Goal: Task Accomplishment & Management: Manage account settings

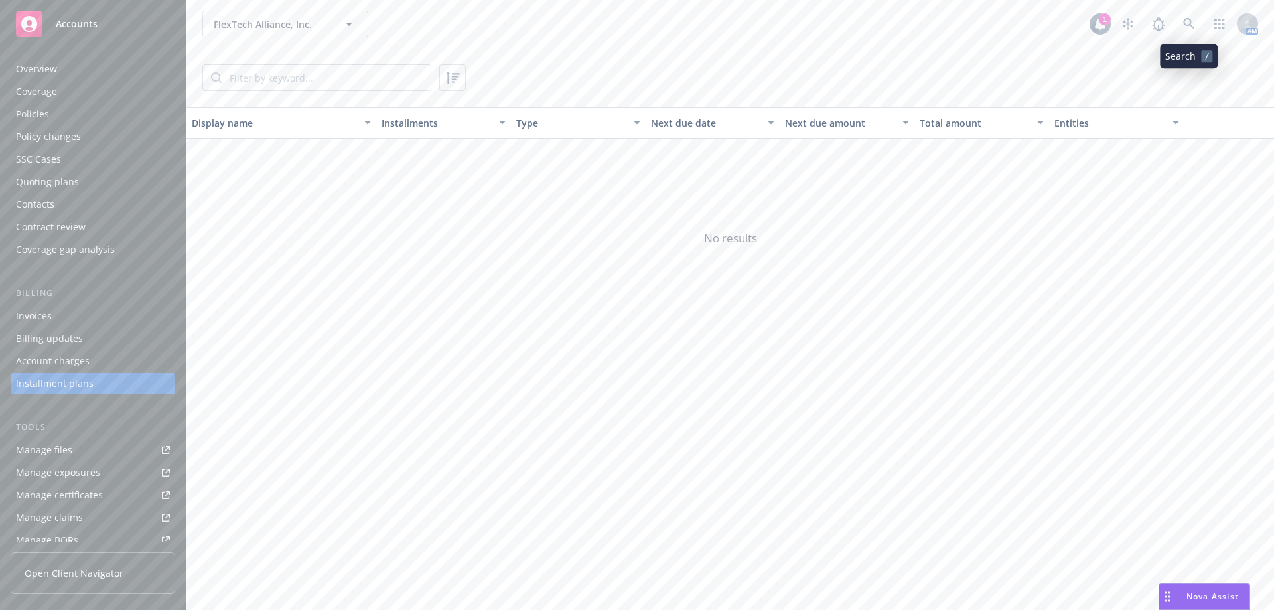
scroll to position [58, 0]
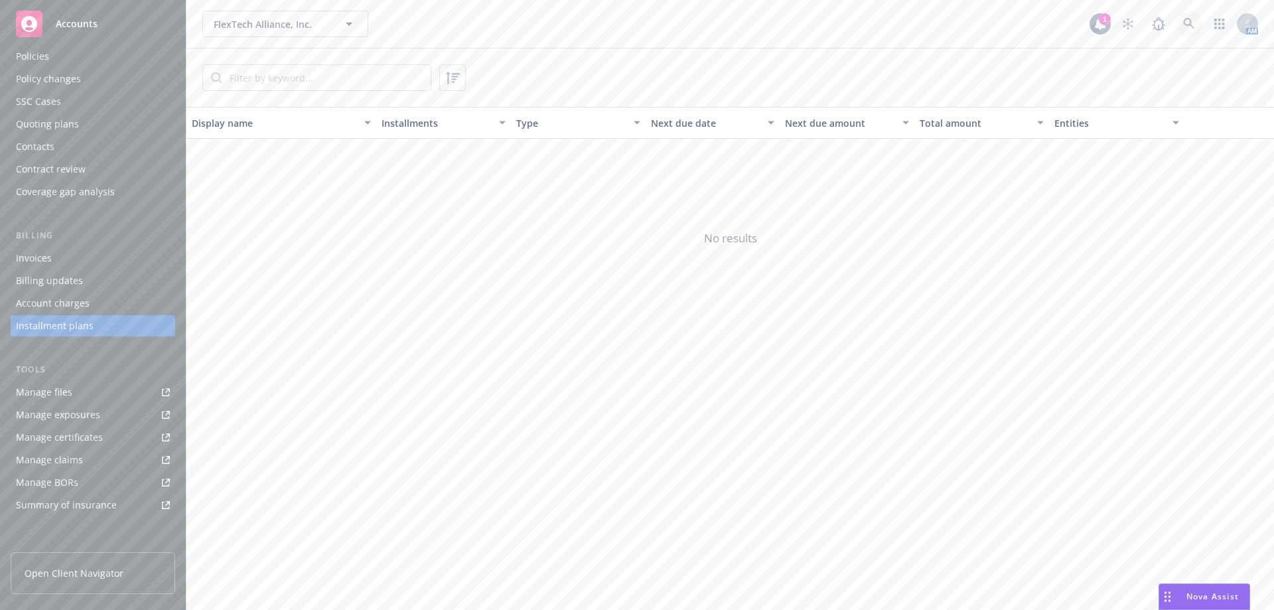
click at [1191, 27] on icon at bounding box center [1189, 24] width 12 height 12
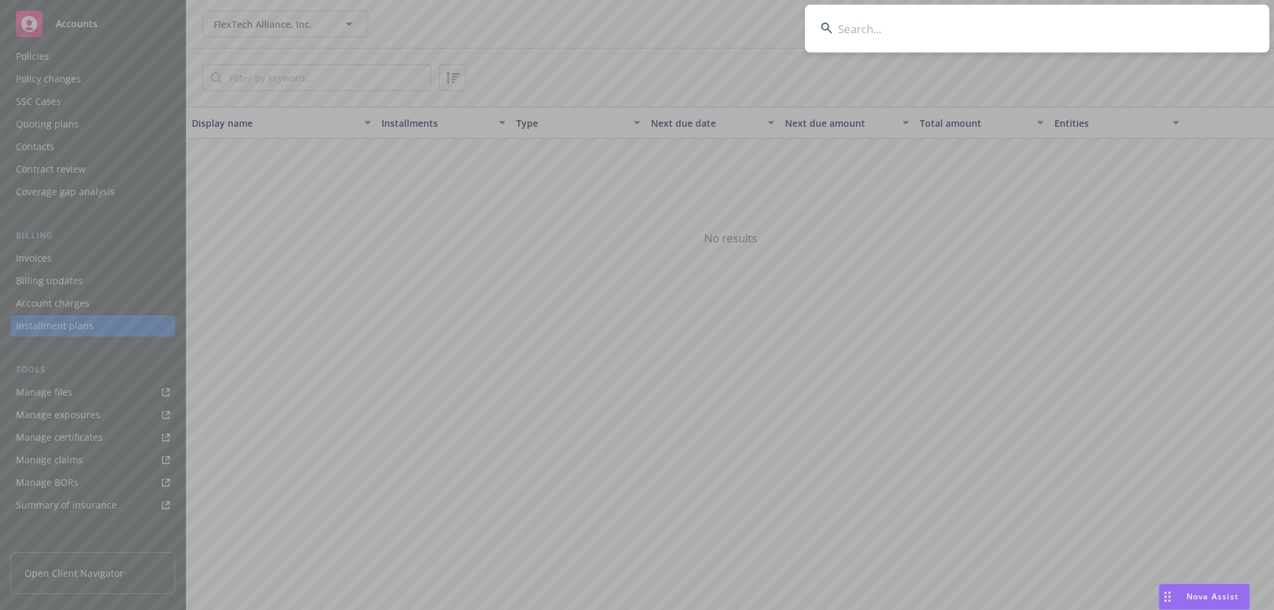
click at [1010, 19] on input at bounding box center [1037, 29] width 465 height 48
click at [870, 13] on input at bounding box center [1037, 29] width 465 height 48
type input "o"
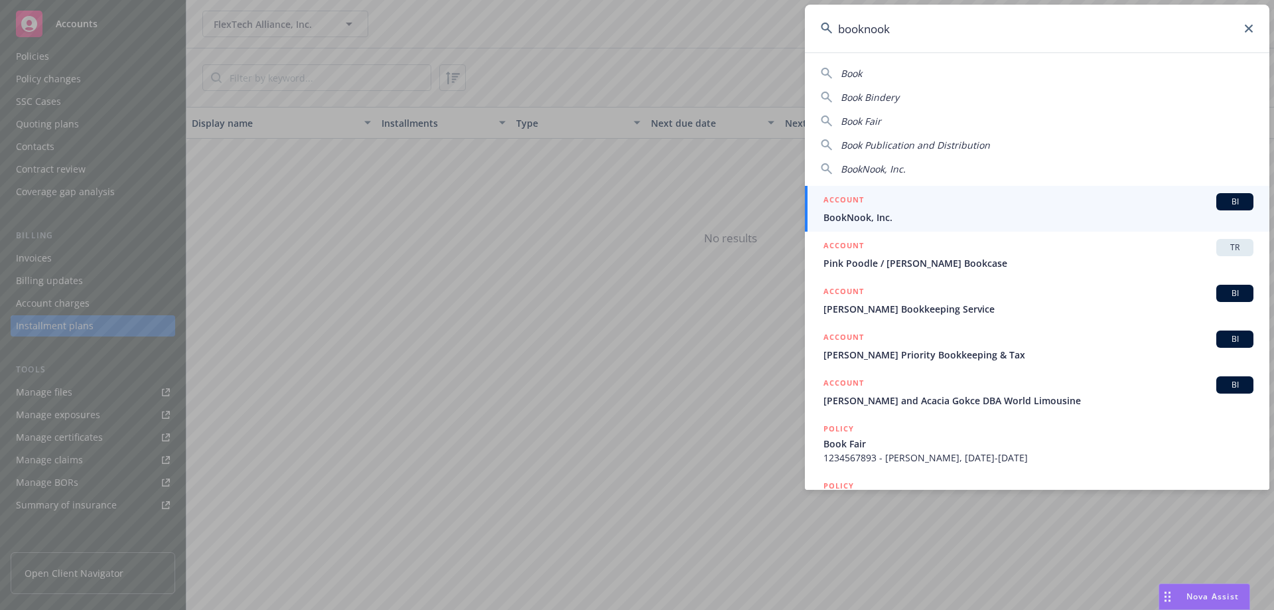
type input "booknook"
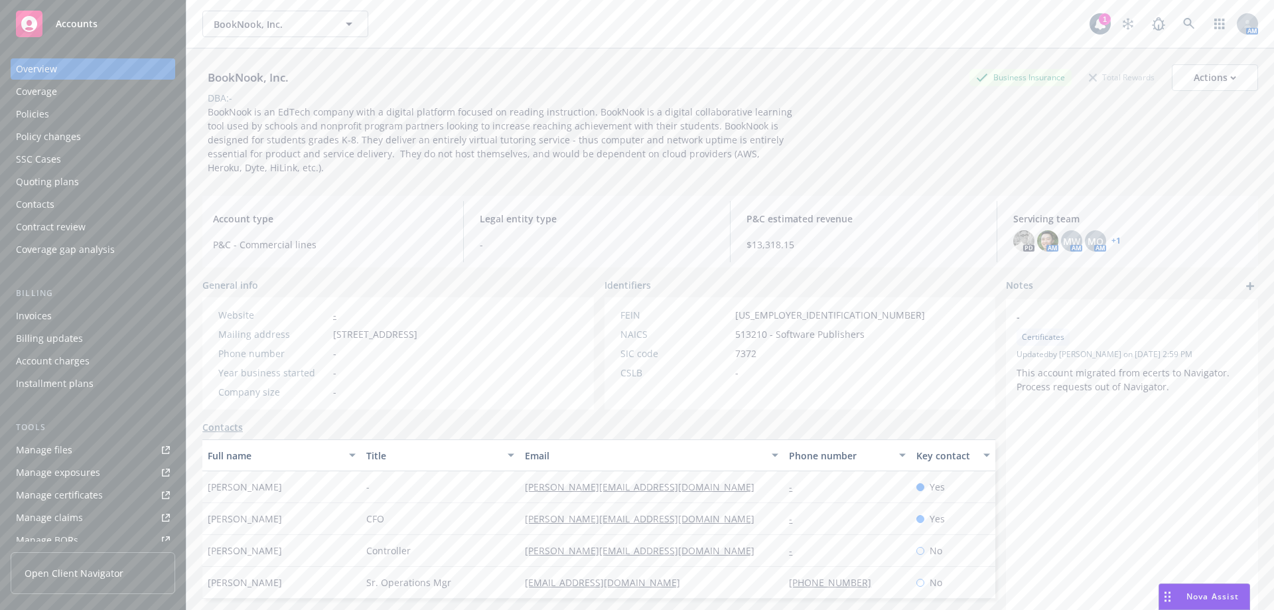
click at [118, 125] on div "Overview Coverage Policies Policy changes SSC Cases Quoting plans Contacts Cont…" at bounding box center [93, 159] width 165 height 202
click at [38, 109] on div "Policies" at bounding box center [32, 114] width 33 height 21
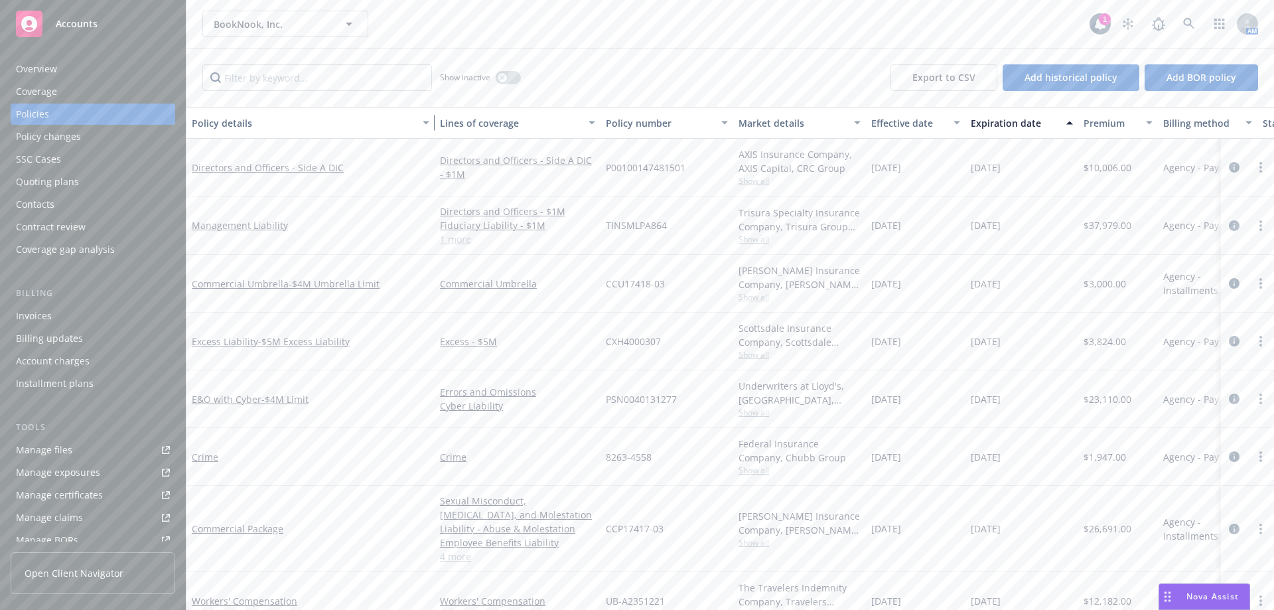
drag, startPoint x: 276, startPoint y: 118, endPoint x: 431, endPoint y: 126, distance: 155.5
click at [431, 126] on div "button" at bounding box center [428, 123] width 7 height 31
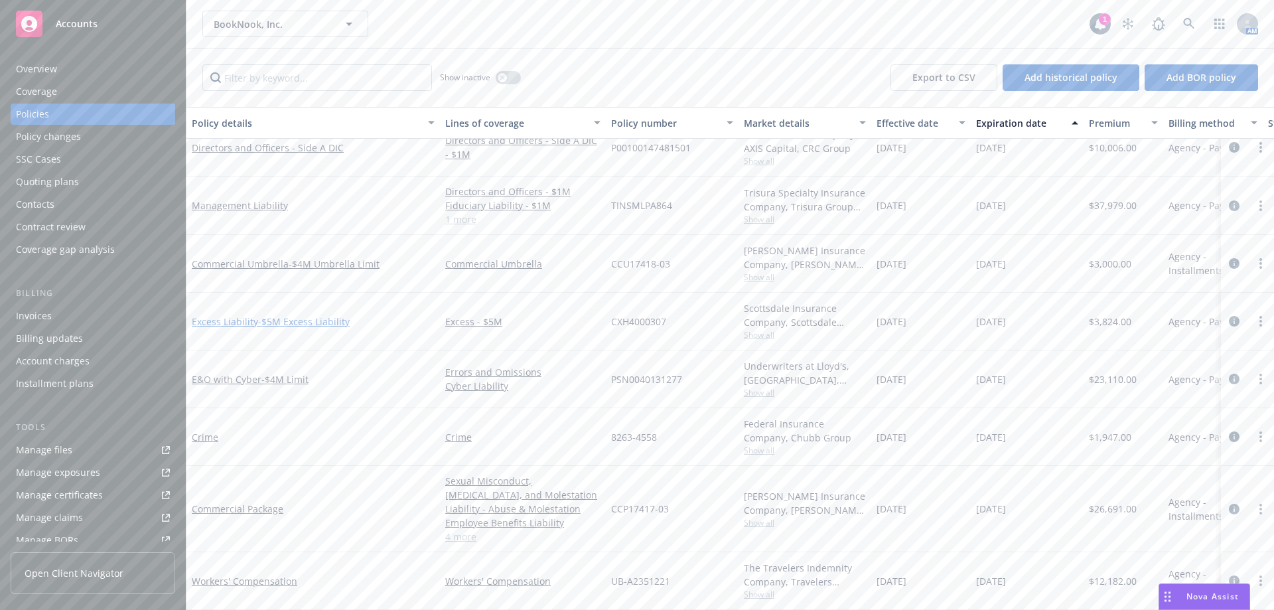
click at [301, 315] on span "- $5M Excess Liability" at bounding box center [304, 321] width 92 height 13
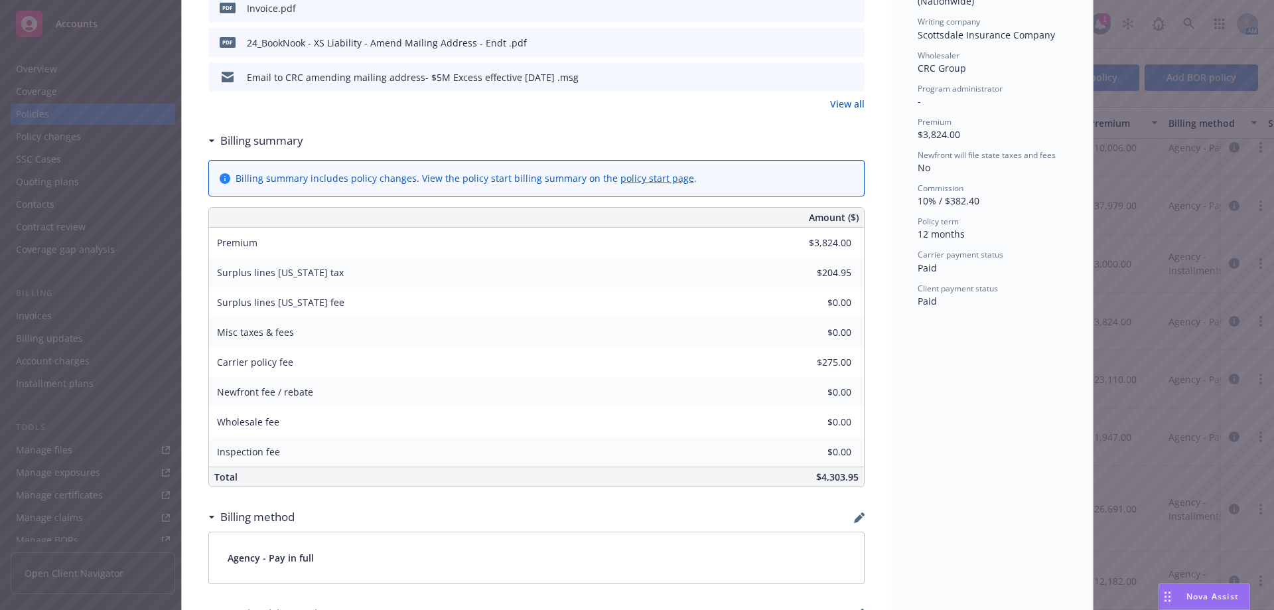
scroll to position [465, 0]
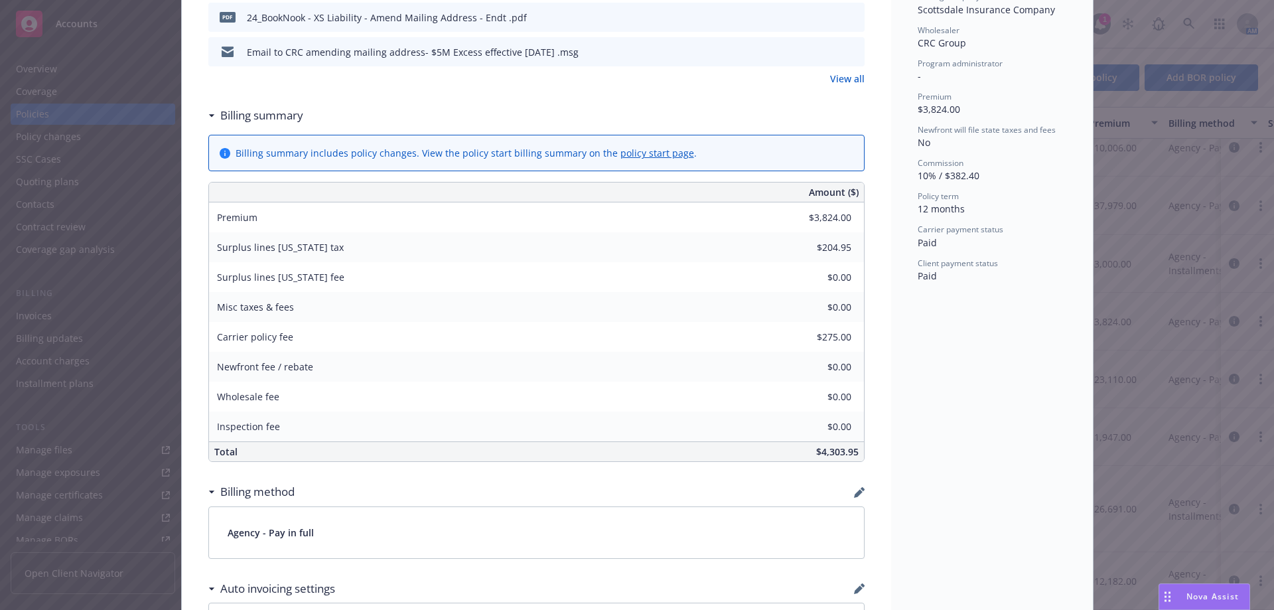
click at [1190, 142] on div "Policy Excess Liability - $5M Excess Liability Add internal notes here... View …" at bounding box center [637, 305] width 1274 height 610
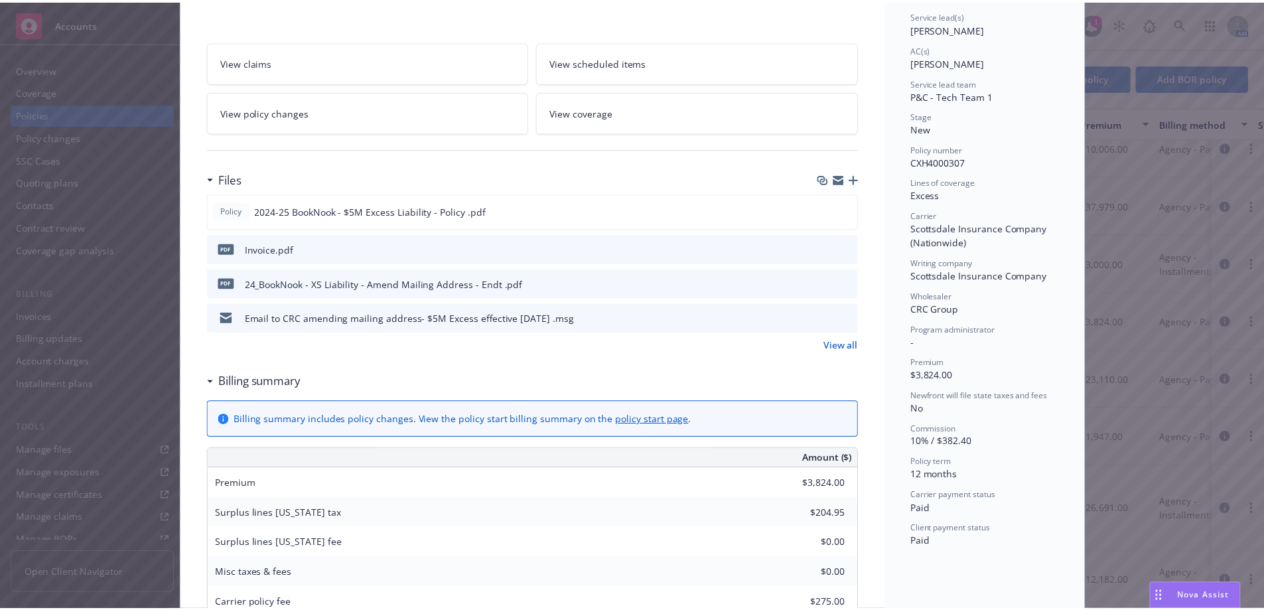
scroll to position [0, 0]
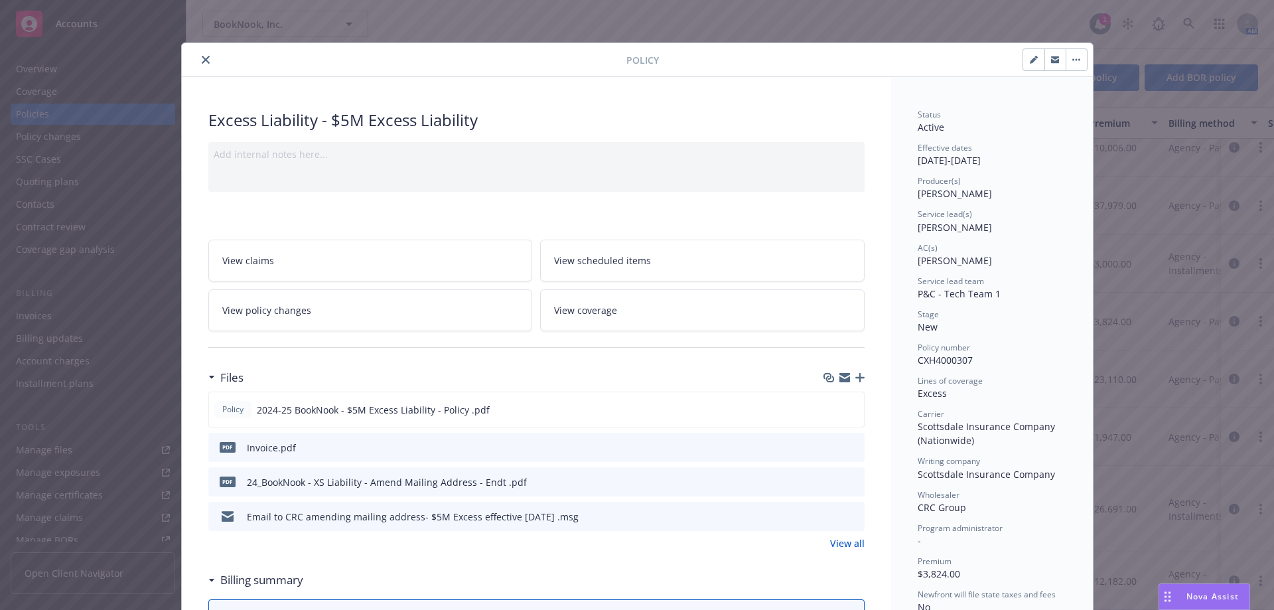
click at [202, 58] on icon "close" at bounding box center [206, 60] width 8 height 8
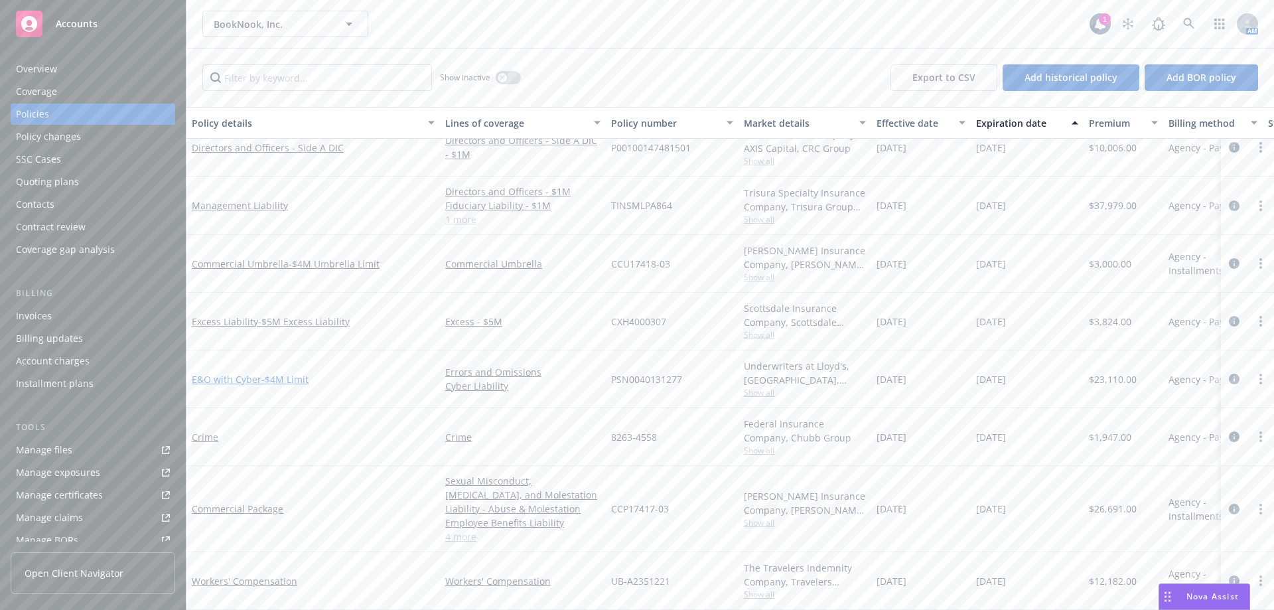
click at [254, 373] on link "E&O with Cyber - $4M Limit" at bounding box center [250, 379] width 117 height 13
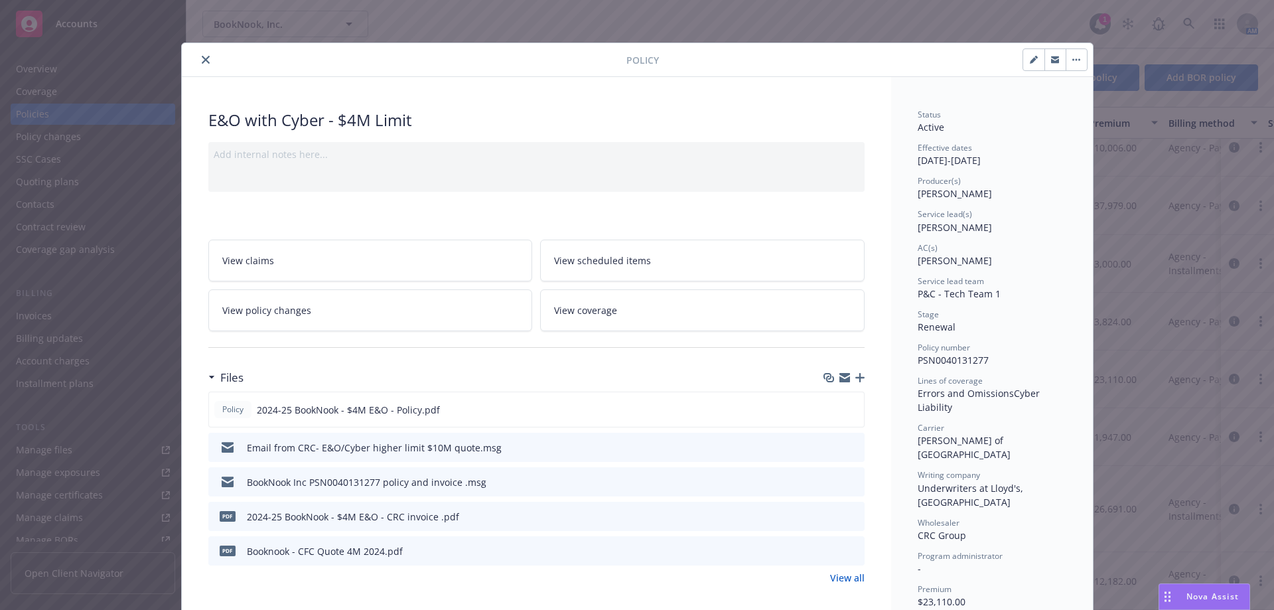
click at [263, 320] on link "View policy changes" at bounding box center [370, 310] width 325 height 42
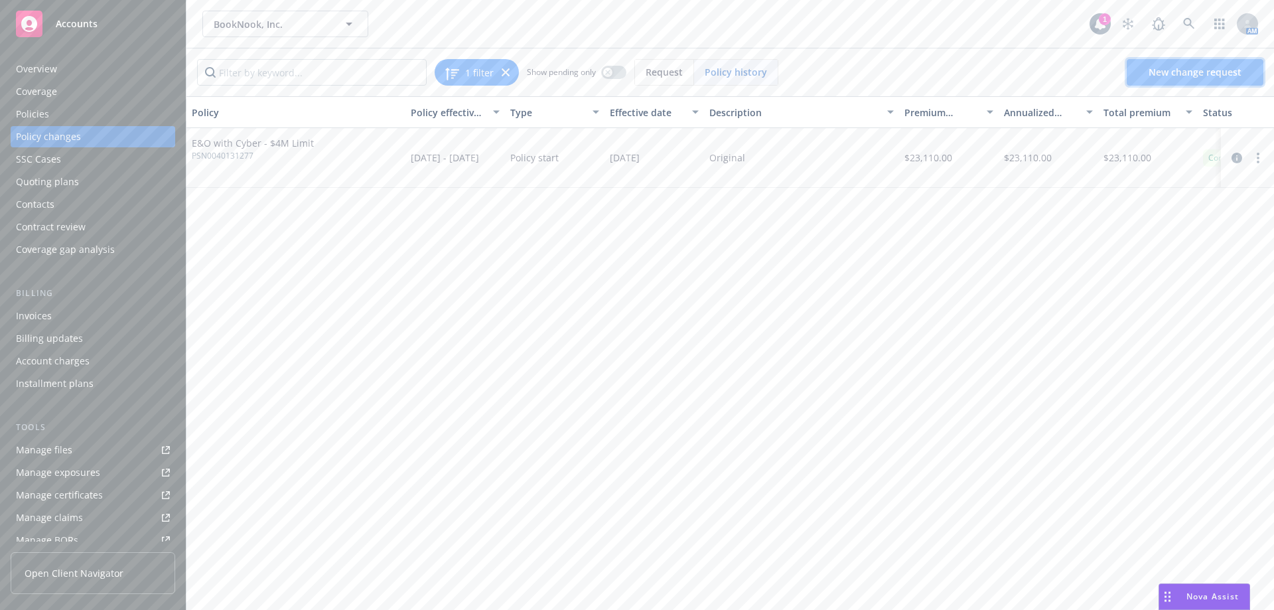
click at [1185, 82] on link "New change request" at bounding box center [1195, 72] width 137 height 27
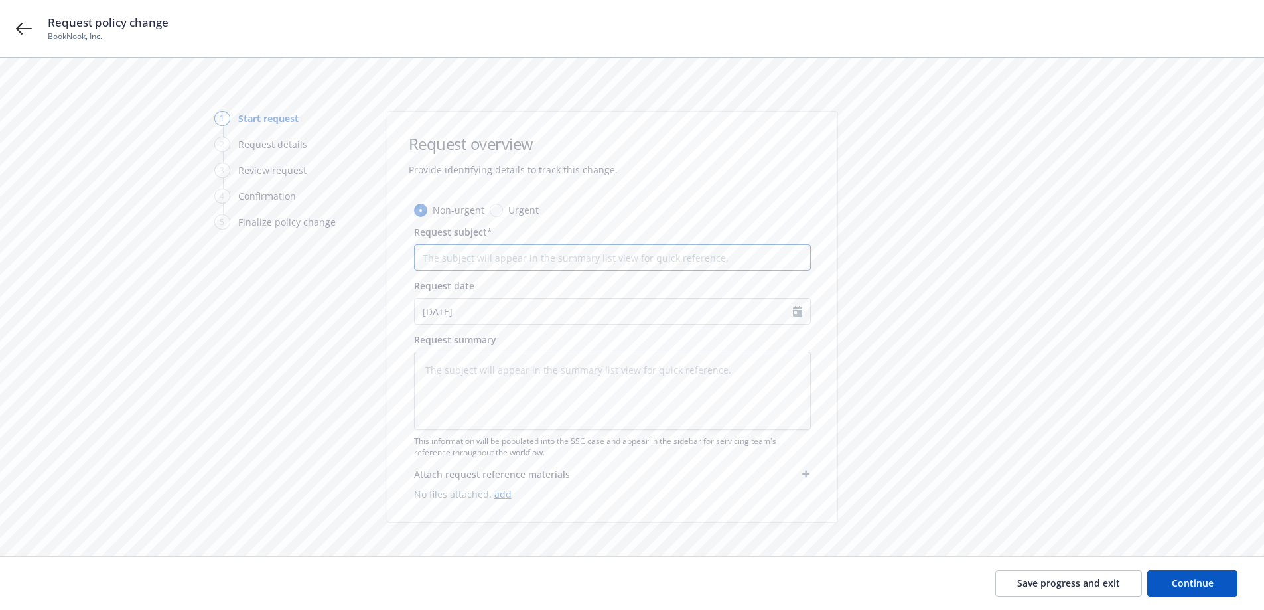
click at [484, 253] on input "Request subject*" at bounding box center [612, 257] width 397 height 27
click at [471, 250] on input "Request subject*" at bounding box center [612, 257] width 397 height 27
type textarea "x"
type input "C"
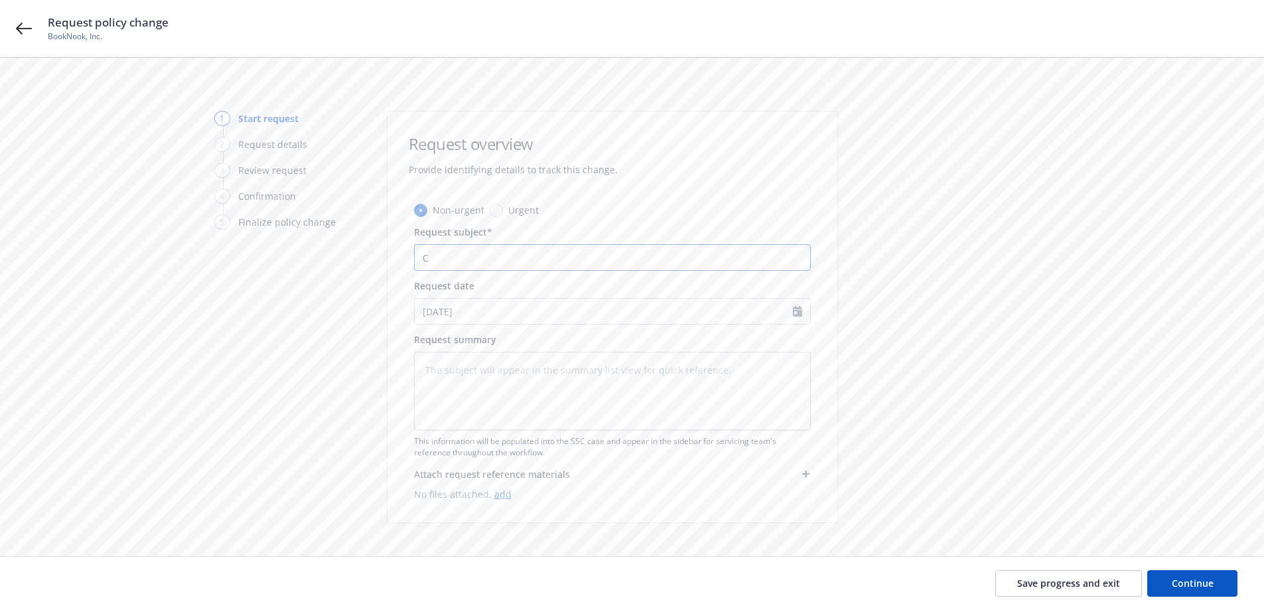
type textarea "x"
type input "A"
type textarea "x"
type input "Am"
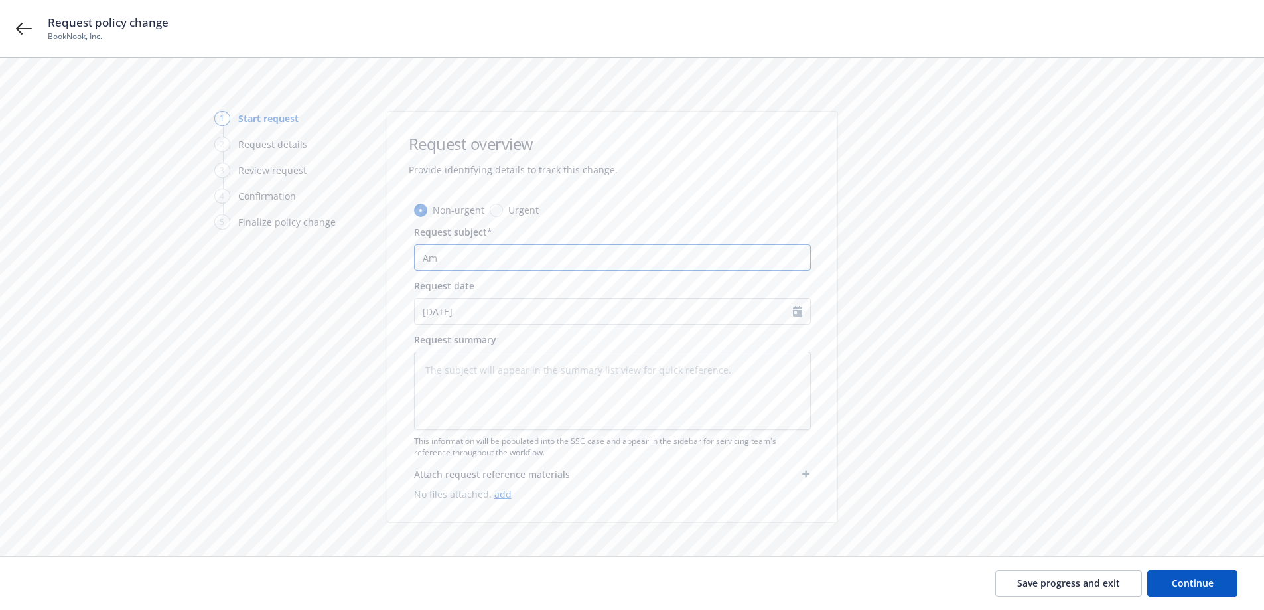
type textarea "x"
type input "Ame"
type textarea "x"
type input "Amen"
type textarea "x"
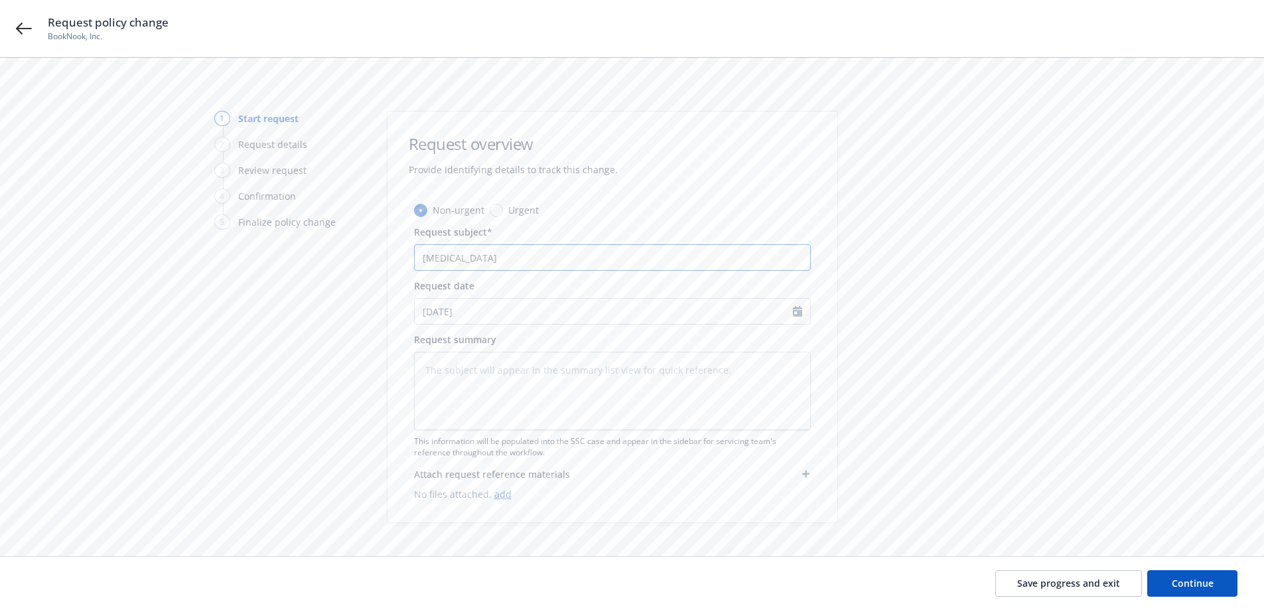
type input "Amend"
type textarea "x"
type input "Amend"
type textarea "x"
type input "Amend P"
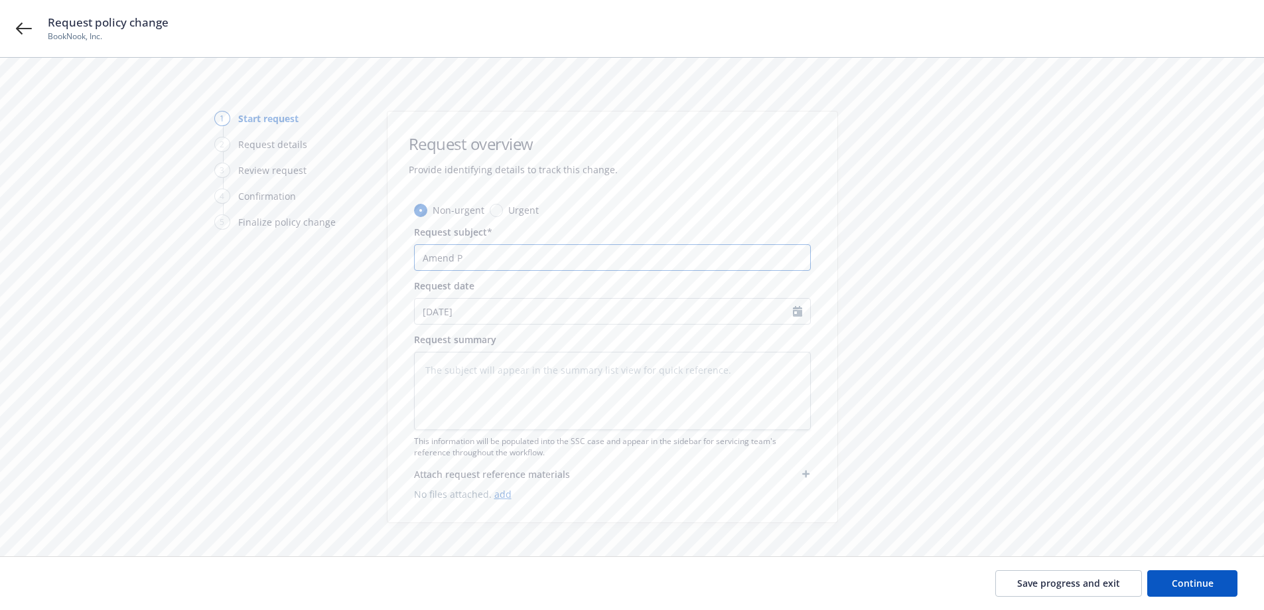
type textarea "x"
type input "Amend Pr"
type textarea "x"
type input "Amend Pri"
type textarea "x"
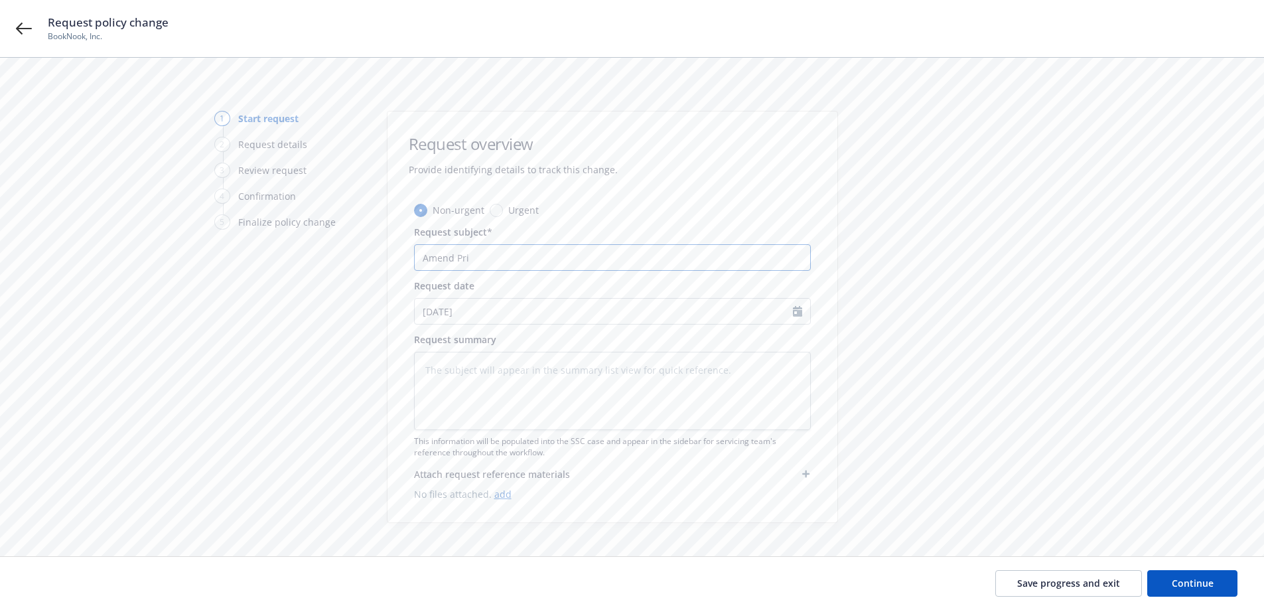
type input "Amend Pr"
type textarea "x"
type input "Amend P"
type textarea "x"
type input "Amend"
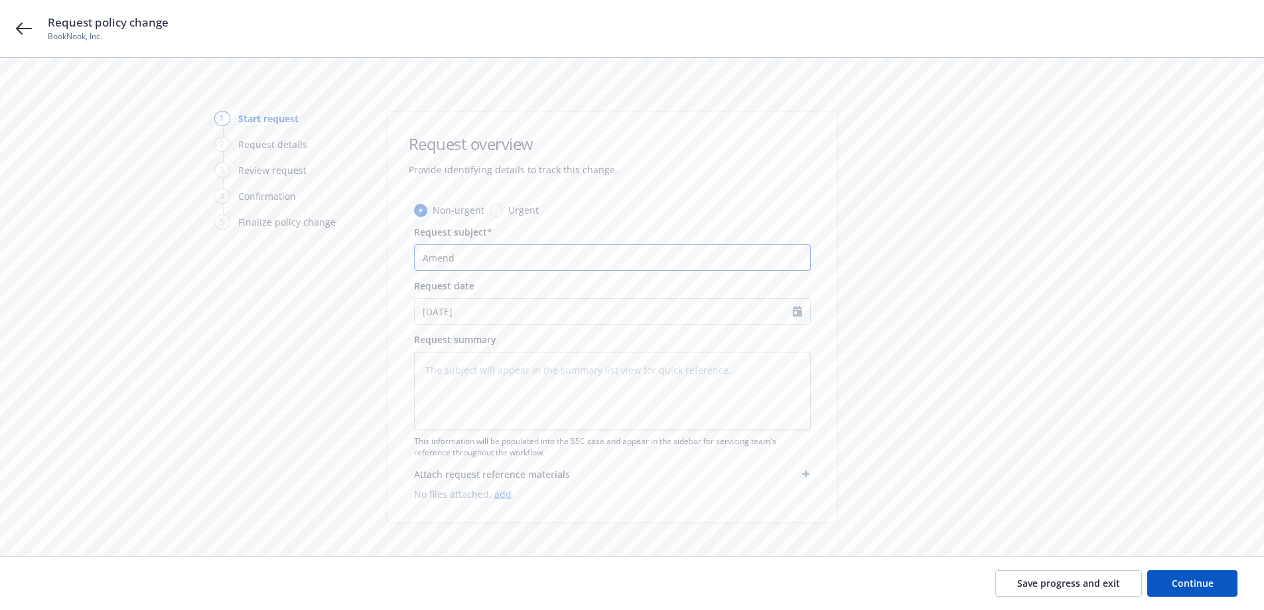
type textarea "x"
type input "Amend P"
type textarea "x"
type input "Amend Pr"
type textarea "x"
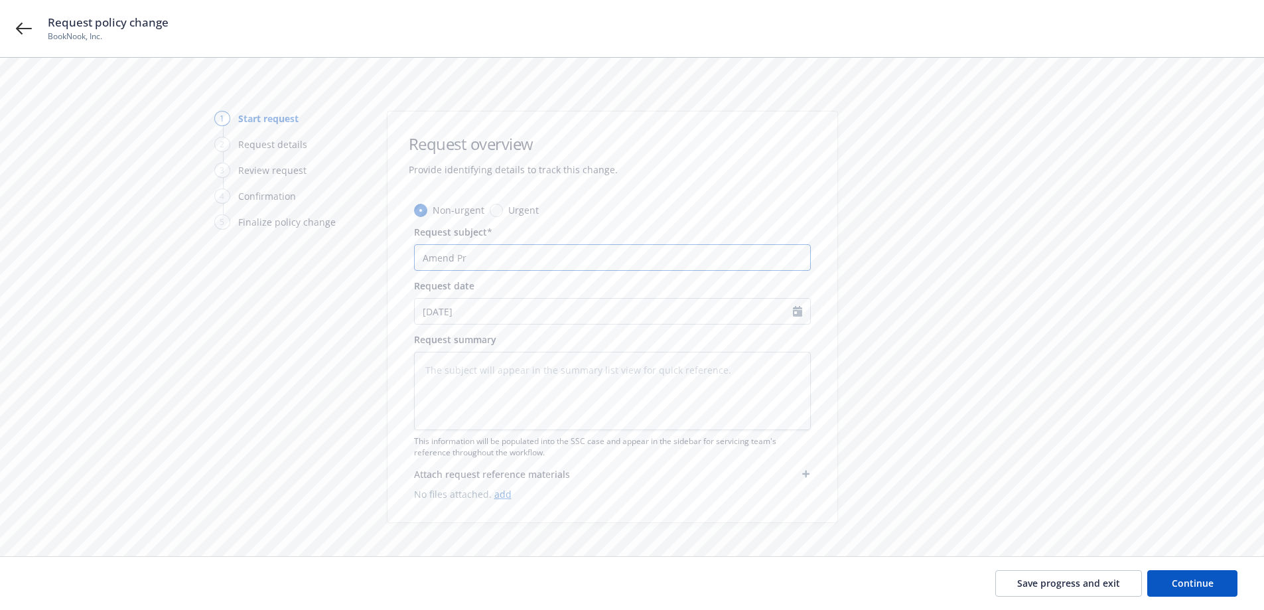
type input "Amend Pri"
type textarea "x"
type input "Amend Prim"
type textarea "x"
type input "Amend Prima"
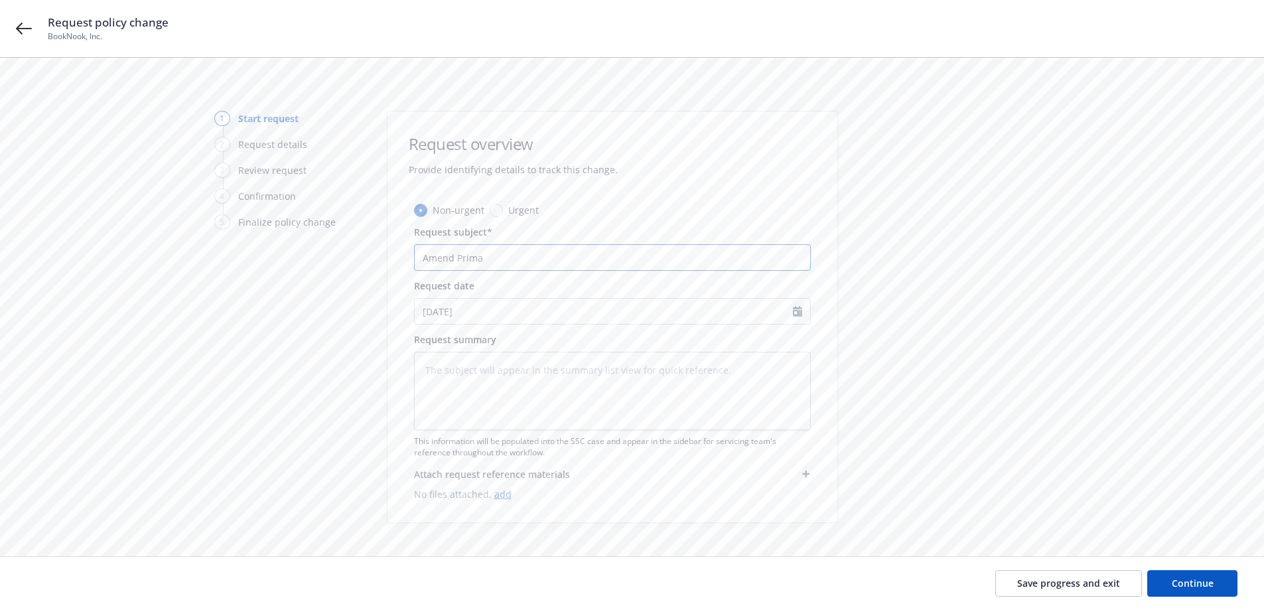
type textarea "x"
type input "Amend Primar"
type textarea "x"
type input "Amend Primary"
type textarea "x"
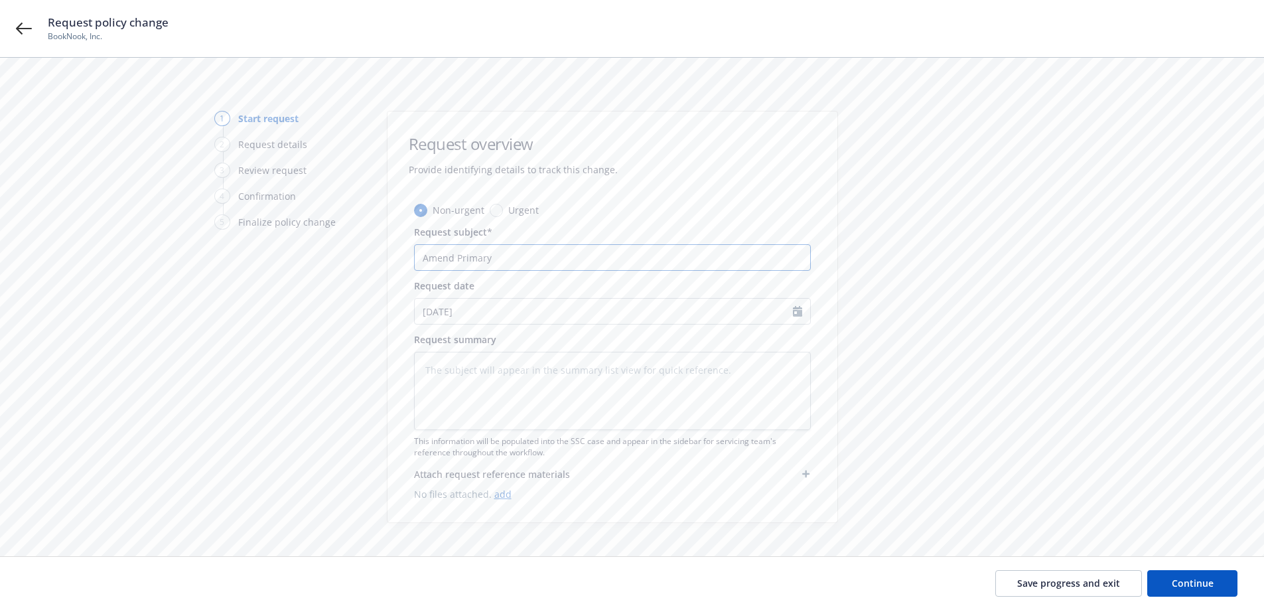
type input "Amend Primary E"
type textarea "x"
type input "Amend Primary E&"
type textarea "x"
type input "Amend Primary E&O"
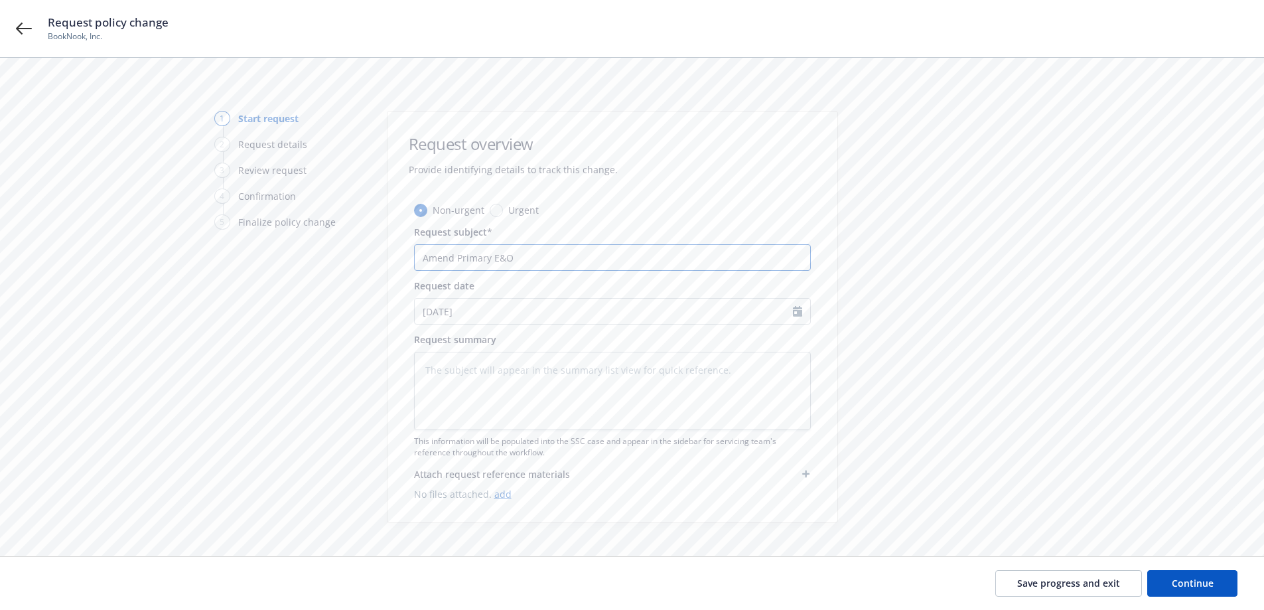
type textarea "x"
type input "Amend Primary E&O l"
type textarea "x"
type input "Amend Primary E&O li"
type textarea "x"
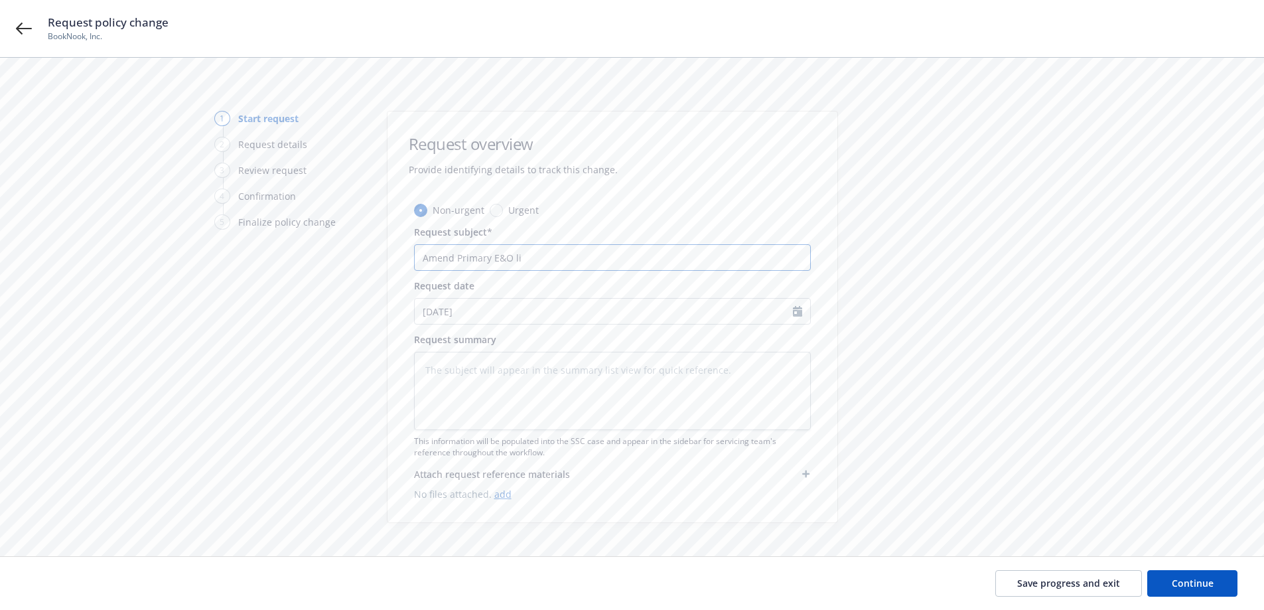
type input "Amend Primary E&O lim"
type textarea "x"
type input "Amend Primary E&O limi"
type textarea "x"
type input "Amend Primary E&O limit"
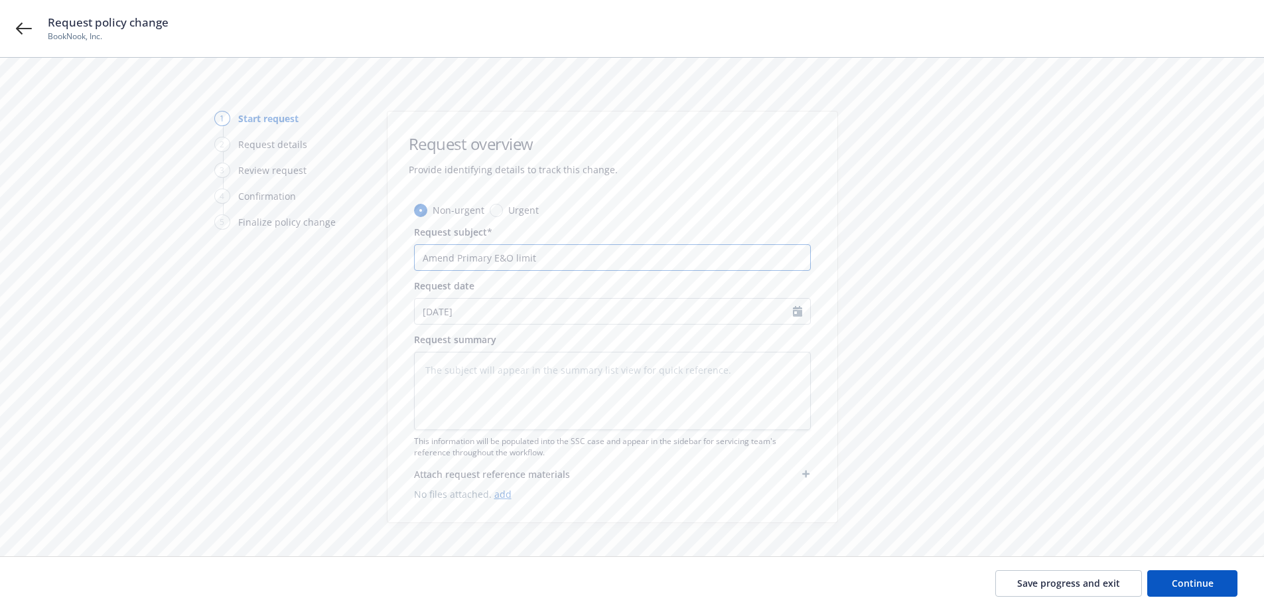
type textarea "x"
type input "Amend Primary E&O limits"
type textarea "x"
type input "Amend Primary E&O limits"
type textarea "x"
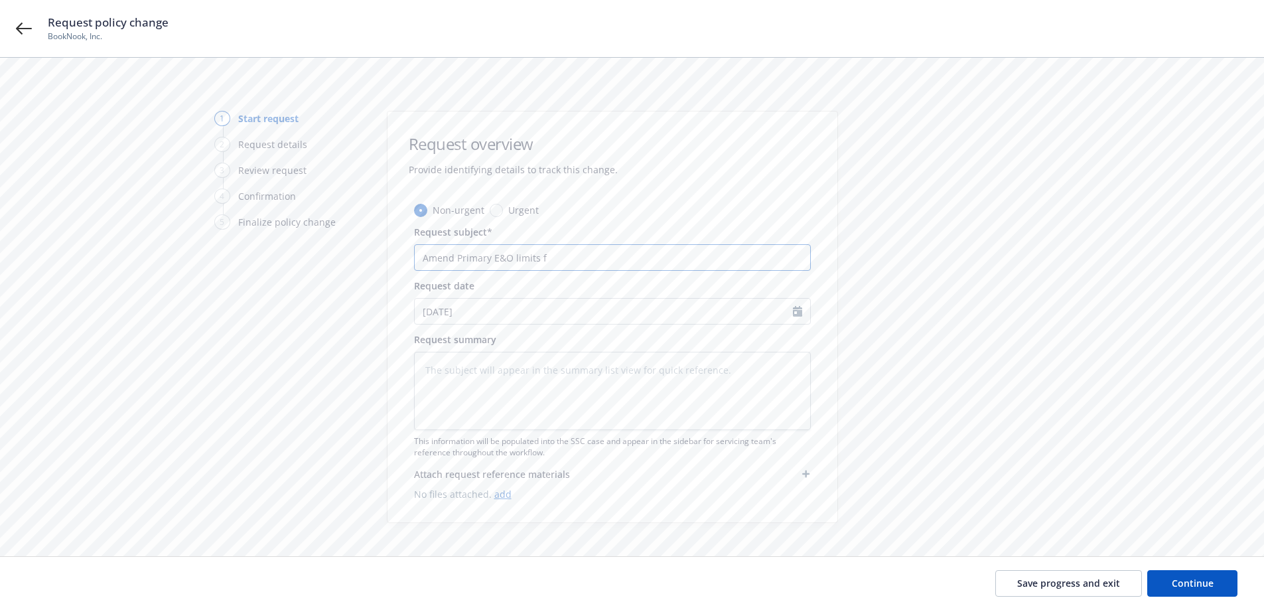
type input "Amend Primary E&O limits fr"
type textarea "x"
type input "Amend Primary E&O limits fro"
type textarea "x"
type input "Amend Primary E&O limits from"
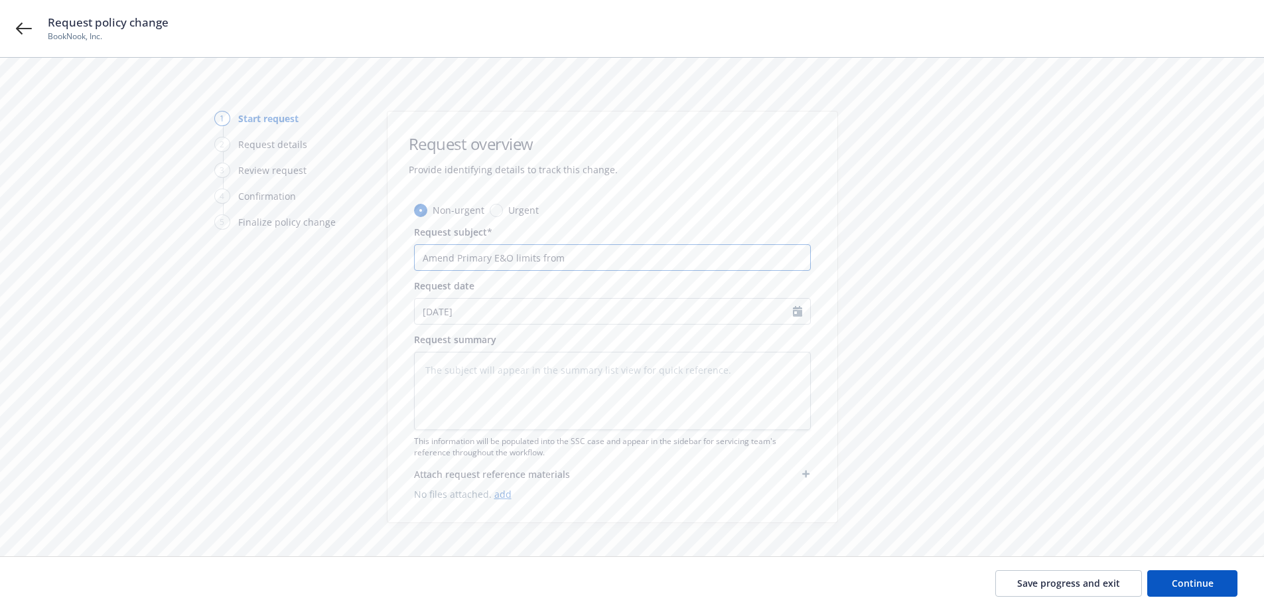
type textarea "x"
type input "Amend Primary E&O limits from $"
type textarea "x"
type input "Amend Primary E&O limits from $5"
type textarea "x"
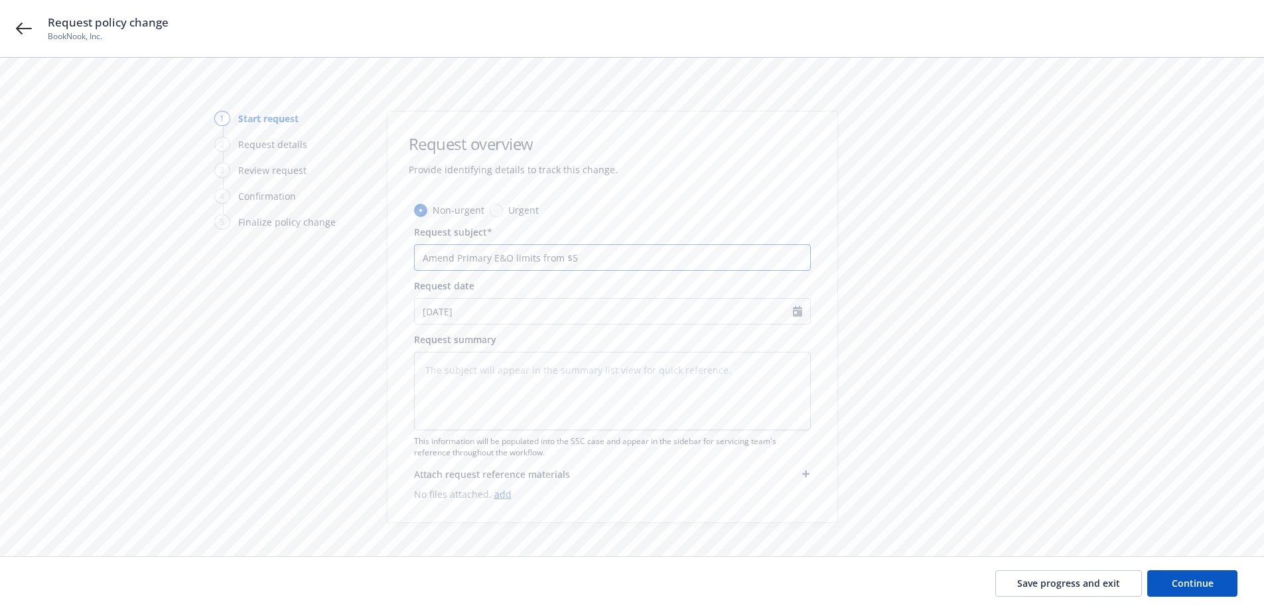
type input "Amend Primary E&O limits from $5M"
type textarea "x"
type input "Amend Primary E&O limits from $5"
type textarea "x"
type input "Amend Primary E&O limits from $"
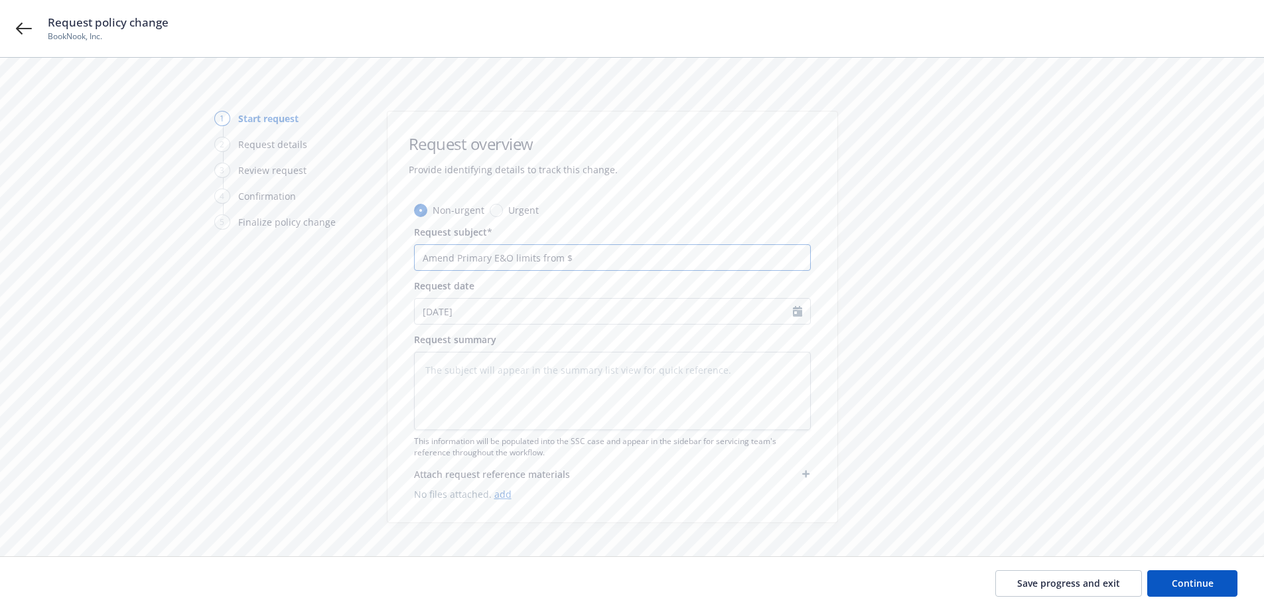
type textarea "x"
type input "Amend Primary E&O limits from $4"
type textarea "x"
type input "Amend Primary E&O limits from $4m"
type textarea "x"
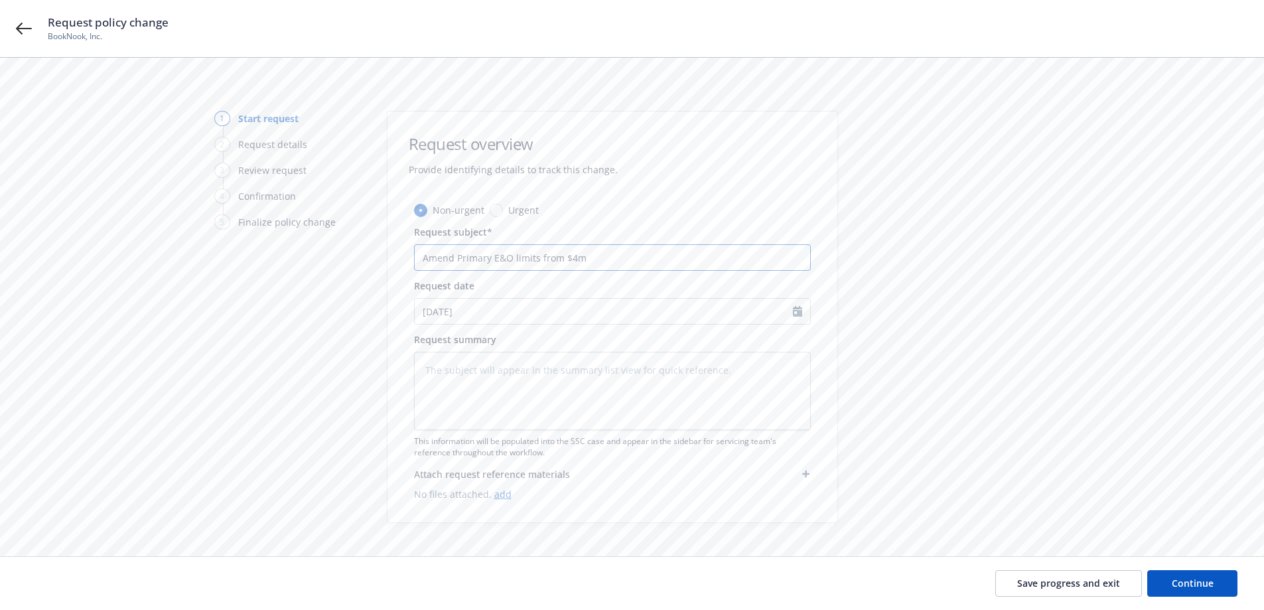
type input "Amend Primary E&O limits from $4"
type textarea "x"
type input "Amend Primary E&O limits from $4M"
type textarea "x"
type input "Amend Primary E&O limits from $4M t"
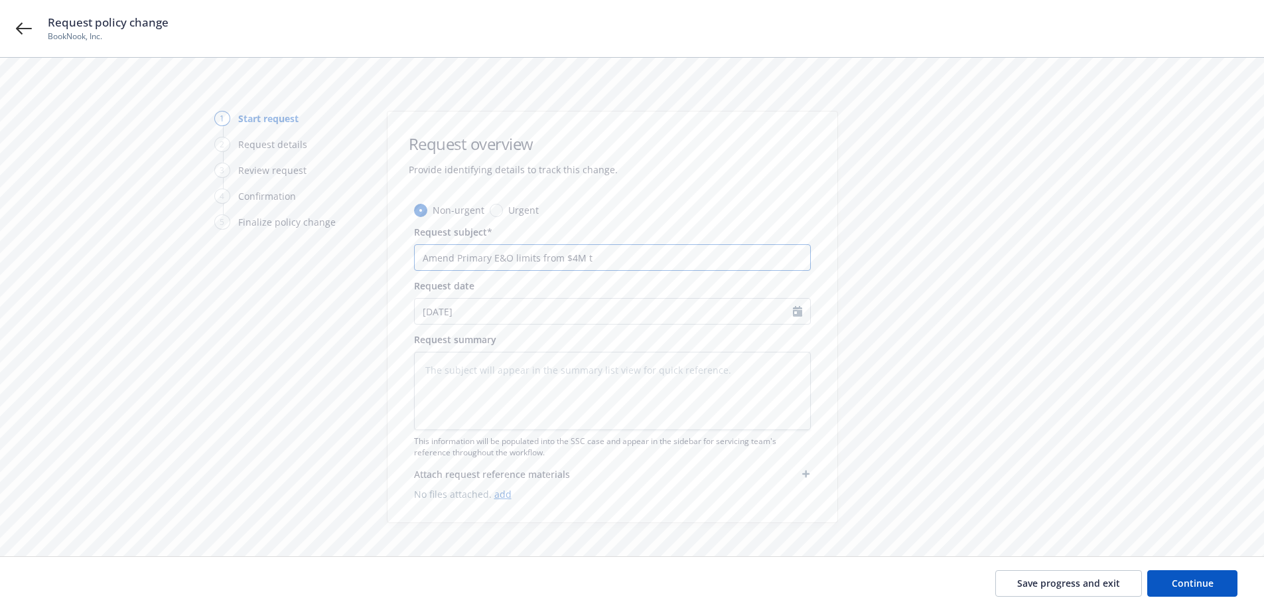
type textarea "x"
type input "Amend Primary E&O limits from $4M to"
type textarea "x"
type input "Amend Primary E&O limits from $4M to"
type textarea "x"
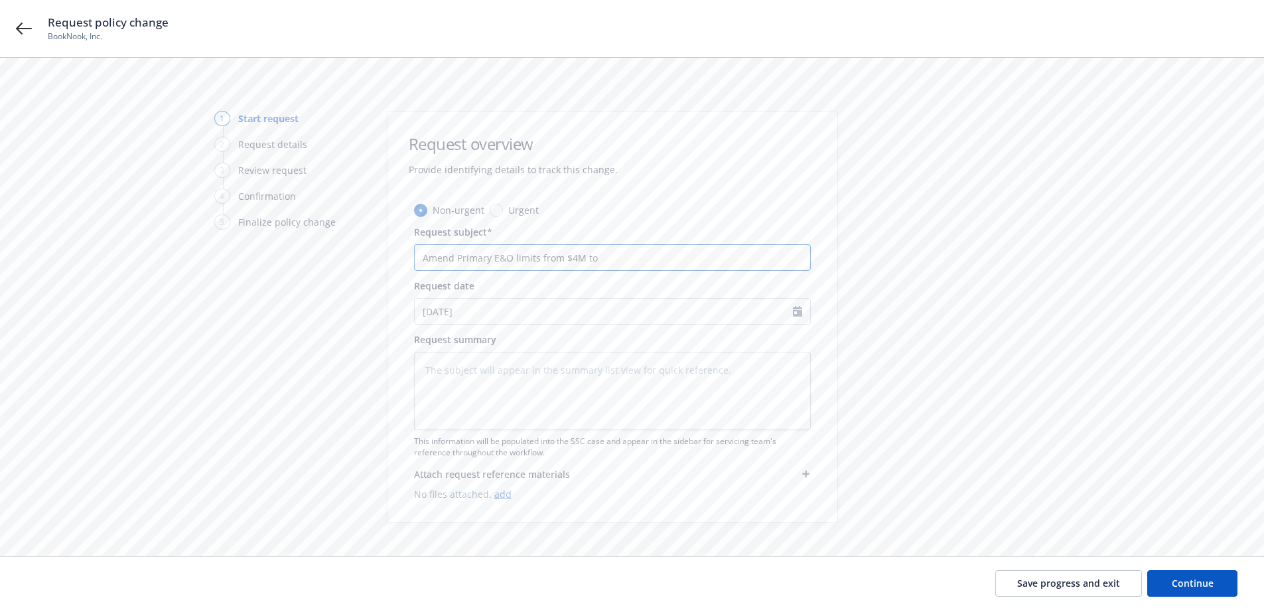
type input "Amend Primary E&O limits from $4M to $"
type textarea "x"
type input "Amend Primary E&O limits from $4M to $5"
type textarea "x"
type input "Amend Primary E&O limits from $4M to $5M"
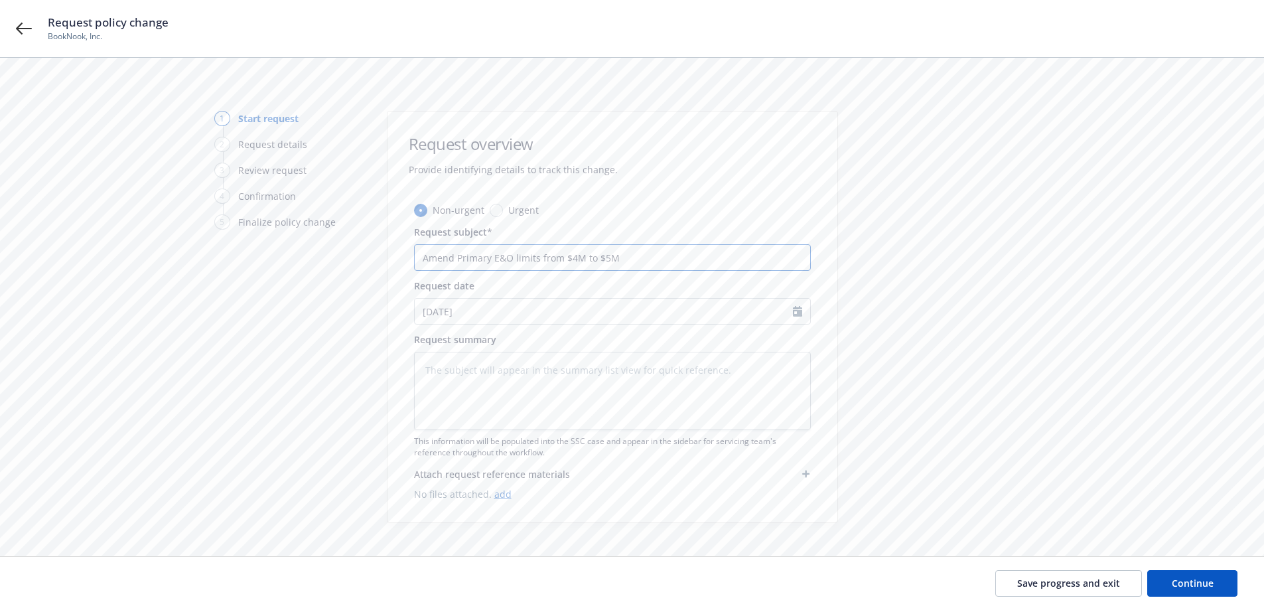
type textarea "x"
type input "Amend Primary E&O limits from $4M to $5M"
type textarea "x"
type input "Amend Primary E&O limits from $4M to $5M i"
type textarea "x"
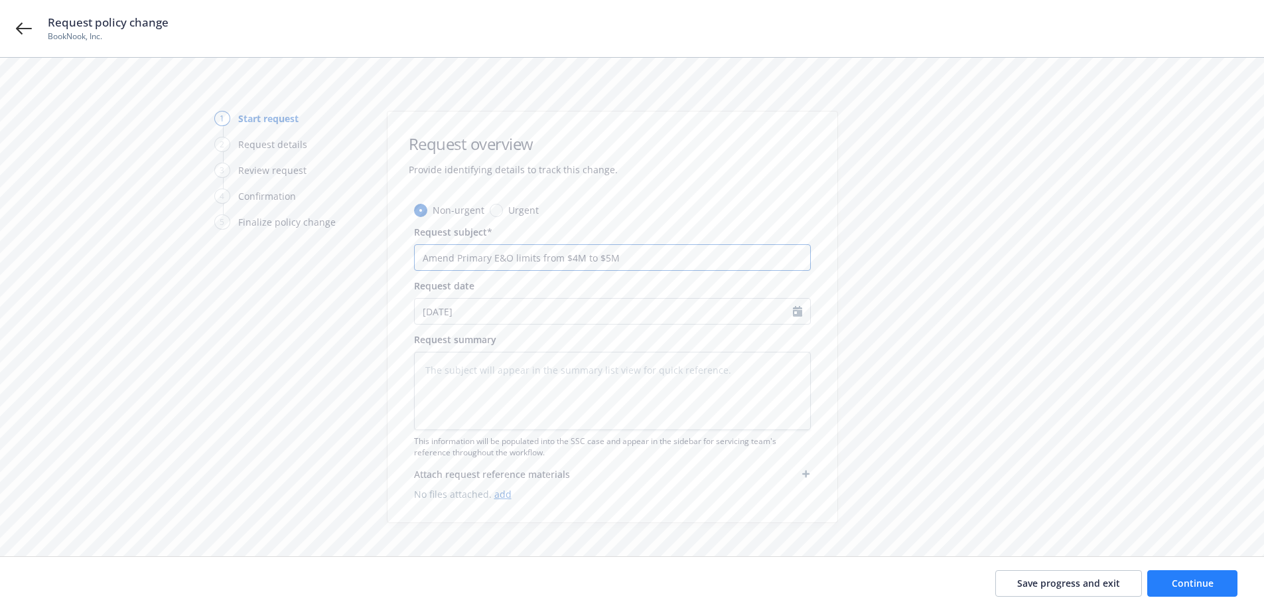
type input "Amend Primary E&O limits from $4M to $5M"
click at [1177, 584] on span "Continue" at bounding box center [1193, 583] width 42 height 13
type textarea "x"
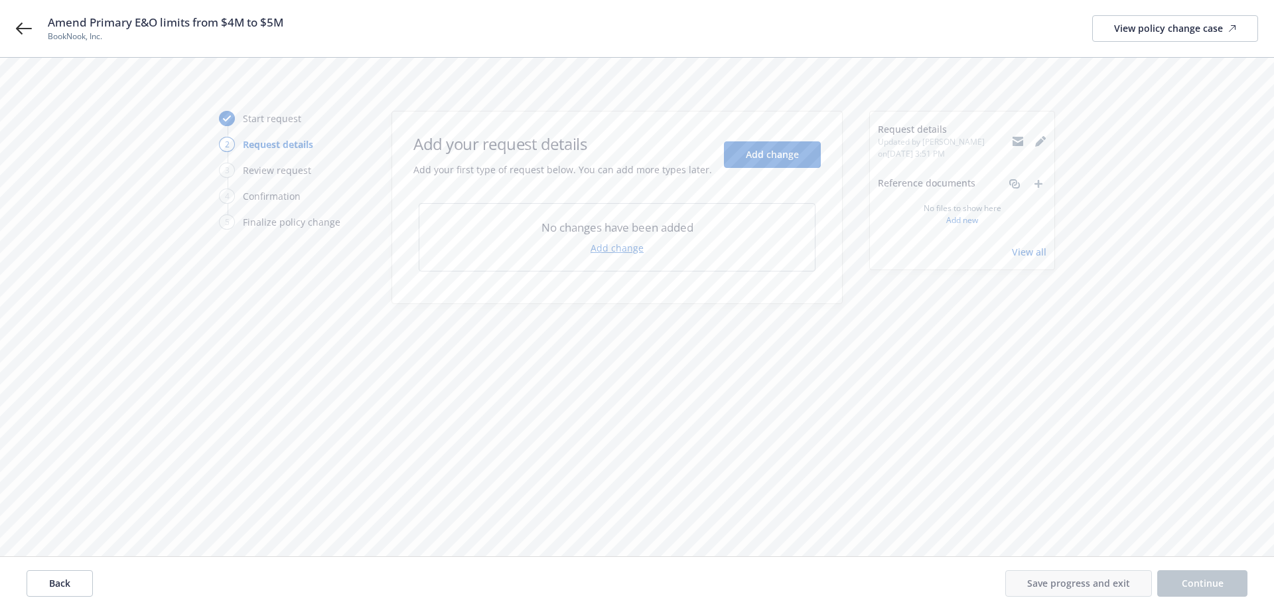
click at [609, 243] on link "Add change" at bounding box center [617, 248] width 53 height 14
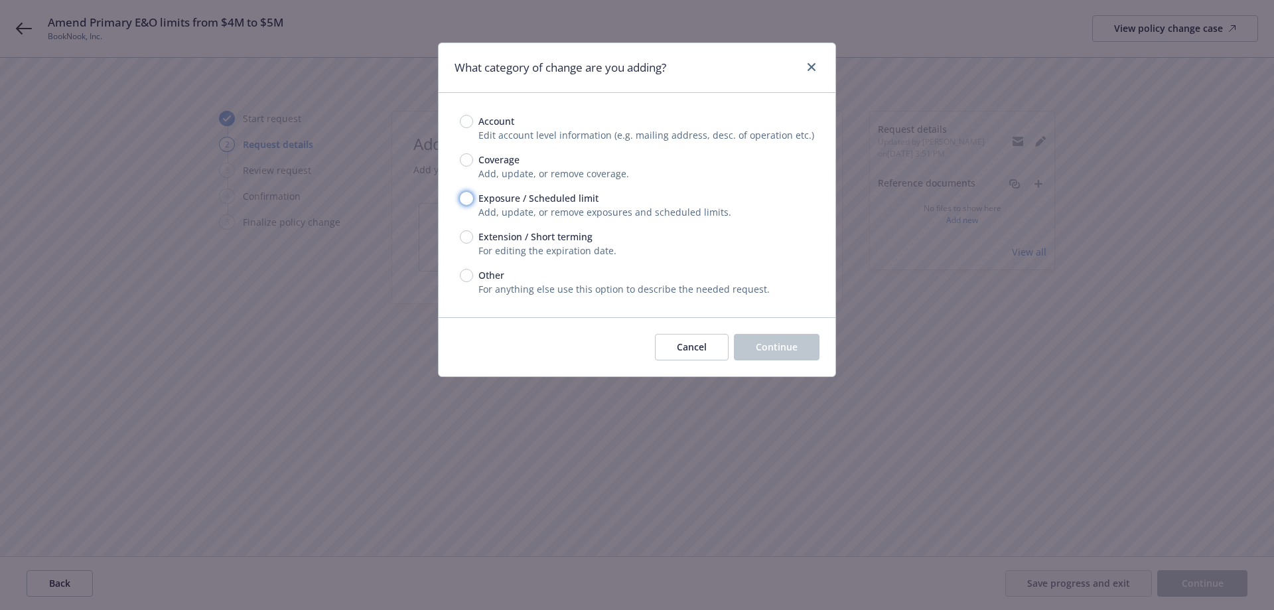
click at [468, 198] on input "Exposure / Scheduled limit" at bounding box center [466, 198] width 13 height 13
radio input "true"
click at [806, 343] on button "Continue" at bounding box center [777, 347] width 86 height 27
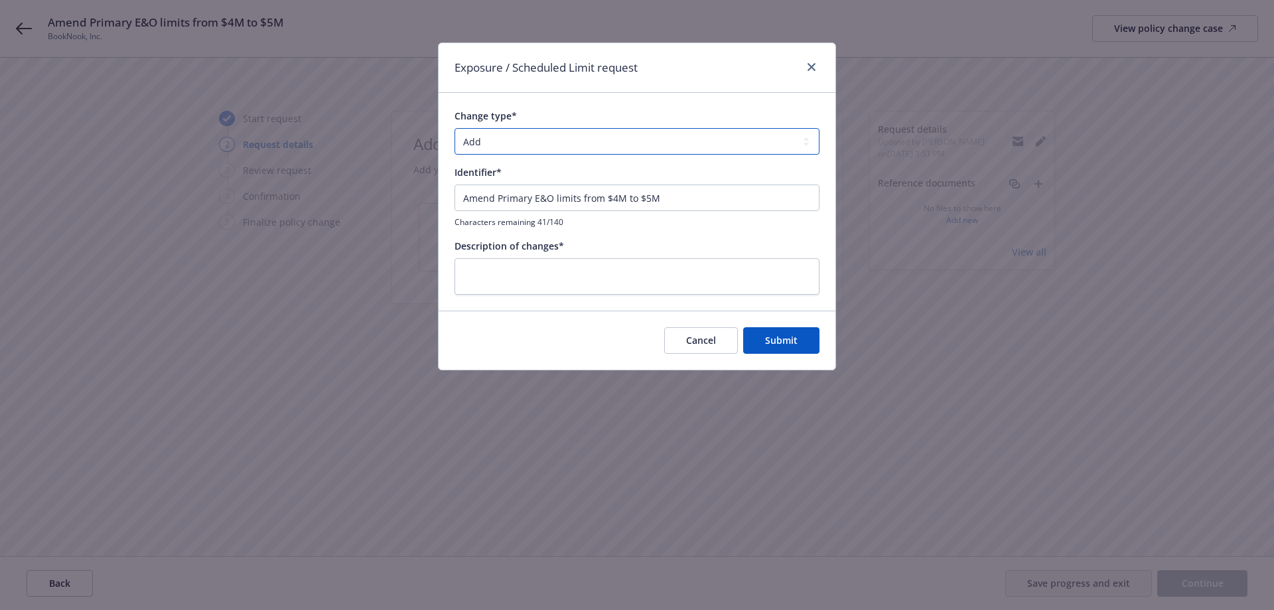
click at [559, 150] on select "Add Audit Change Remove" at bounding box center [637, 141] width 365 height 27
select select "CHANGE"
click at [455, 128] on select "Add Audit Change Remove" at bounding box center [637, 141] width 365 height 27
click at [571, 273] on textarea at bounding box center [637, 276] width 365 height 37
paste textarea "Amend Primary E&O limits from $4M to $5M"
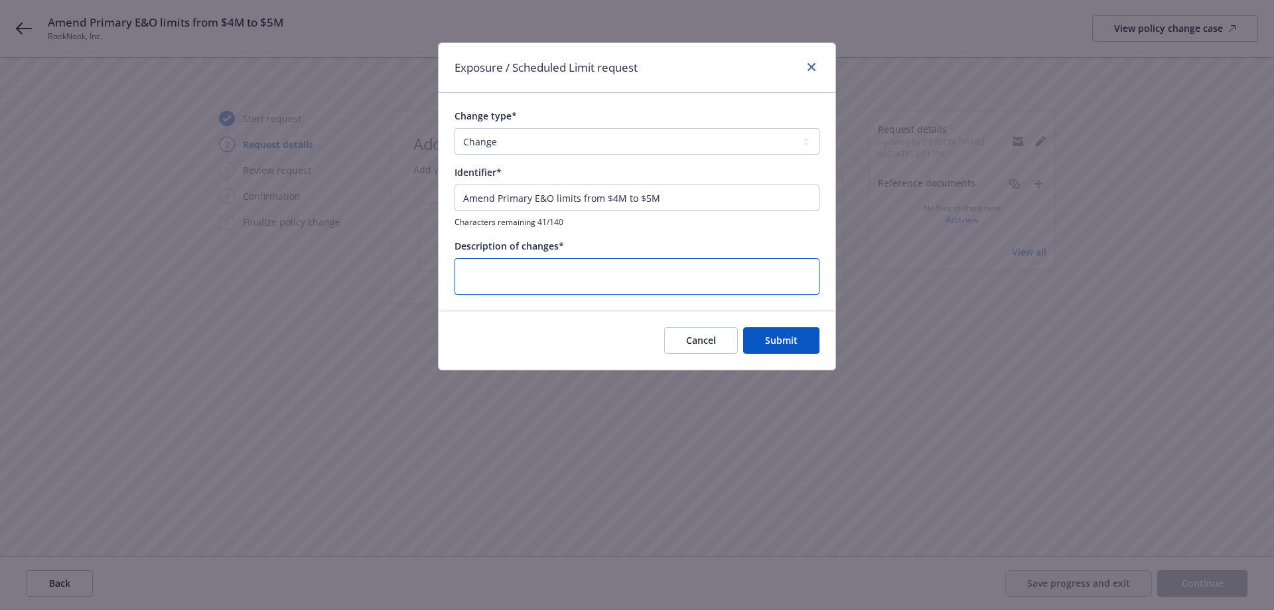
type textarea "x"
type textarea "Amend Primary E&O limits from $4M to $5M"
click at [787, 342] on span "Submit" at bounding box center [781, 340] width 33 height 13
type textarea "x"
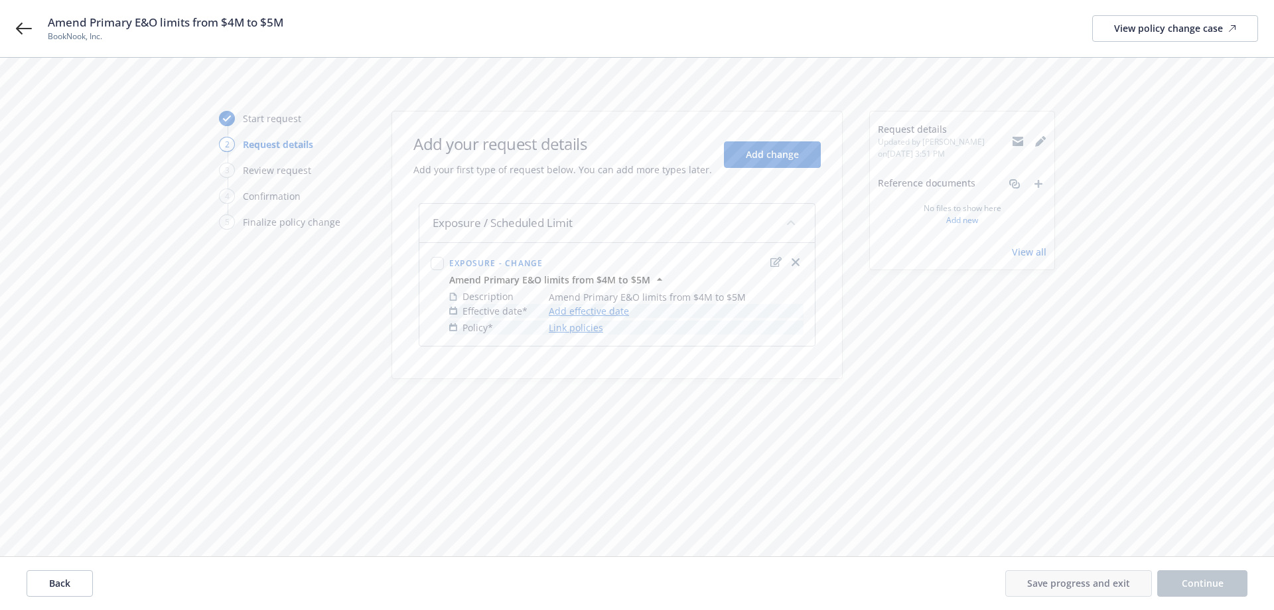
click at [577, 307] on link "Add effective date" at bounding box center [589, 311] width 80 height 14
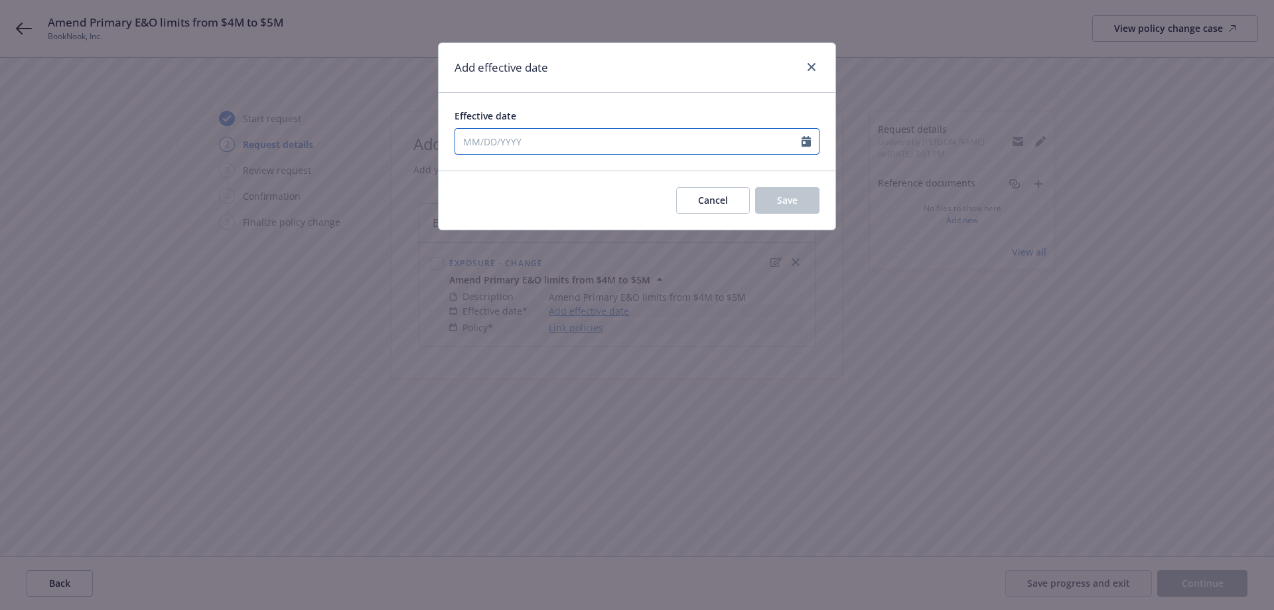
click at [511, 139] on input "Effective date" at bounding box center [628, 141] width 346 height 25
select select "8"
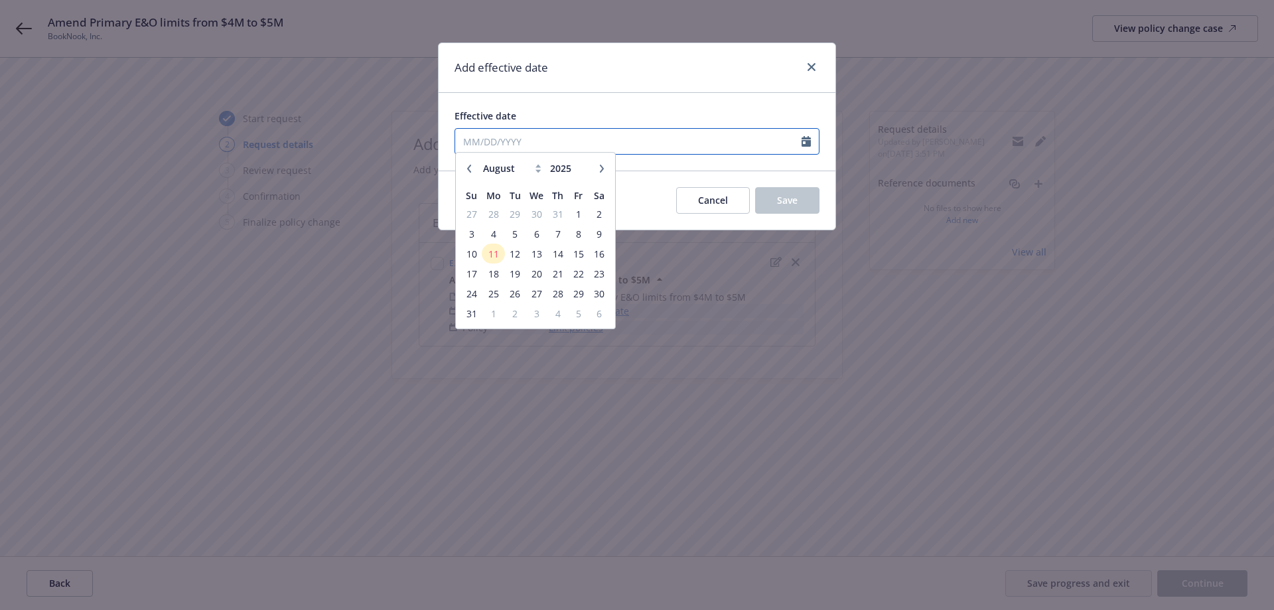
paste input "[DATE]"
type input "[DATE]"
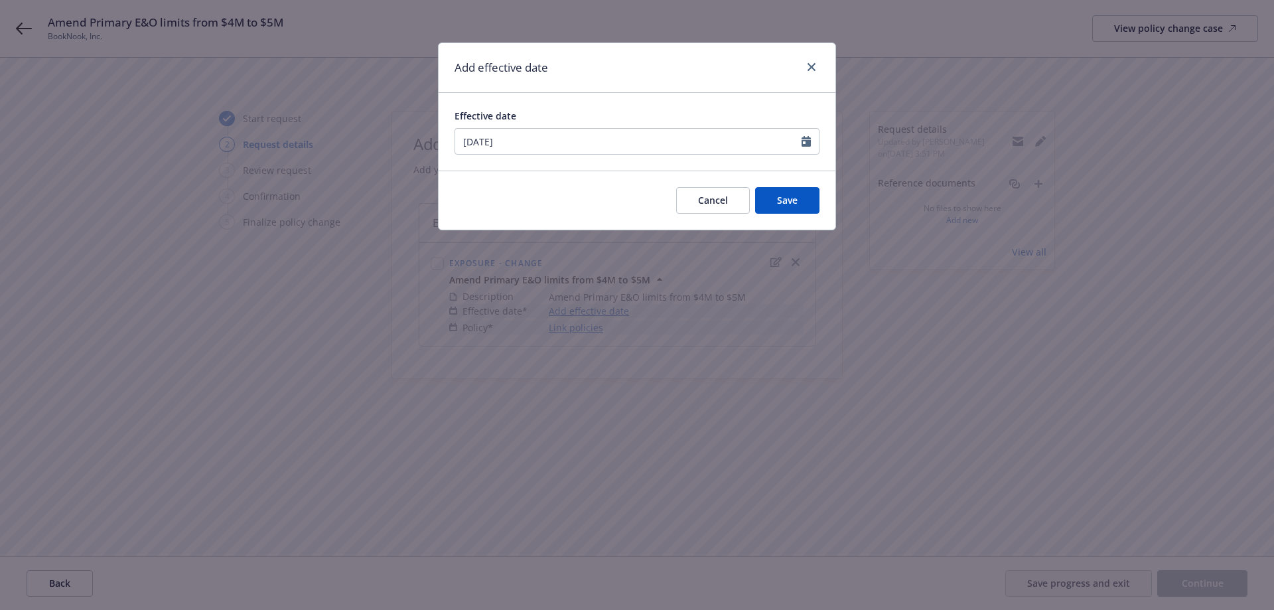
click at [794, 173] on div "Cancel Save" at bounding box center [637, 200] width 397 height 59
click at [796, 192] on button "Save" at bounding box center [787, 200] width 64 height 27
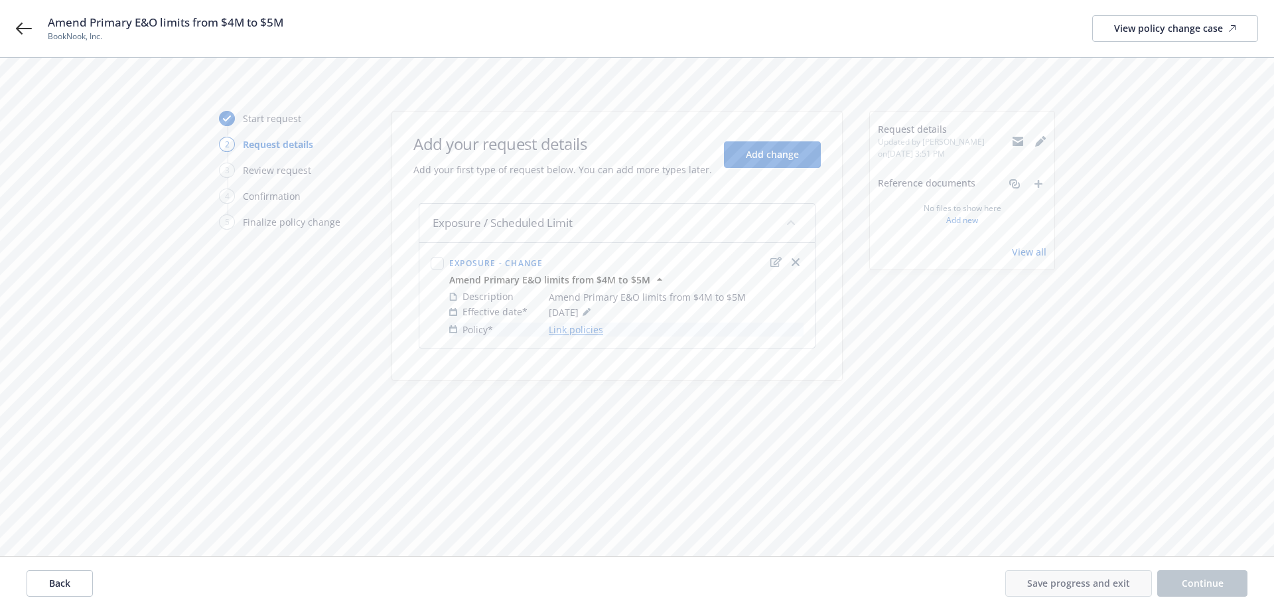
click at [581, 329] on link "Link policies" at bounding box center [576, 330] width 54 height 14
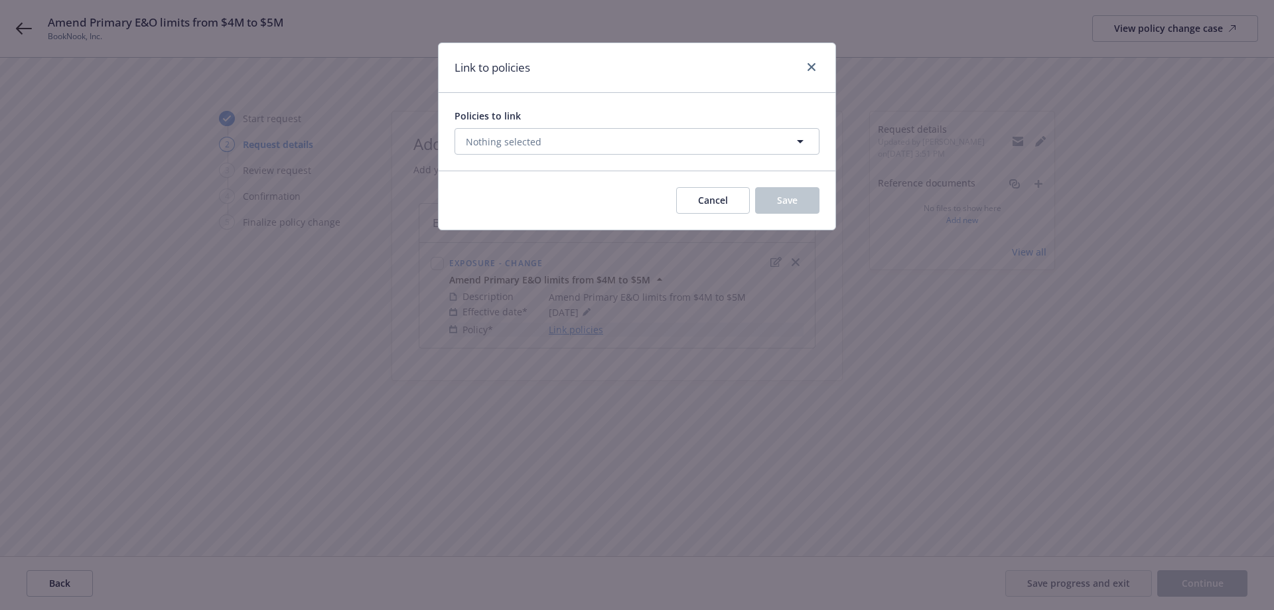
click at [632, 124] on div "Policies to link Nothing selected" at bounding box center [637, 132] width 365 height 46
click at [620, 143] on button "Nothing selected" at bounding box center [637, 141] width 365 height 27
select select "ACTIVE"
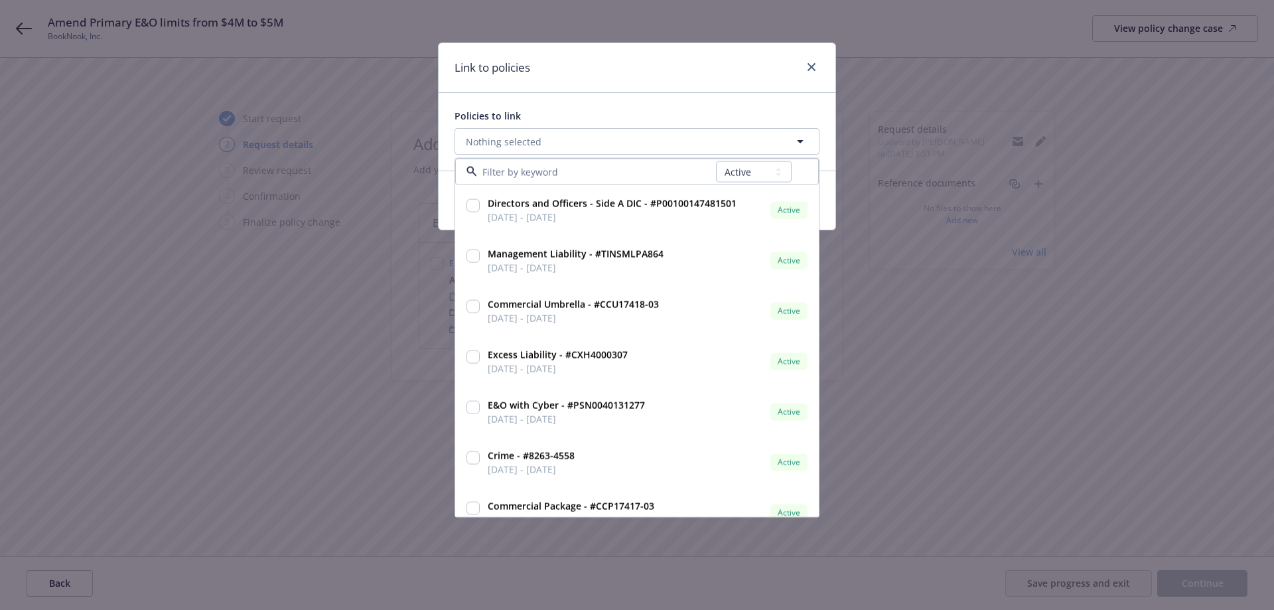
type input "PSN0040131277"
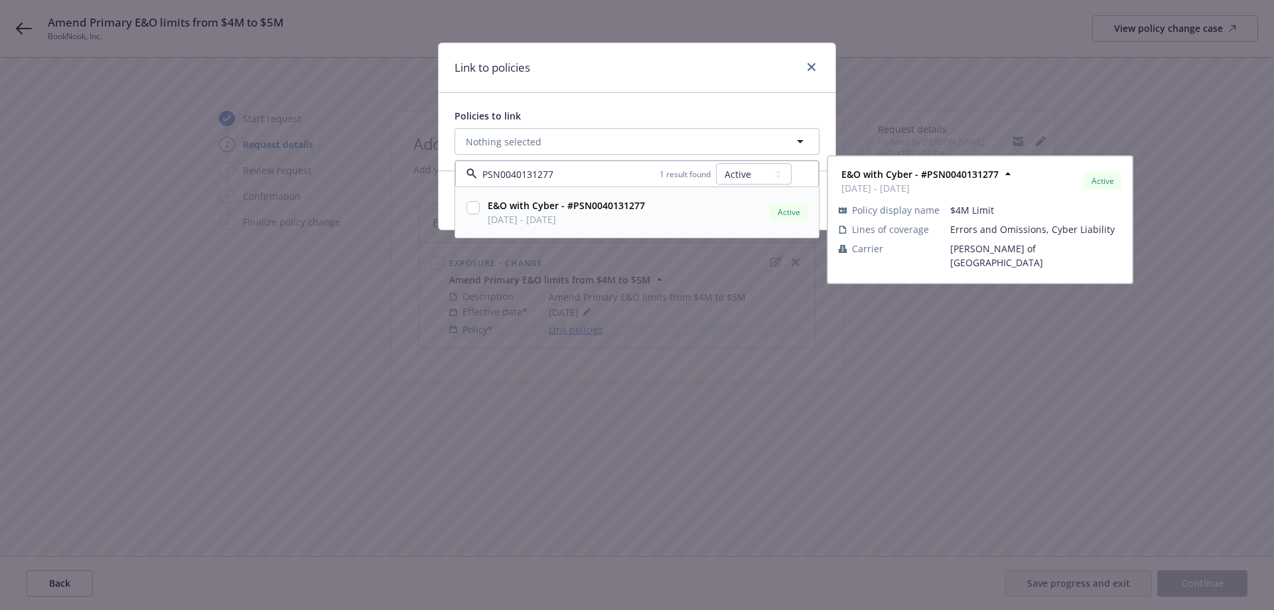
click at [477, 212] on input "checkbox" at bounding box center [473, 207] width 13 height 13
checkbox input "true"
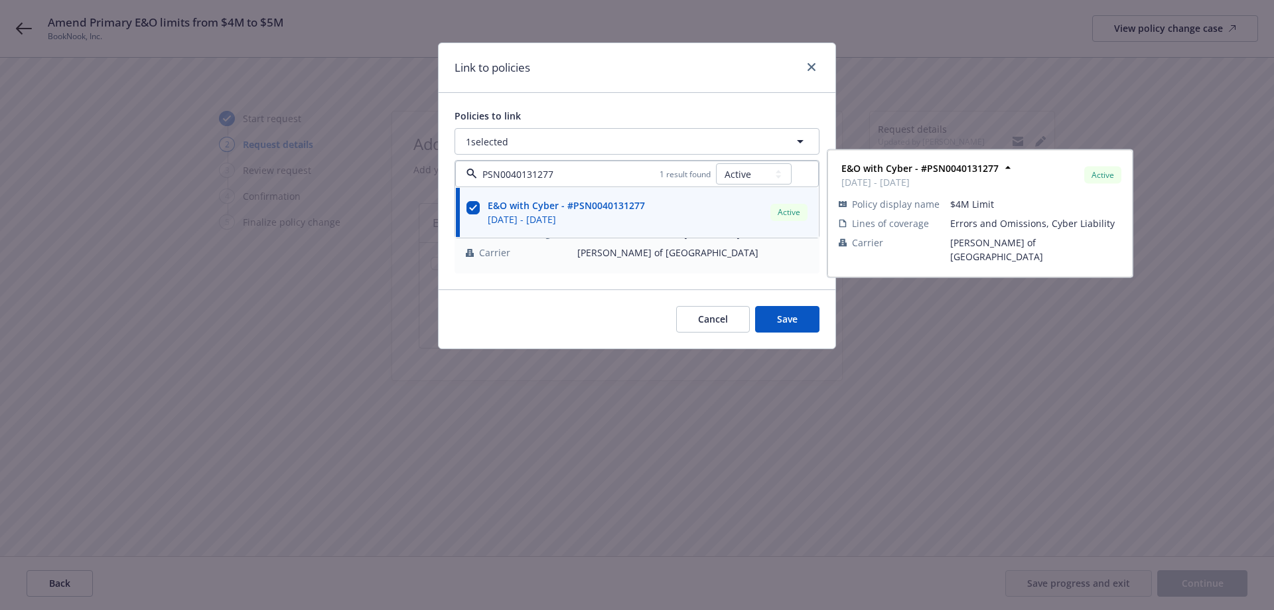
type input "PSN0040131277"
click at [591, 90] on div "Link to policies" at bounding box center [637, 68] width 397 height 50
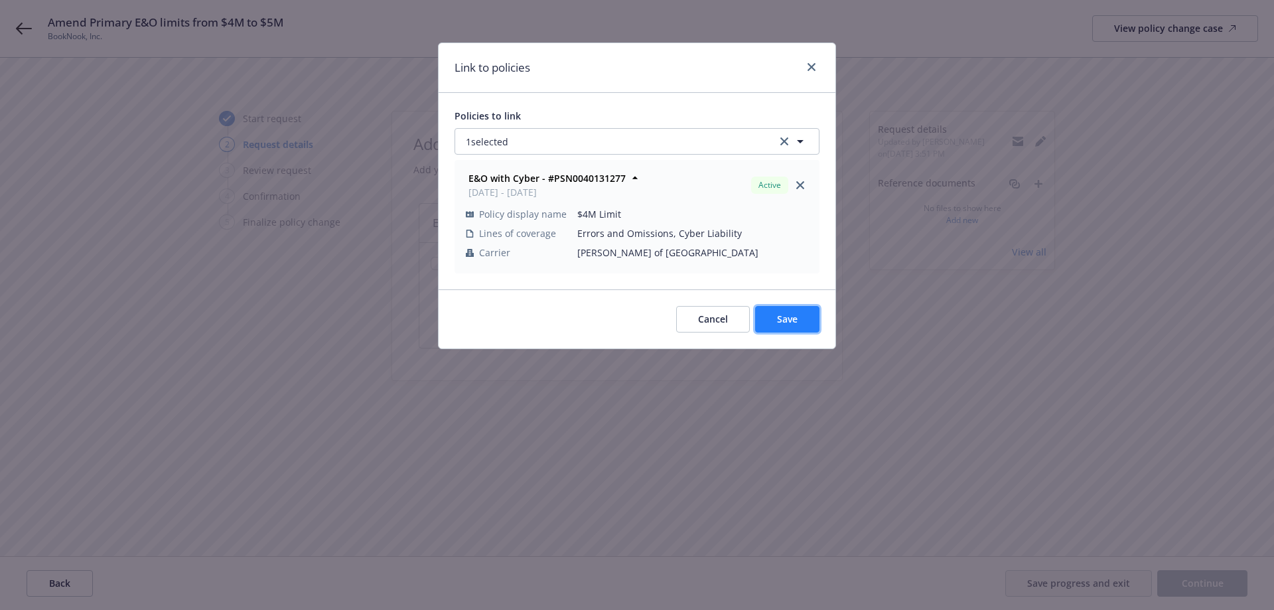
click at [780, 328] on button "Save" at bounding box center [787, 319] width 64 height 27
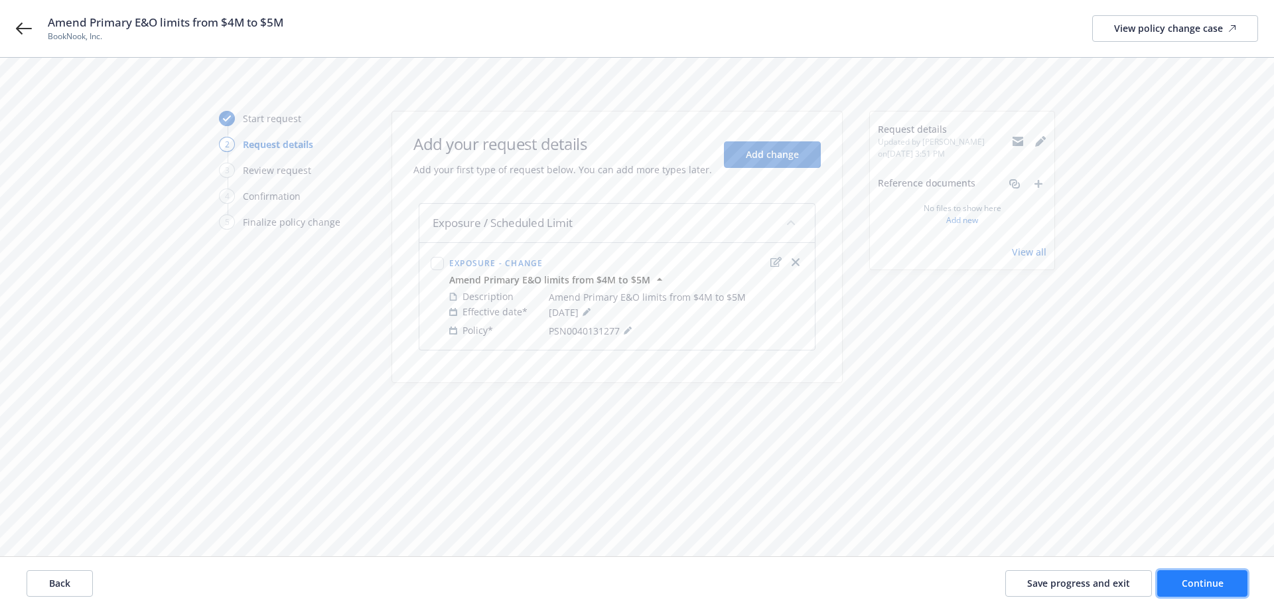
click at [1169, 581] on button "Continue" at bounding box center [1202, 583] width 90 height 27
click at [1213, 585] on span "Continue" at bounding box center [1203, 583] width 42 height 13
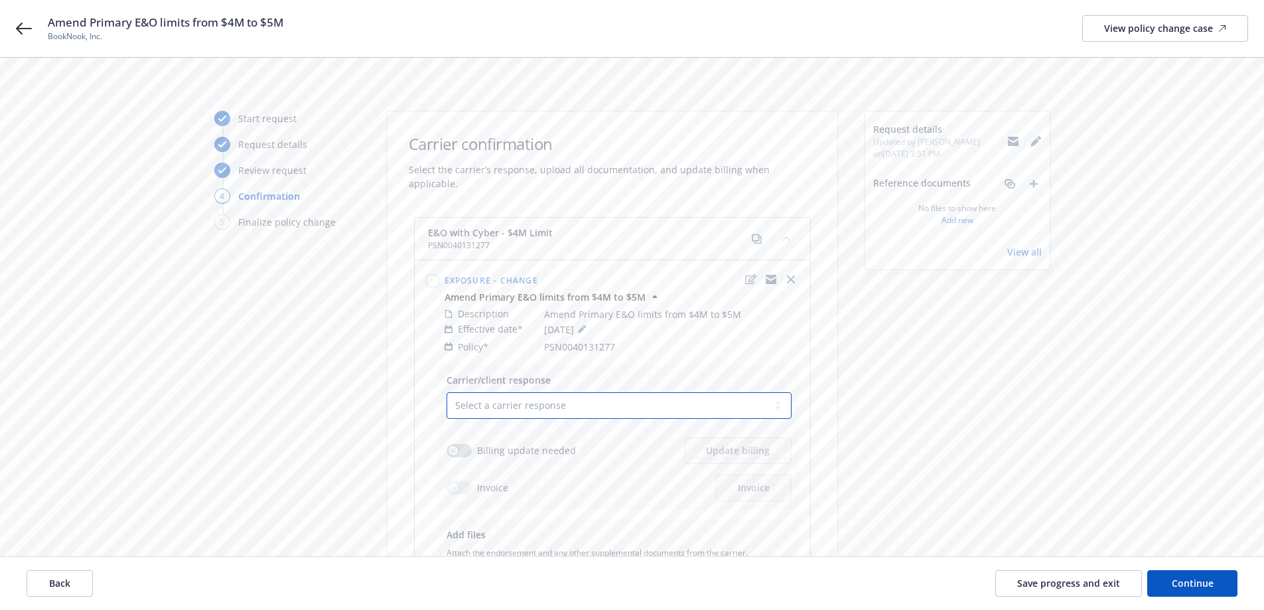
drag, startPoint x: 682, startPoint y: 390, endPoint x: 670, endPoint y: 398, distance: 14.0
click at [682, 392] on select "Select a carrier response Accepted Accepted with revision No endorsement needed…" at bounding box center [619, 405] width 345 height 27
select select "ACCEPTED"
click at [447, 392] on select "Select a carrier response Accepted Accepted with revision No endorsement needed…" at bounding box center [619, 405] width 345 height 27
click at [459, 444] on div "Billing update needed Update billing" at bounding box center [619, 450] width 345 height 27
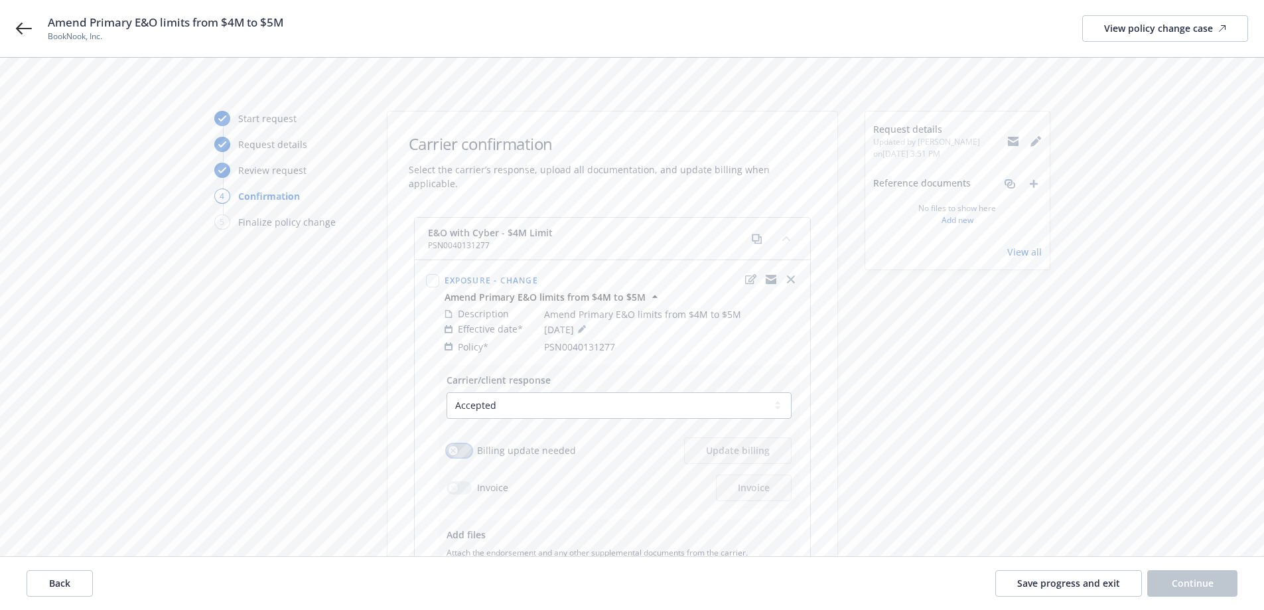
click at [459, 444] on button "button" at bounding box center [459, 450] width 25 height 13
click at [737, 444] on span "Update billing" at bounding box center [738, 450] width 64 height 13
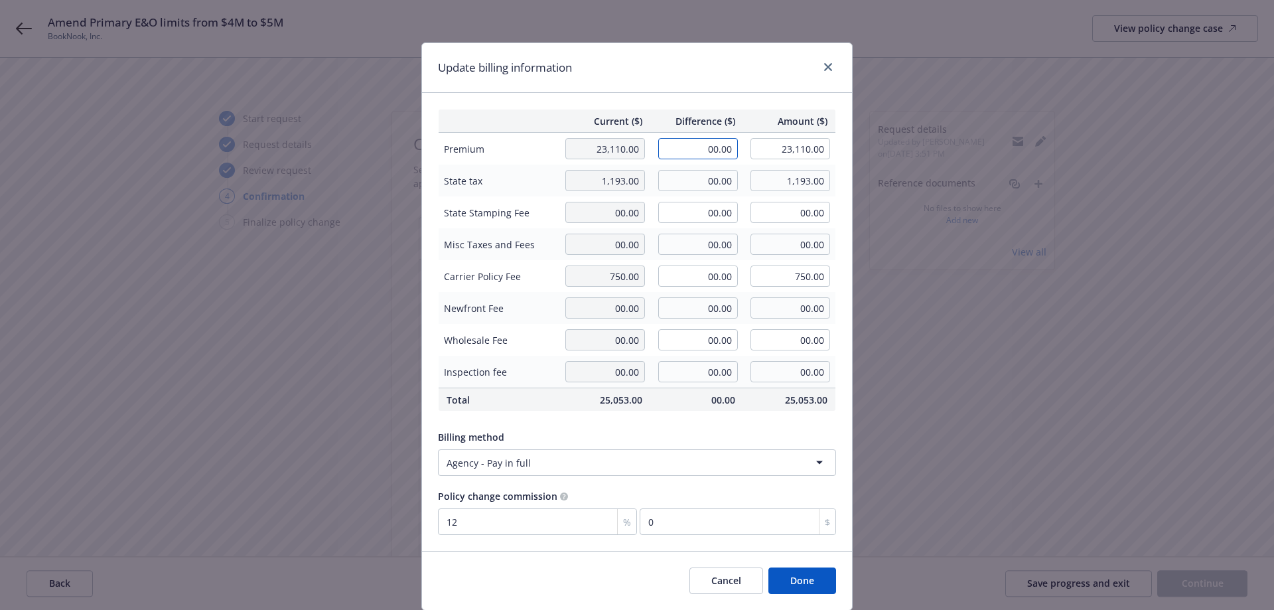
click at [697, 149] on input "00.00" at bounding box center [698, 148] width 80 height 21
paste input "1,579"
type input "1,579.00"
type input "24,689.00"
type input "189.48"
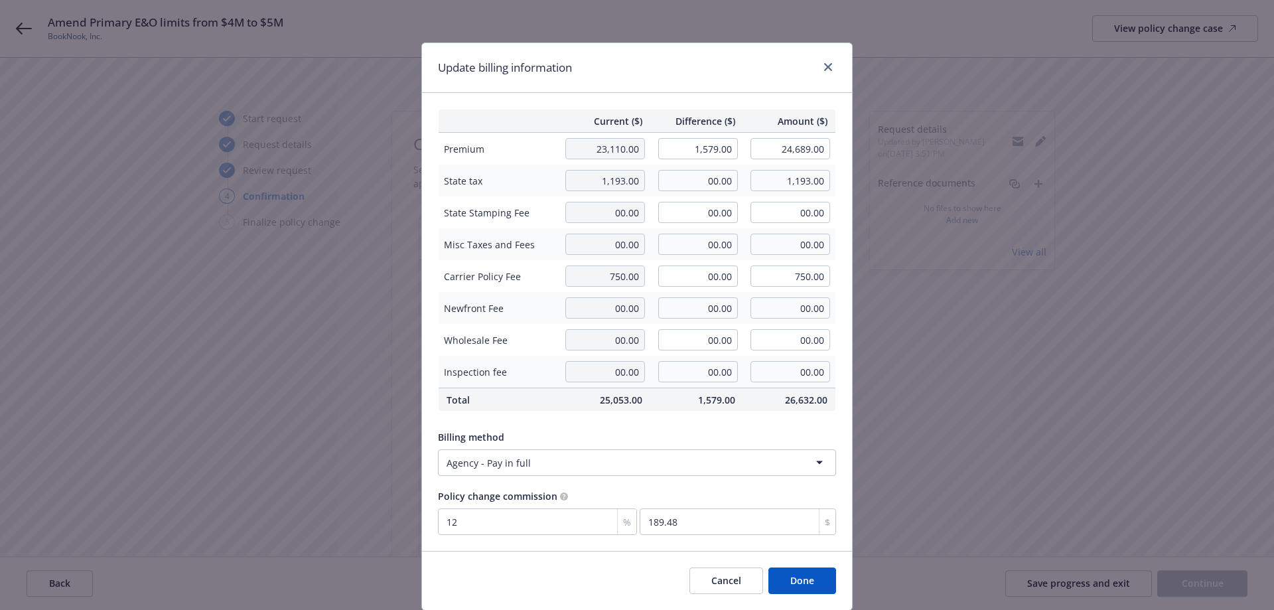
click at [659, 90] on div "Update billing information" at bounding box center [637, 68] width 430 height 50
click at [704, 177] on input "00.00" at bounding box center [698, 180] width 80 height 21
paste input "78.95"
type input "78.95"
type input "1,271.95"
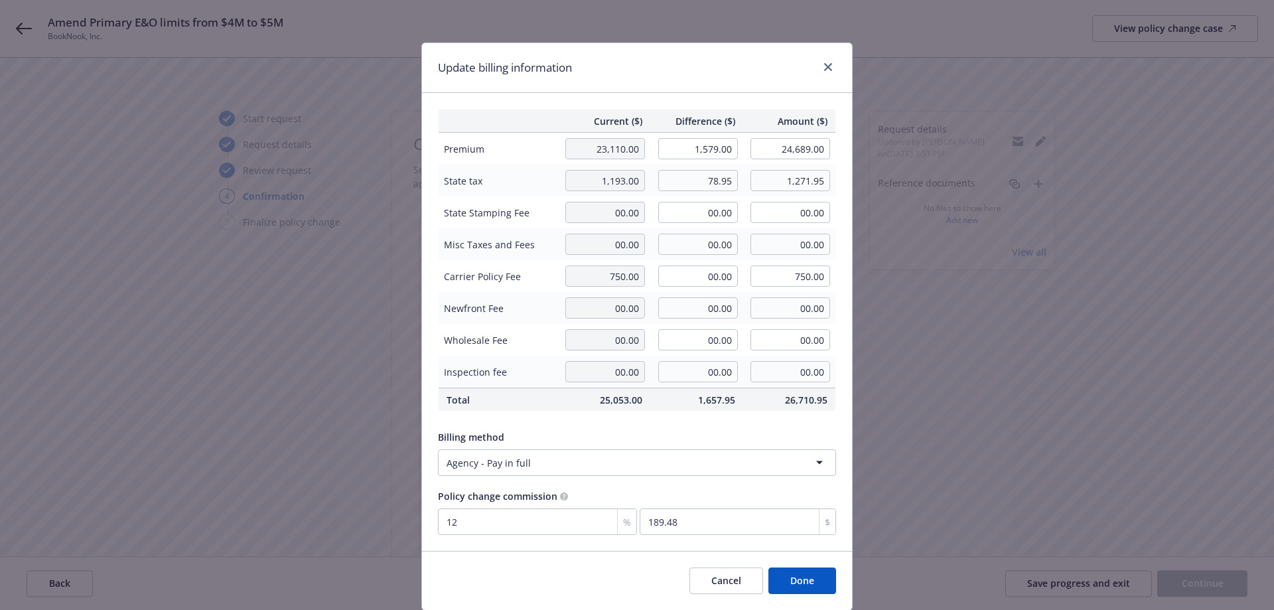
click at [723, 62] on div "Update billing information" at bounding box center [637, 68] width 430 height 50
click at [808, 589] on button "Done" at bounding box center [803, 580] width 68 height 27
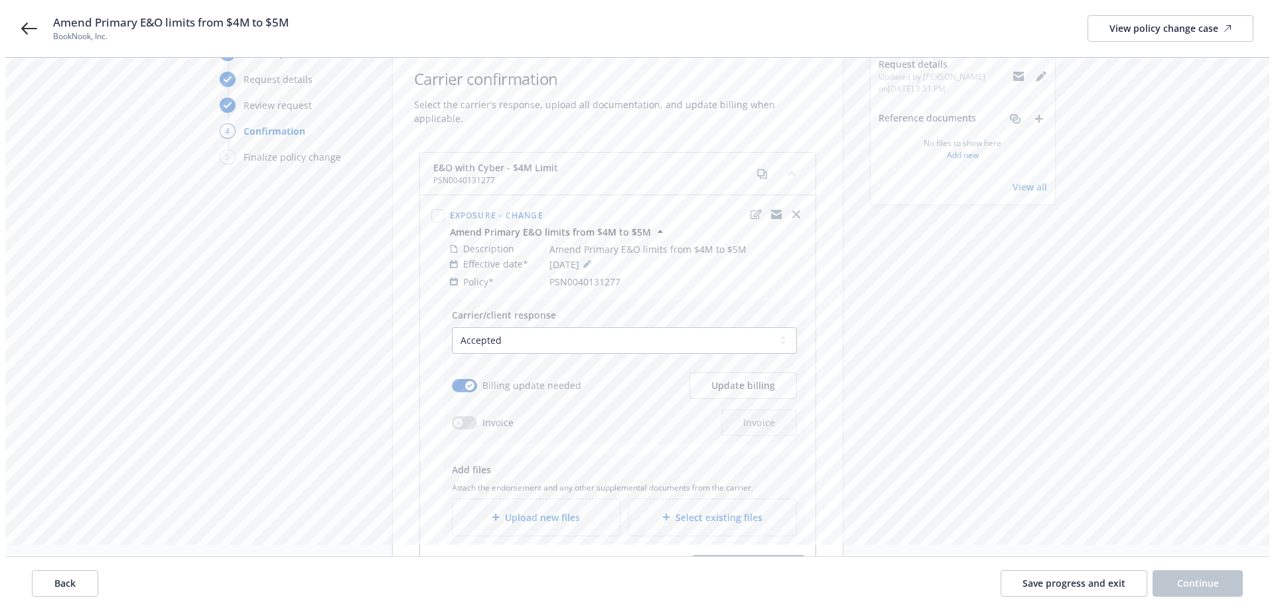
scroll to position [133, 0]
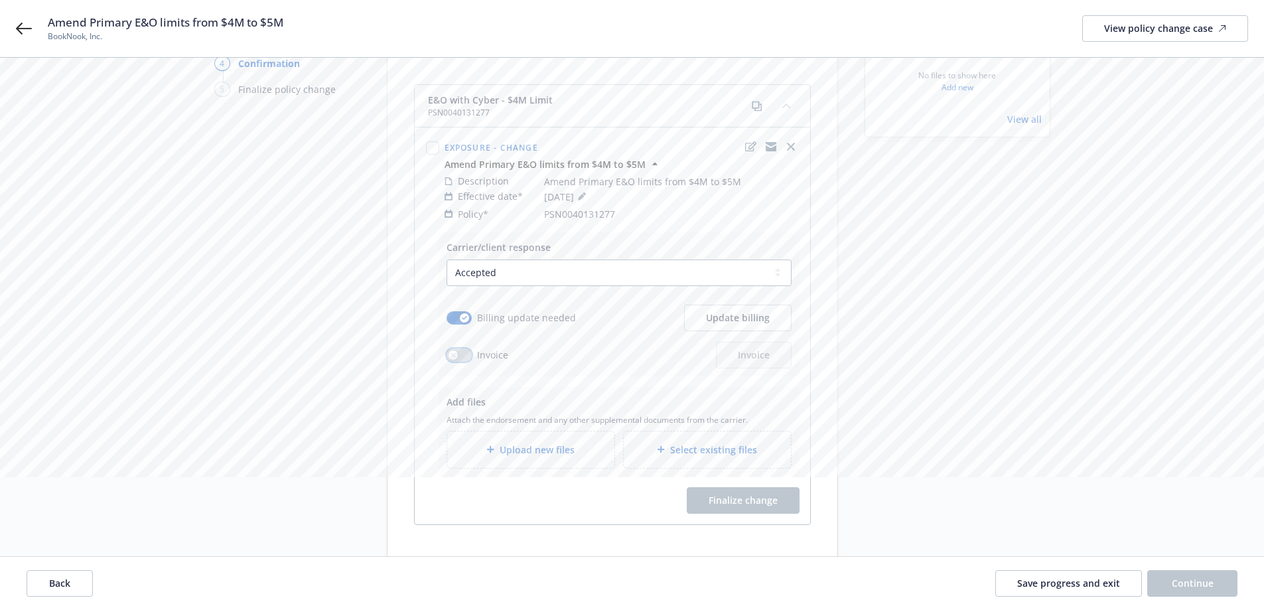
click at [463, 348] on button "button" at bounding box center [459, 354] width 25 height 13
click at [530, 449] on div "Upload new files" at bounding box center [530, 449] width 167 height 37
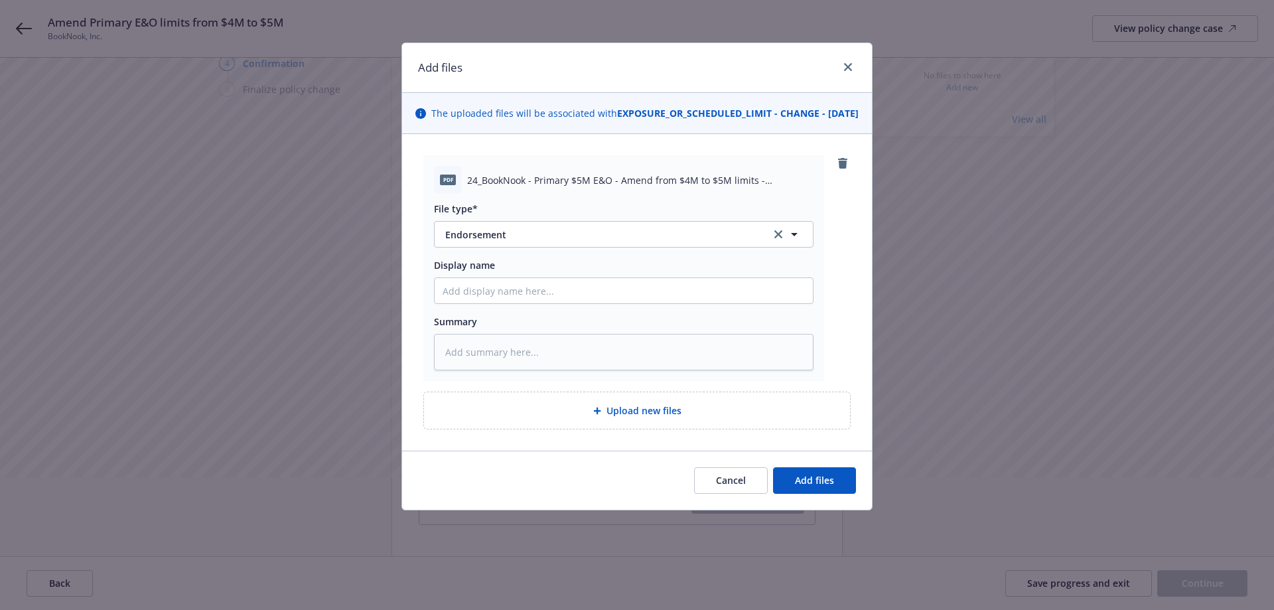
type textarea "x"
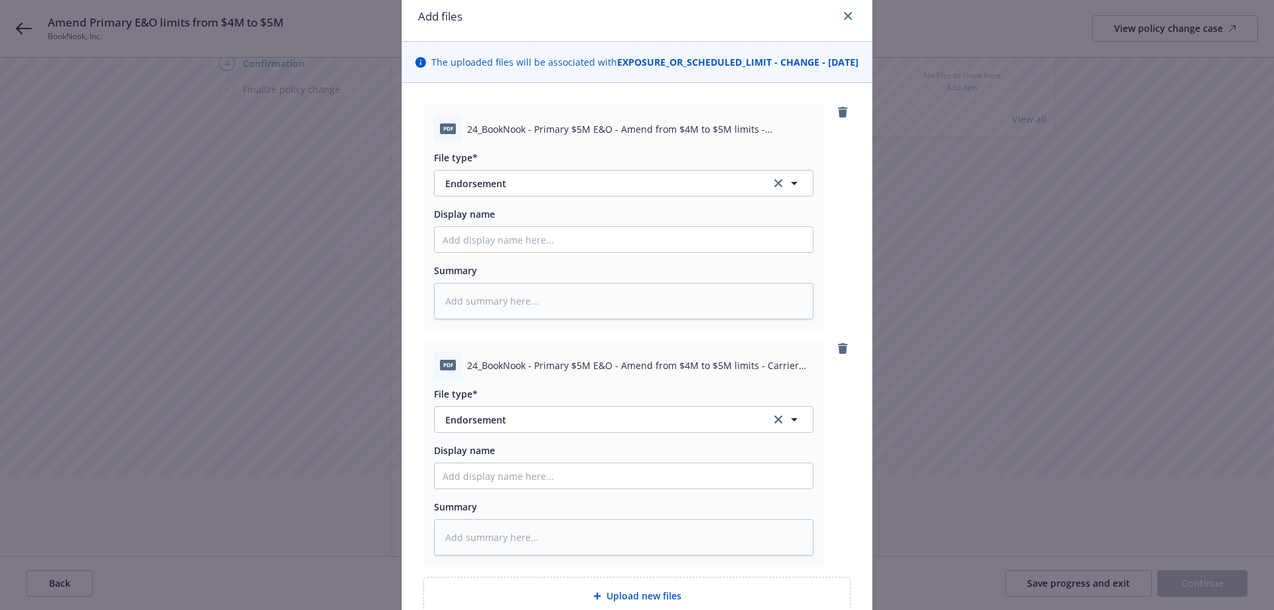
scroll to position [66, 0]
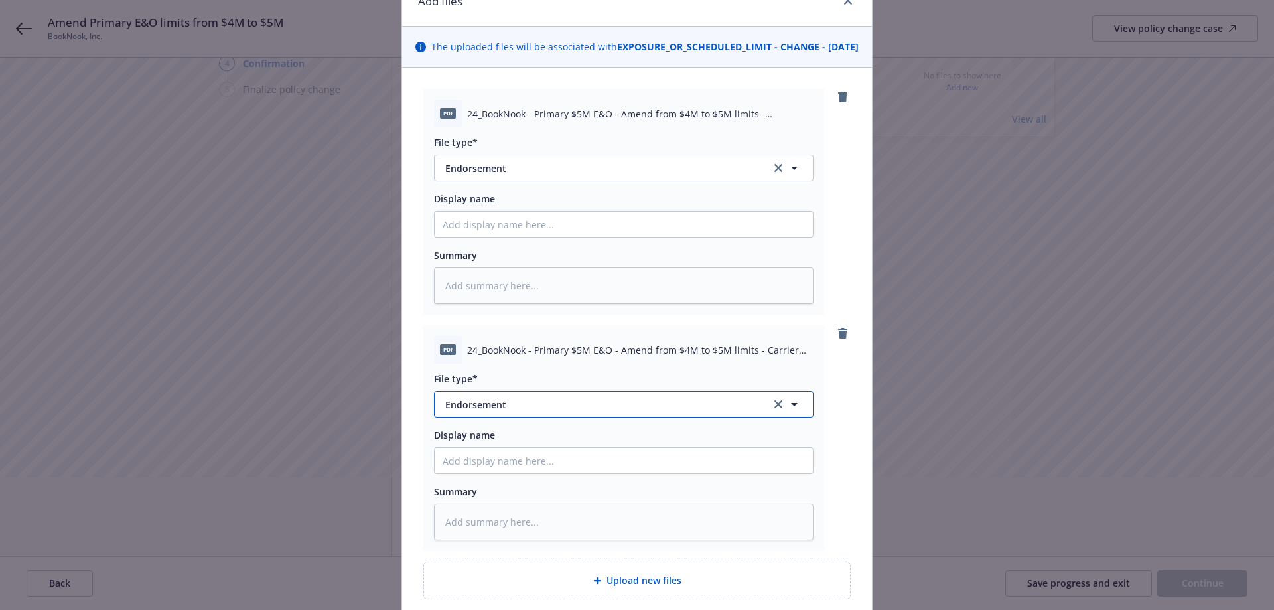
click at [529, 411] on span "Endorsement" at bounding box center [598, 405] width 307 height 14
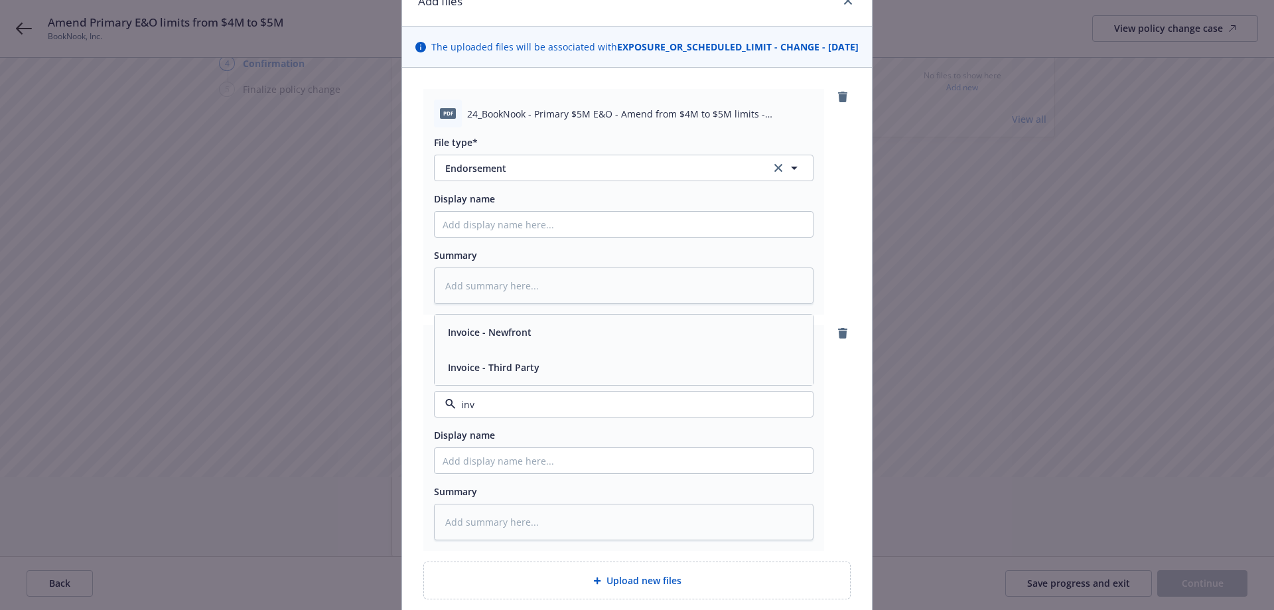
type input "invo"
click at [522, 374] on span "Invoice - Third Party" at bounding box center [494, 367] width 92 height 14
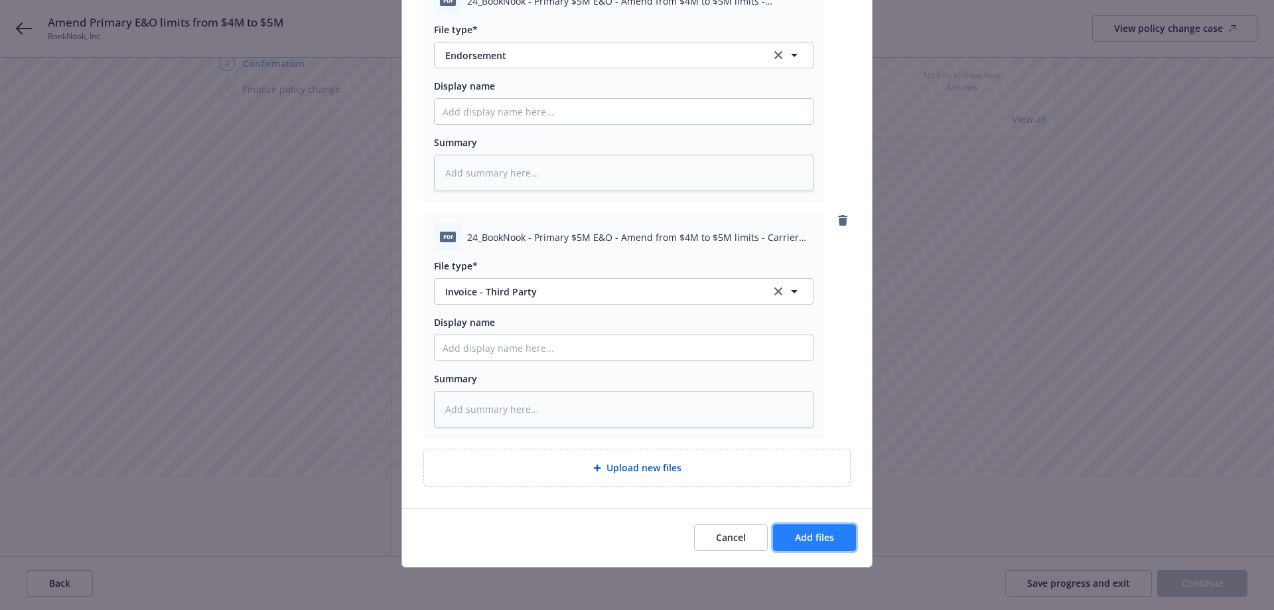
click at [806, 540] on span "Add files" at bounding box center [814, 537] width 39 height 13
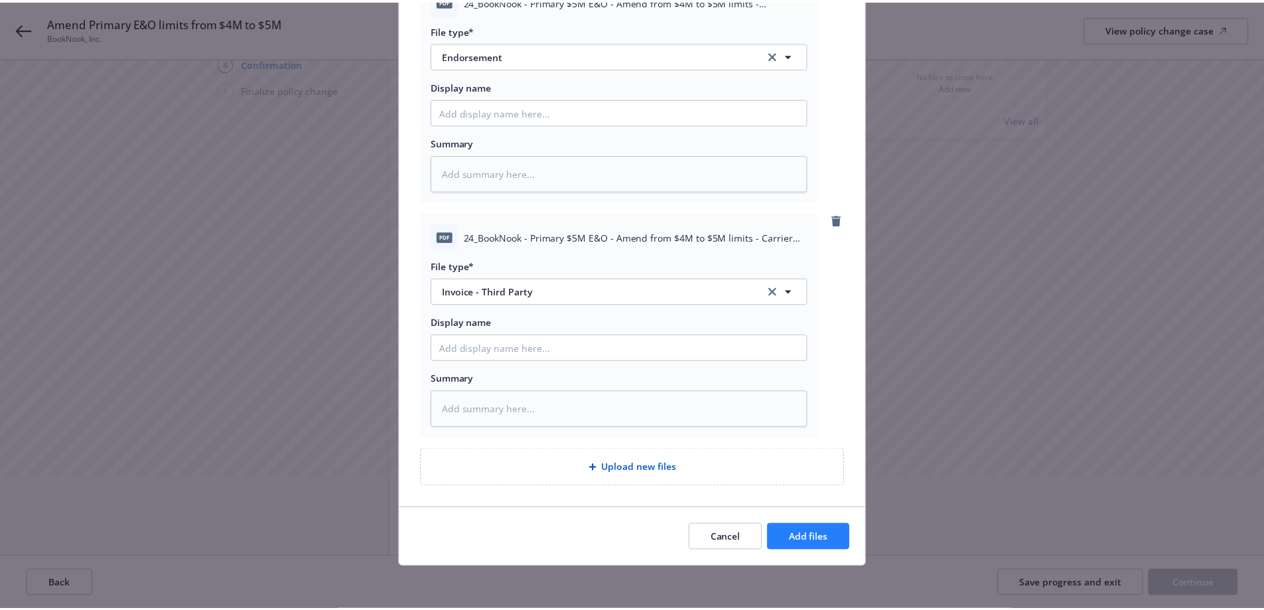
scroll to position [145, 0]
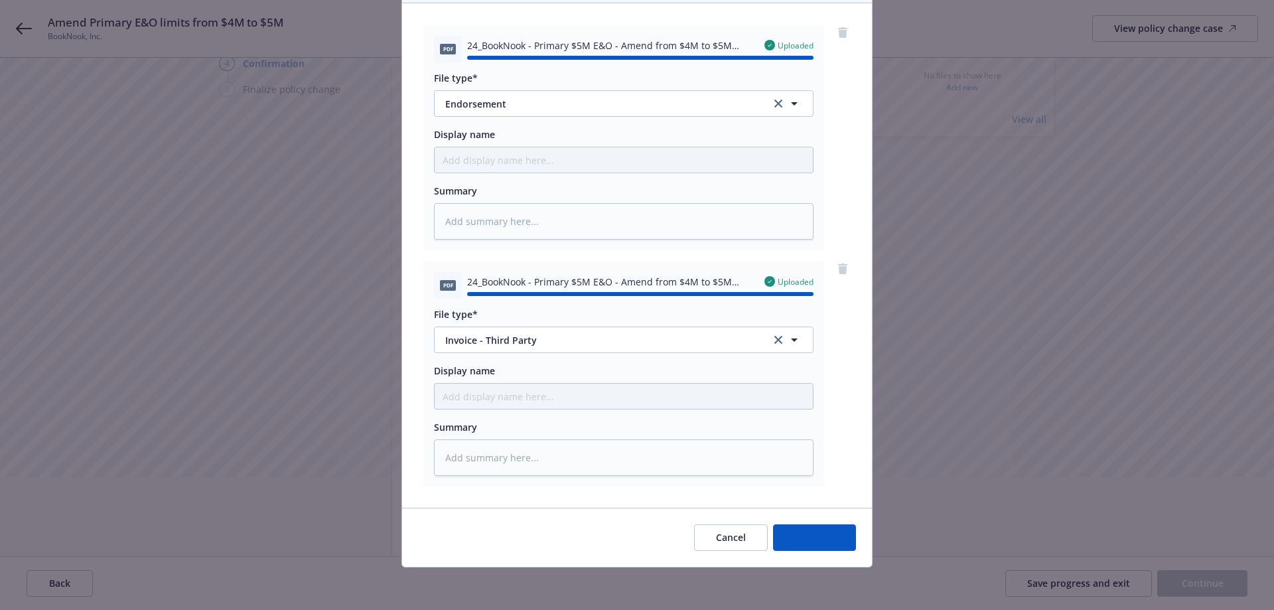
type textarea "x"
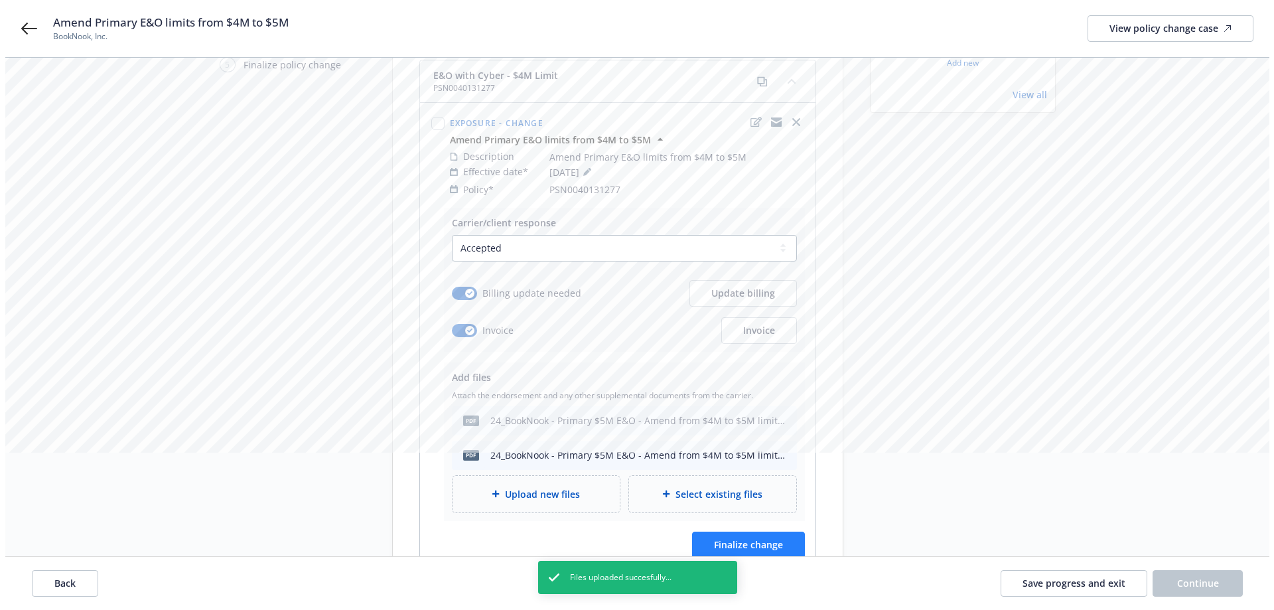
scroll to position [199, 0]
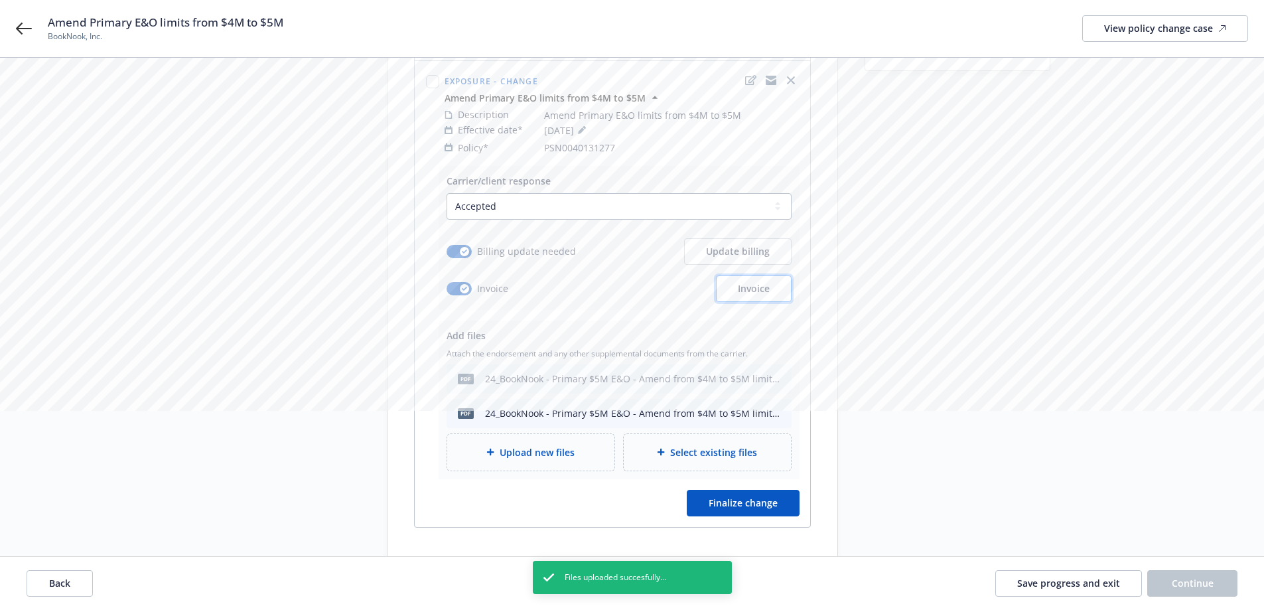
click at [748, 283] on button "Invoice" at bounding box center [754, 288] width 76 height 27
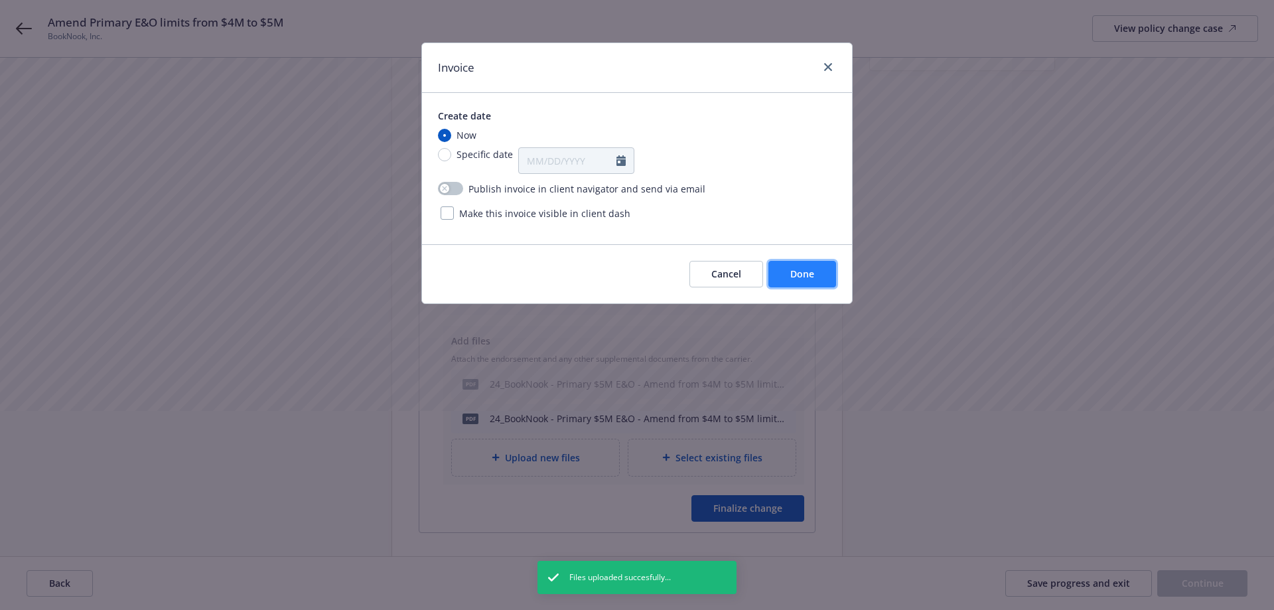
click at [805, 274] on span "Done" at bounding box center [802, 273] width 24 height 13
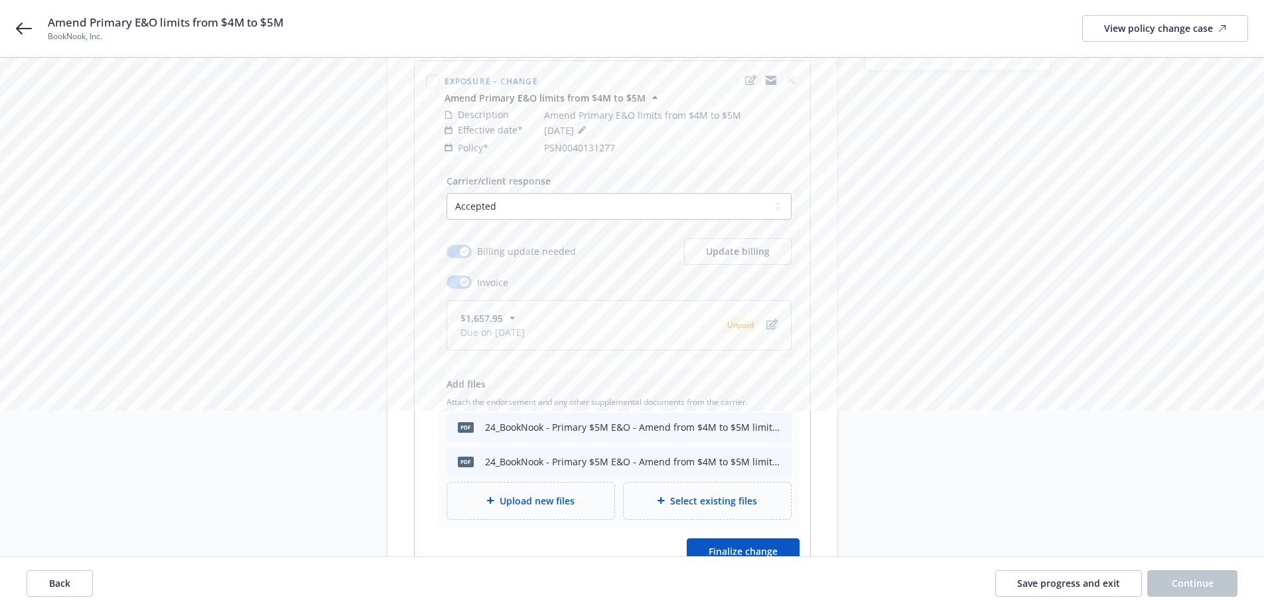
click at [769, 319] on icon "edit" at bounding box center [772, 324] width 11 height 11
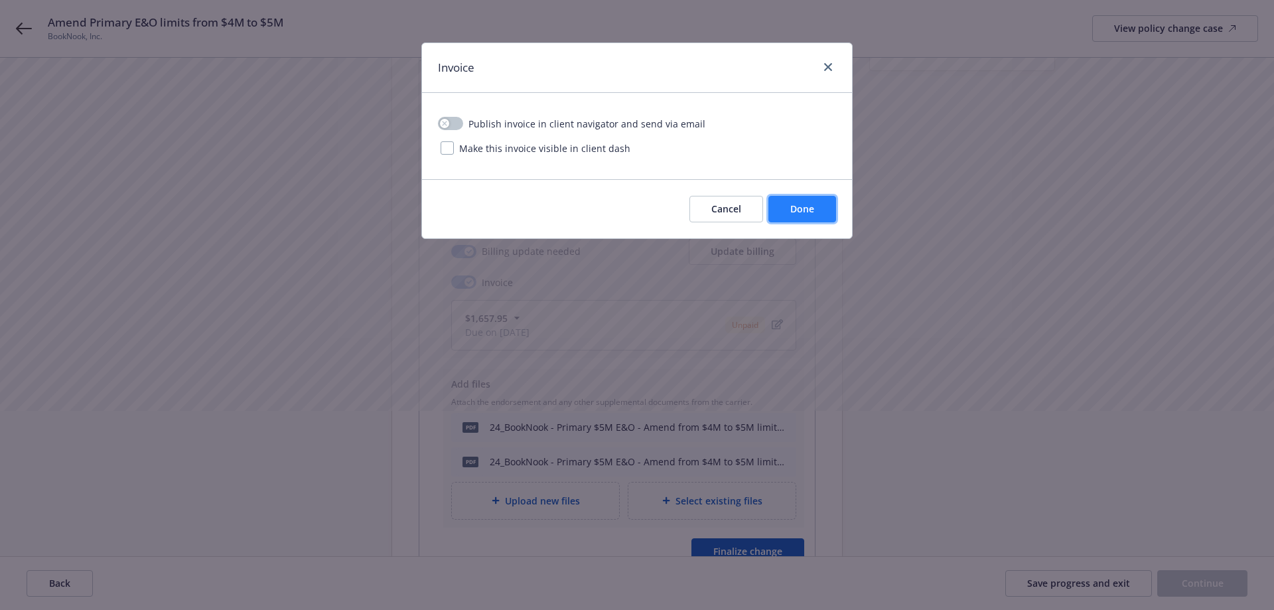
click at [810, 202] on span "Done" at bounding box center [802, 208] width 24 height 13
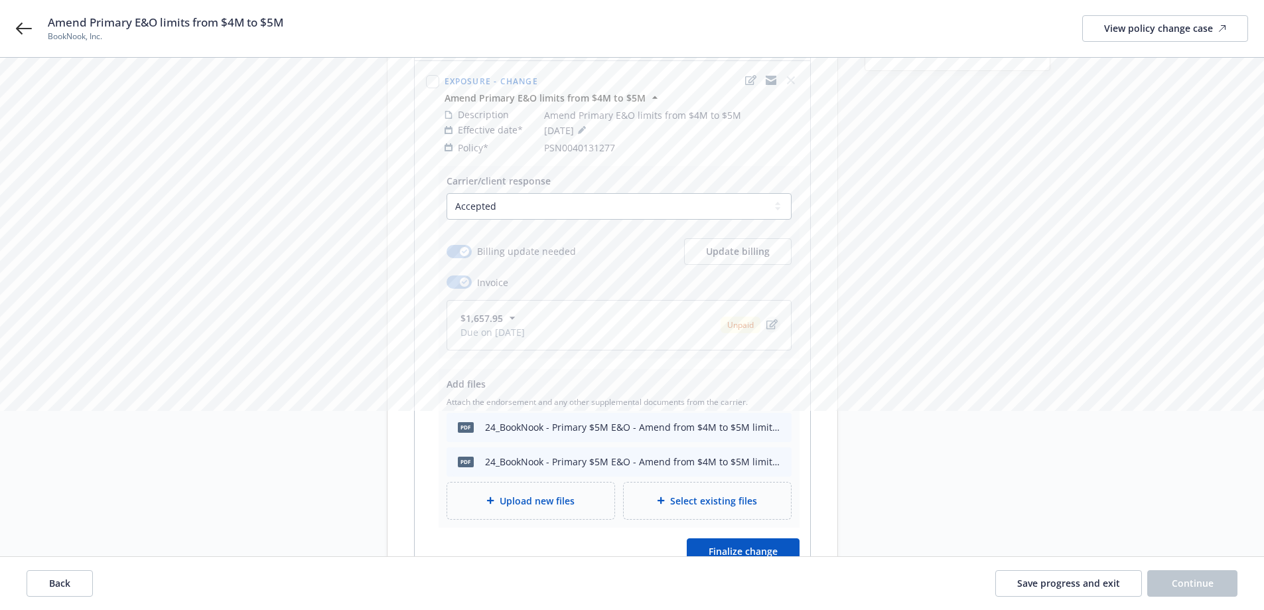
click at [774, 319] on icon "edit" at bounding box center [772, 324] width 11 height 11
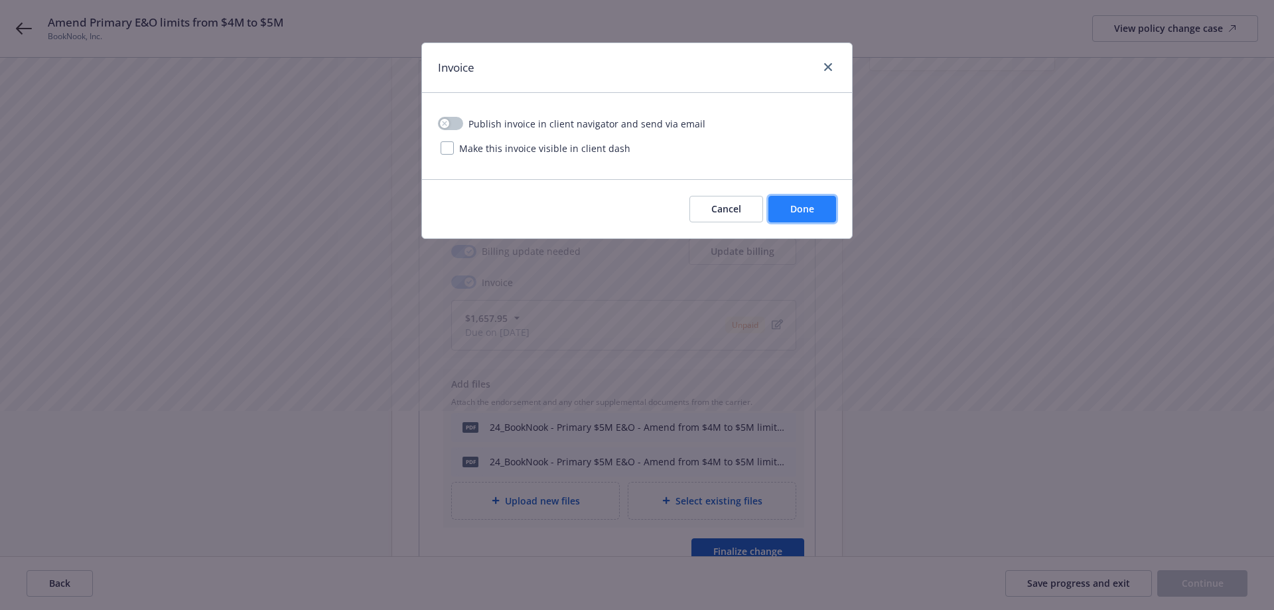
click at [822, 204] on button "Done" at bounding box center [803, 209] width 68 height 27
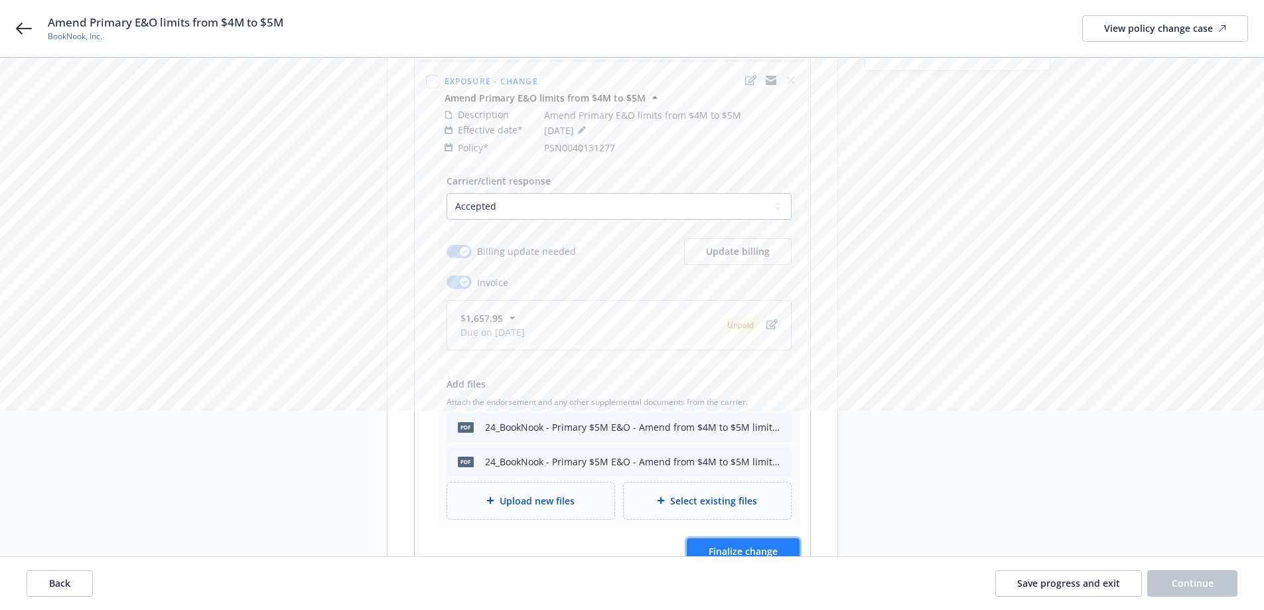
click at [742, 545] on span "Finalize change" at bounding box center [743, 551] width 69 height 13
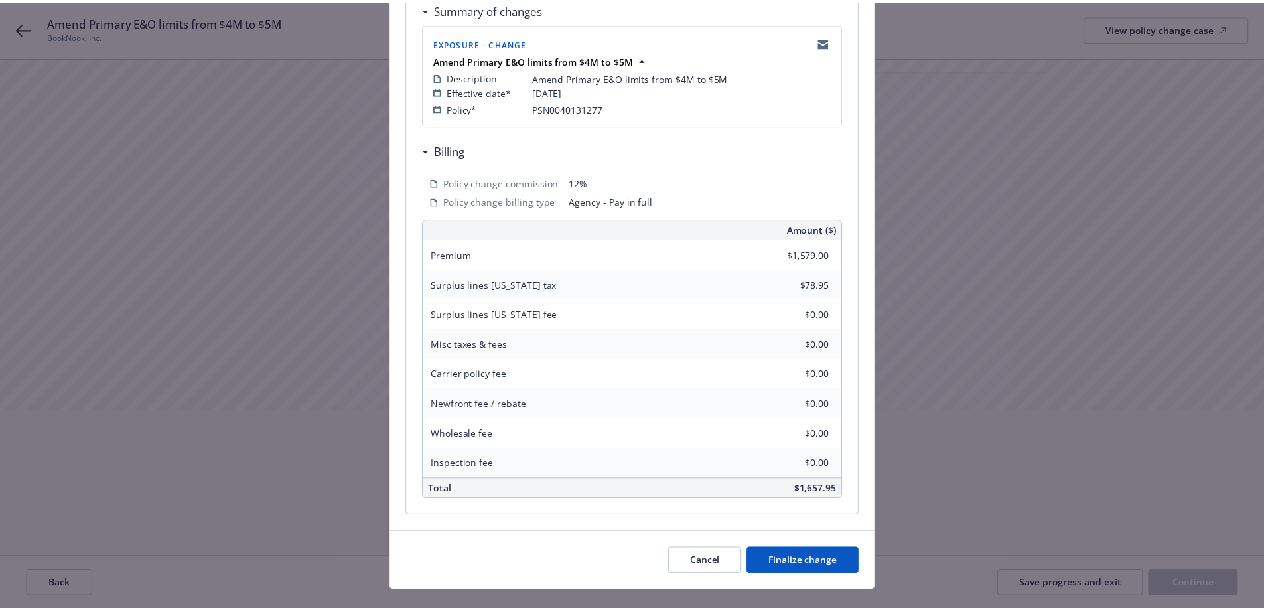
scroll to position [287, 0]
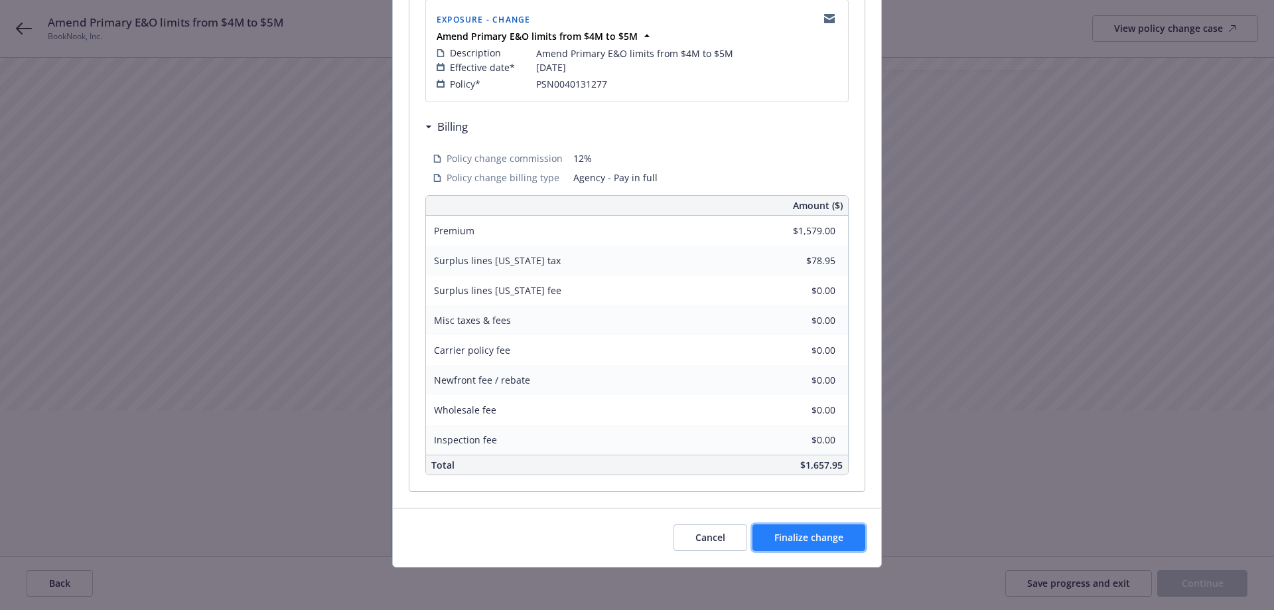
click at [816, 535] on span "Finalize change" at bounding box center [809, 537] width 69 height 13
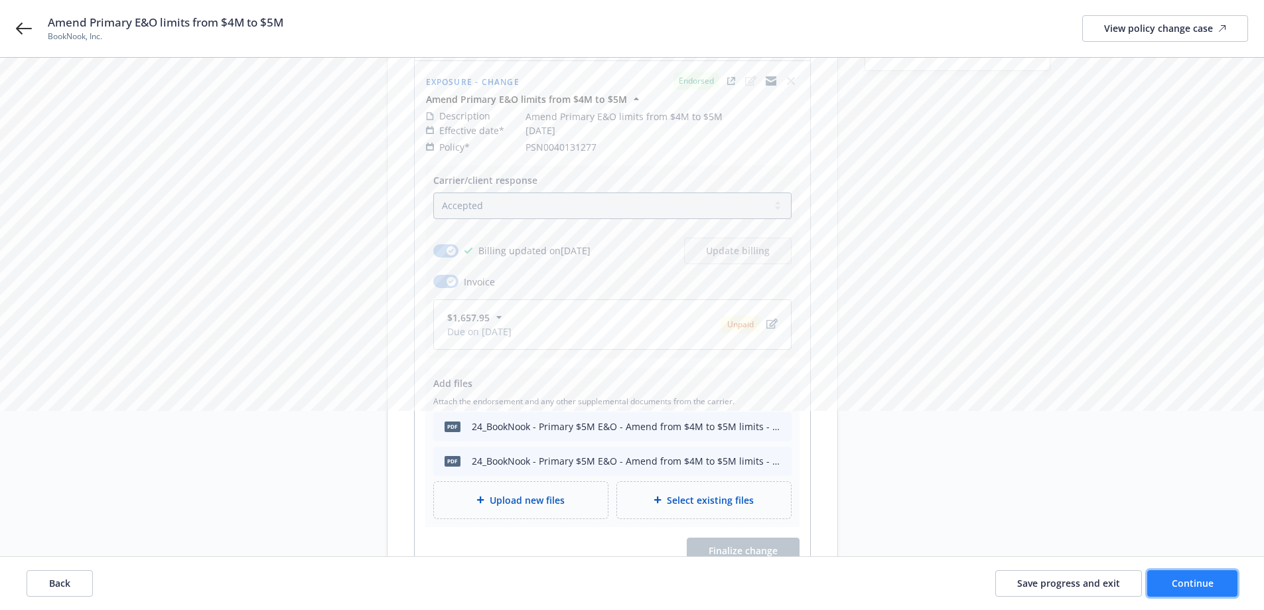
click at [1231, 578] on button "Continue" at bounding box center [1193, 583] width 90 height 27
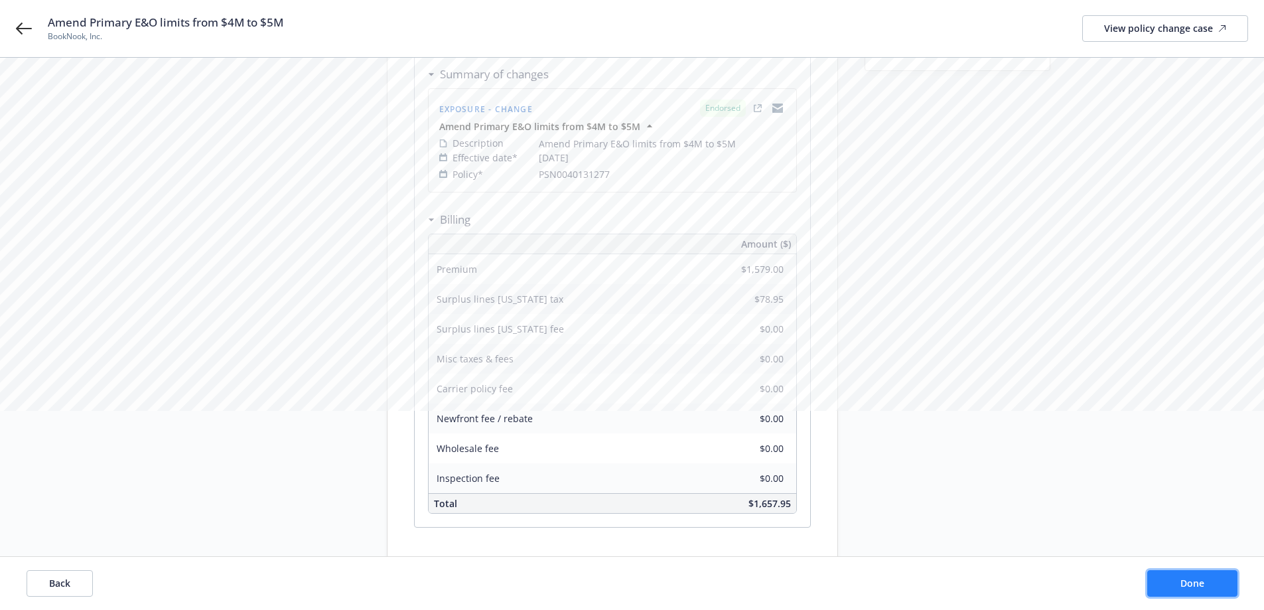
click at [1231, 578] on button "Done" at bounding box center [1193, 583] width 90 height 27
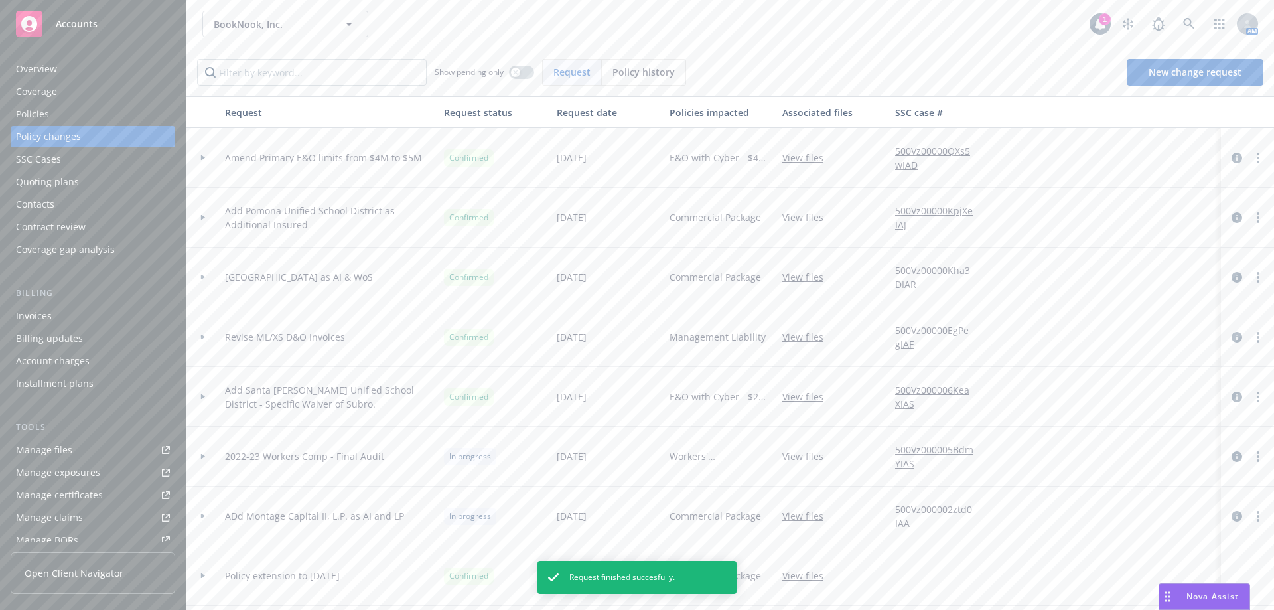
click at [83, 186] on div "Quoting plans" at bounding box center [93, 181] width 154 height 21
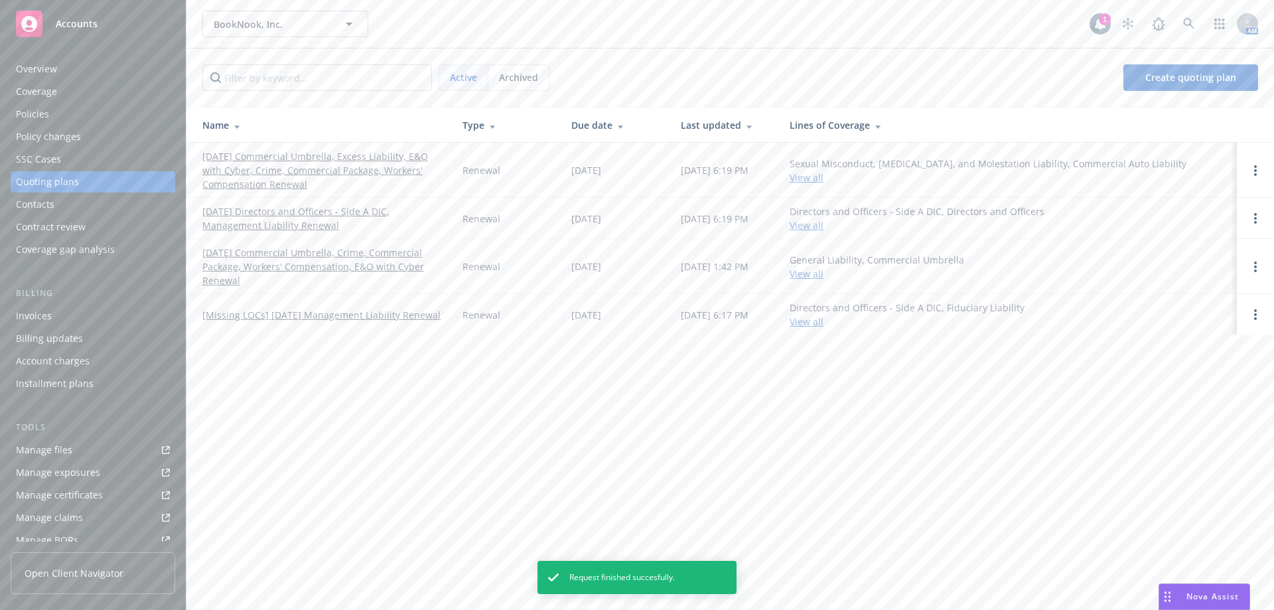
click at [390, 175] on link "11/01/25 Commercial Umbrella, Excess Liability, E&O with Cyber, Crime, Commerci…" at bounding box center [321, 170] width 239 height 42
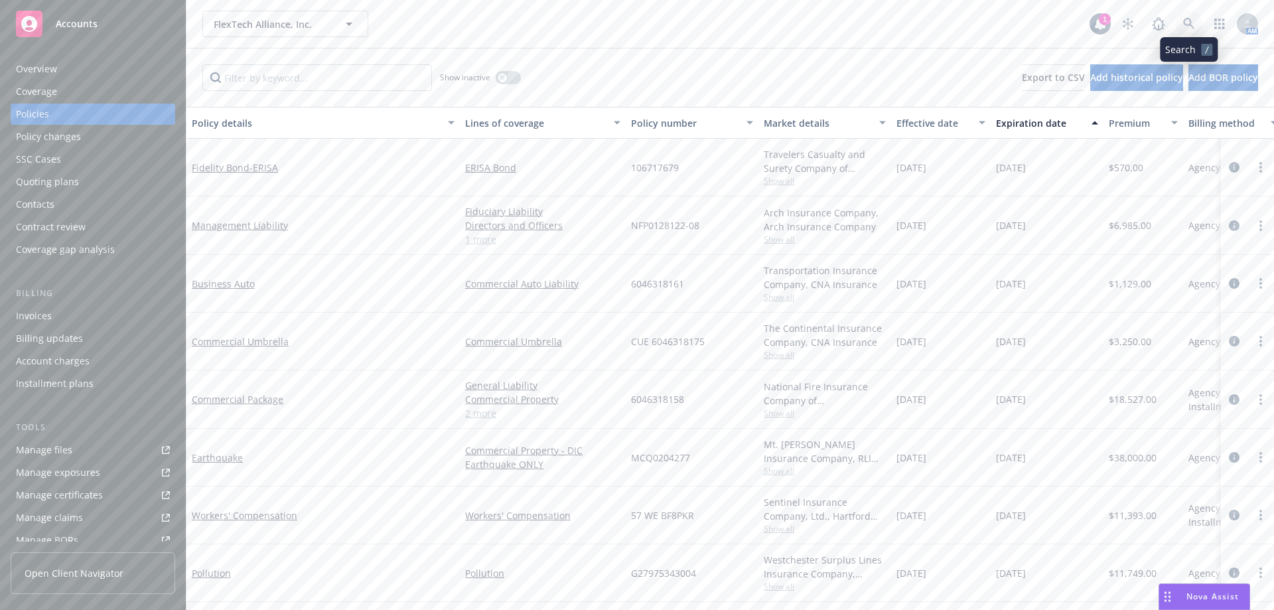
click at [1179, 22] on link at bounding box center [1189, 24] width 27 height 27
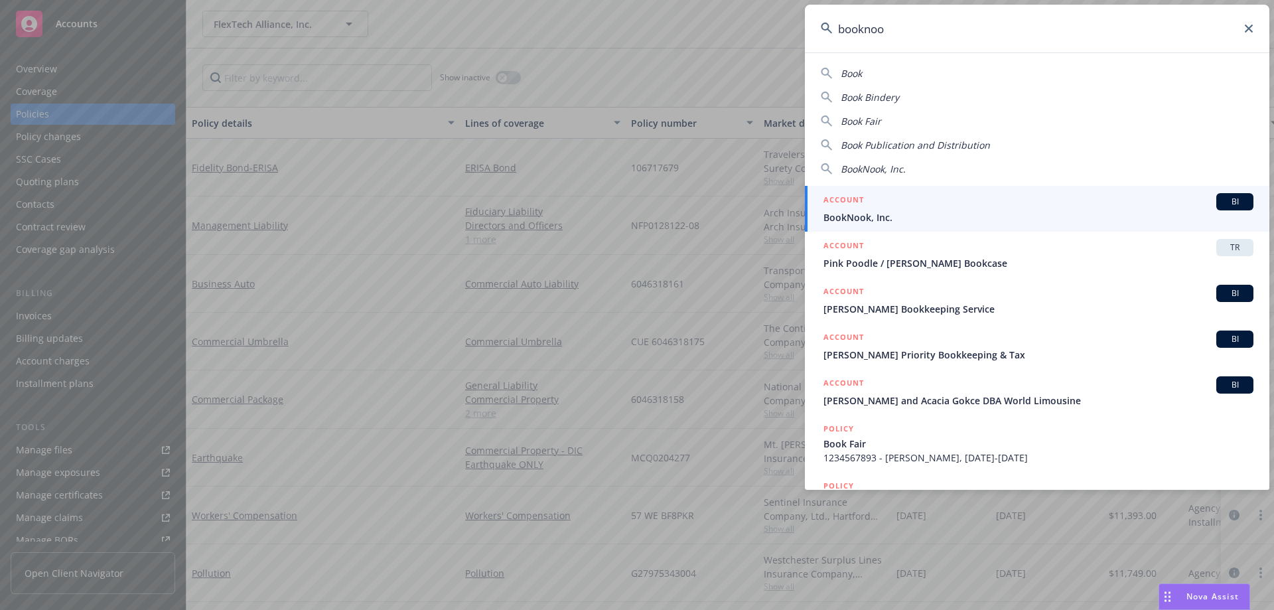
type input "booknook"
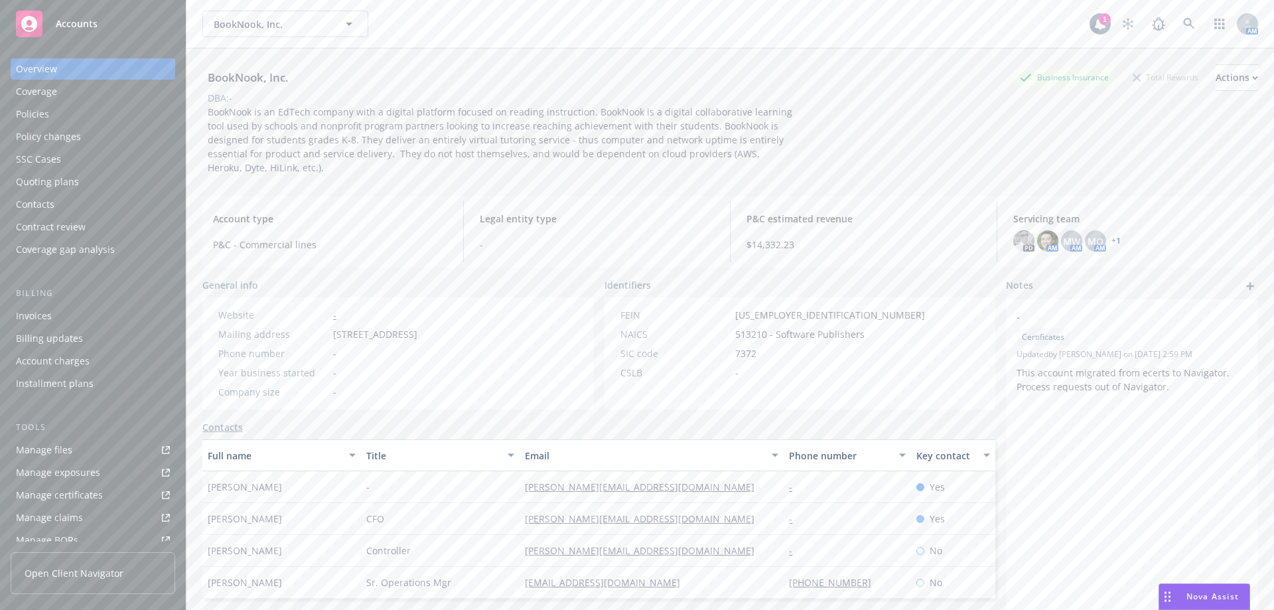
click at [74, 119] on div "Policies" at bounding box center [93, 114] width 154 height 21
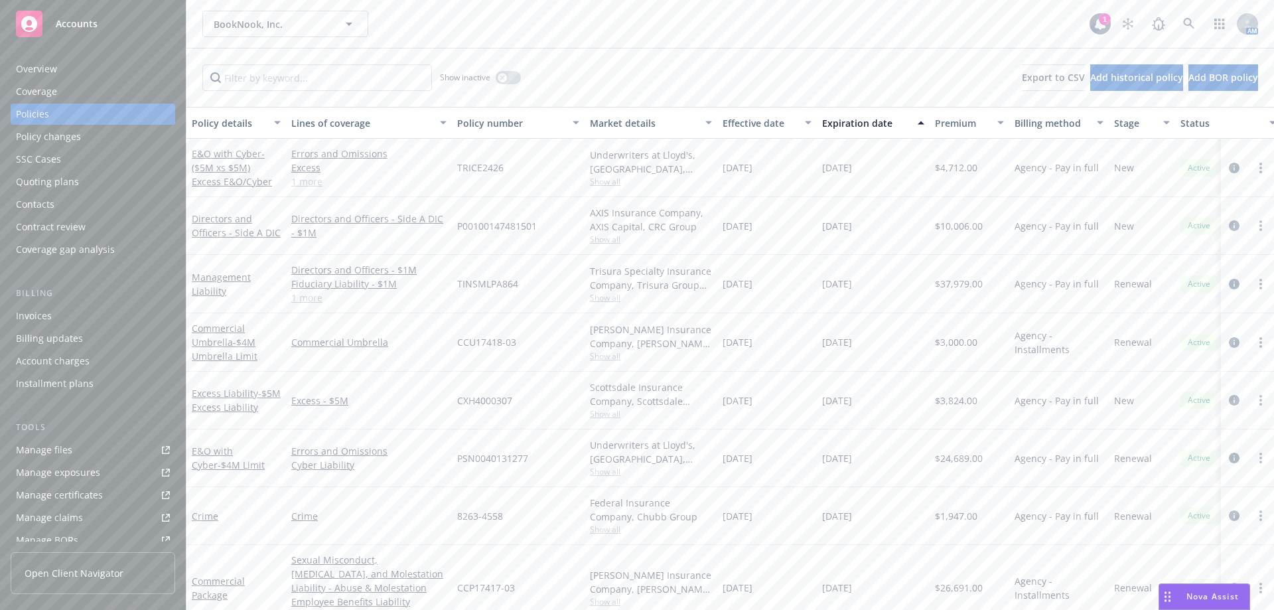
click at [515, 461] on span "PSN0040131277" at bounding box center [492, 458] width 71 height 14
copy span "PSN0040131277"
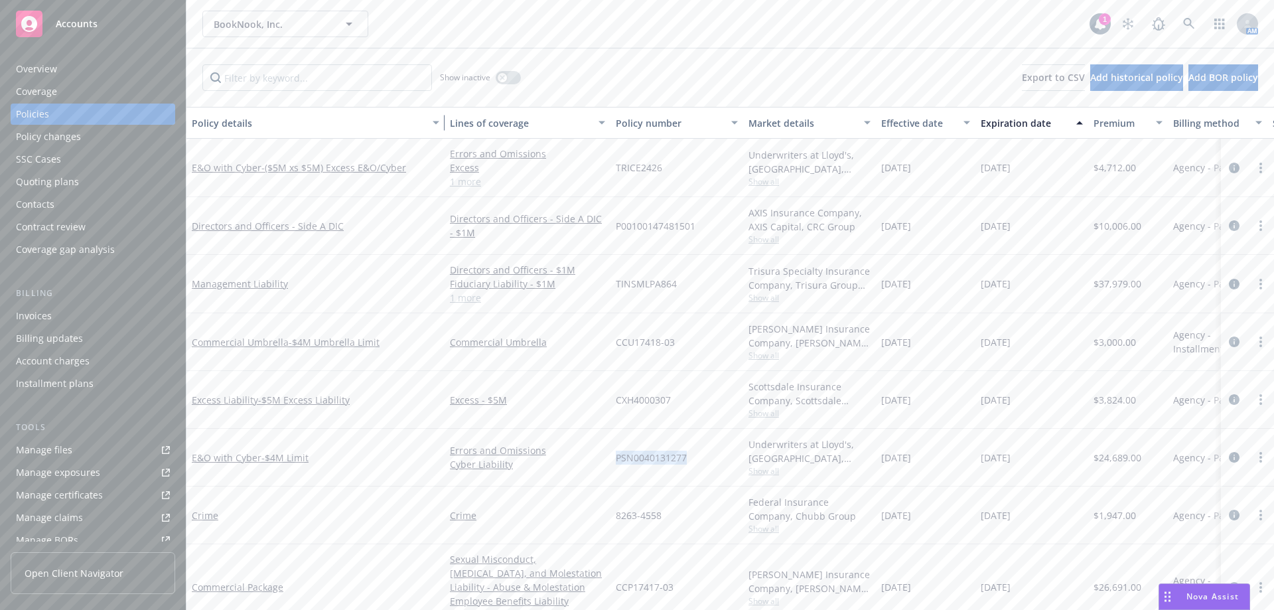
drag, startPoint x: 285, startPoint y: 129, endPoint x: 447, endPoint y: 127, distance: 162.0
click at [447, 127] on div "Policy details Lines of coverage Policy number Market details Effective date Ex…" at bounding box center [906, 123] width 1440 height 32
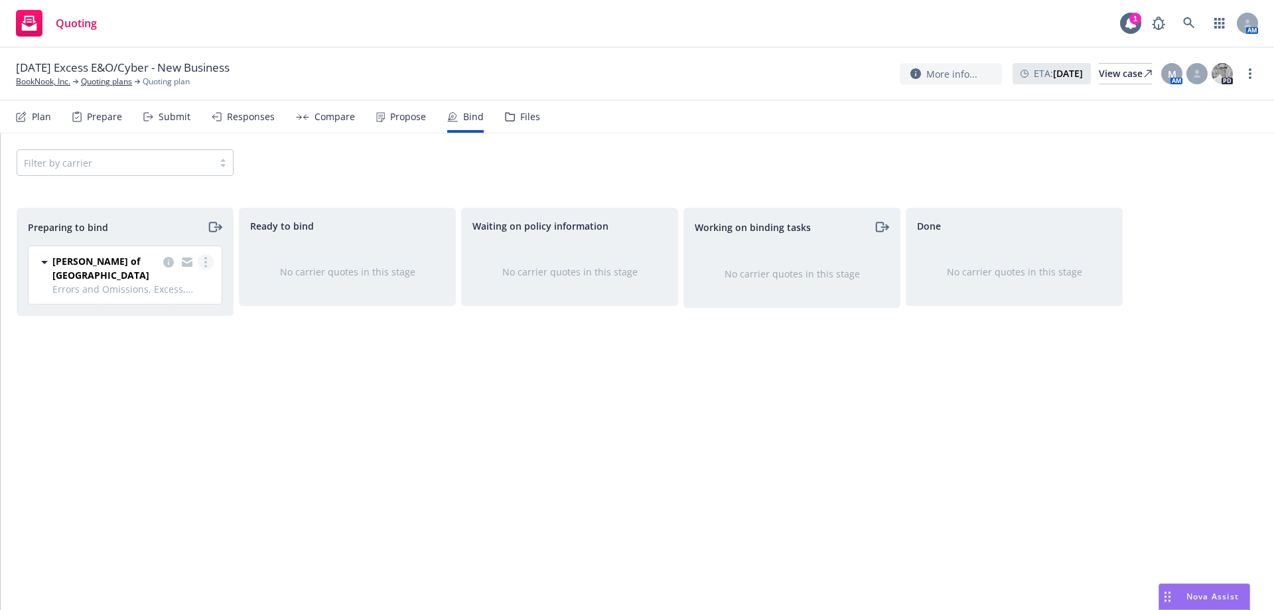
click at [206, 260] on circle "more" at bounding box center [205, 258] width 3 height 3
click at [178, 317] on span "Log bind order" at bounding box center [132, 315] width 98 height 13
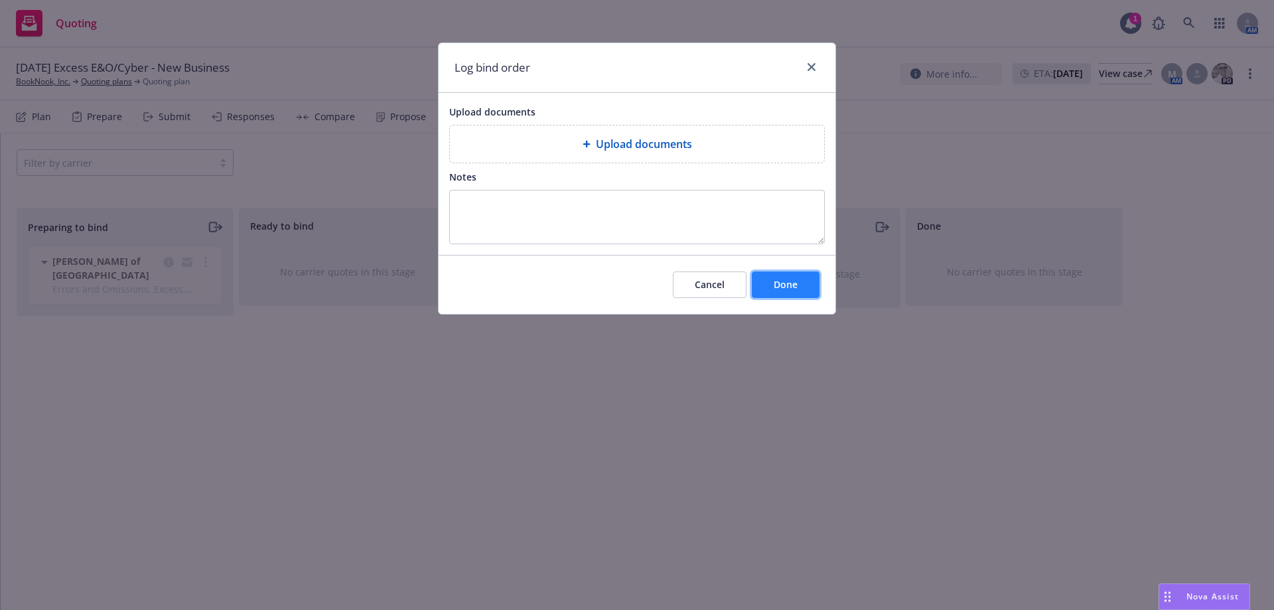
click at [790, 283] on span "Done" at bounding box center [786, 284] width 24 height 13
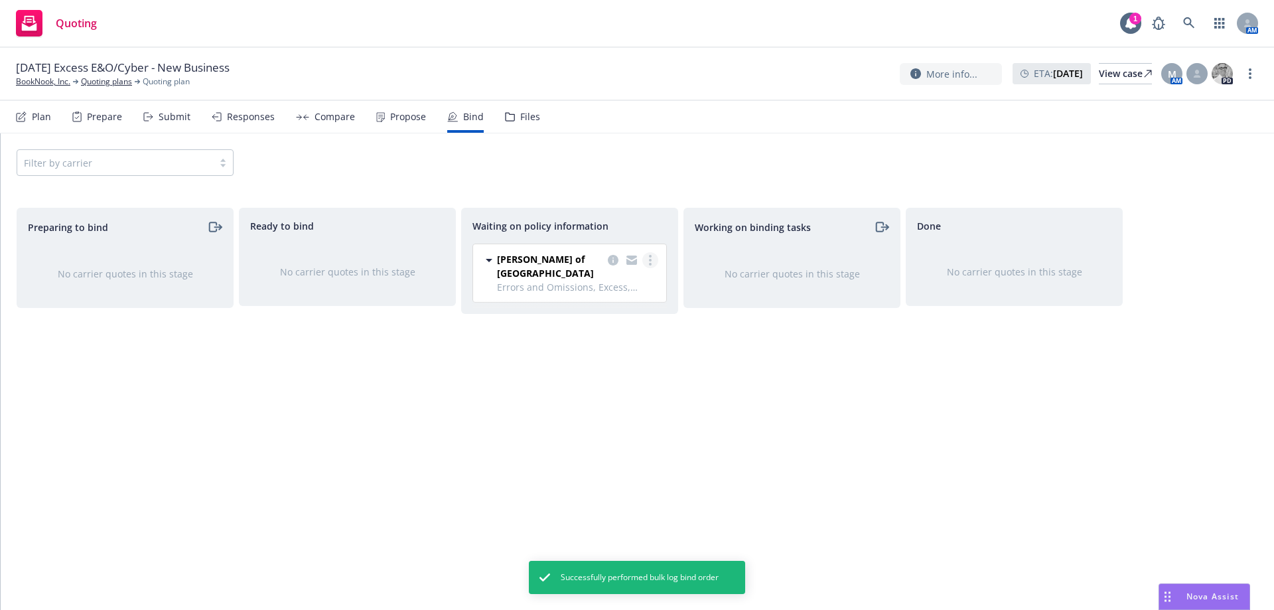
click at [654, 260] on link "more" at bounding box center [650, 260] width 16 height 16
click at [627, 298] on link "Create policies" at bounding box center [598, 287] width 120 height 27
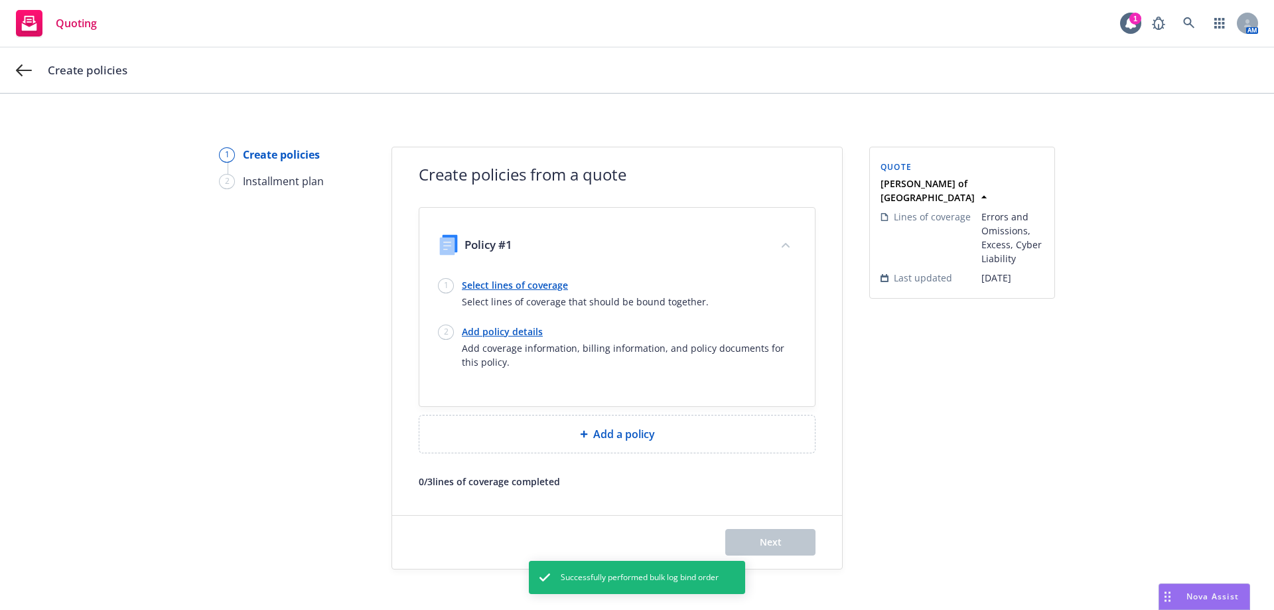
click at [548, 285] on link "Select lines of coverage" at bounding box center [585, 285] width 247 height 14
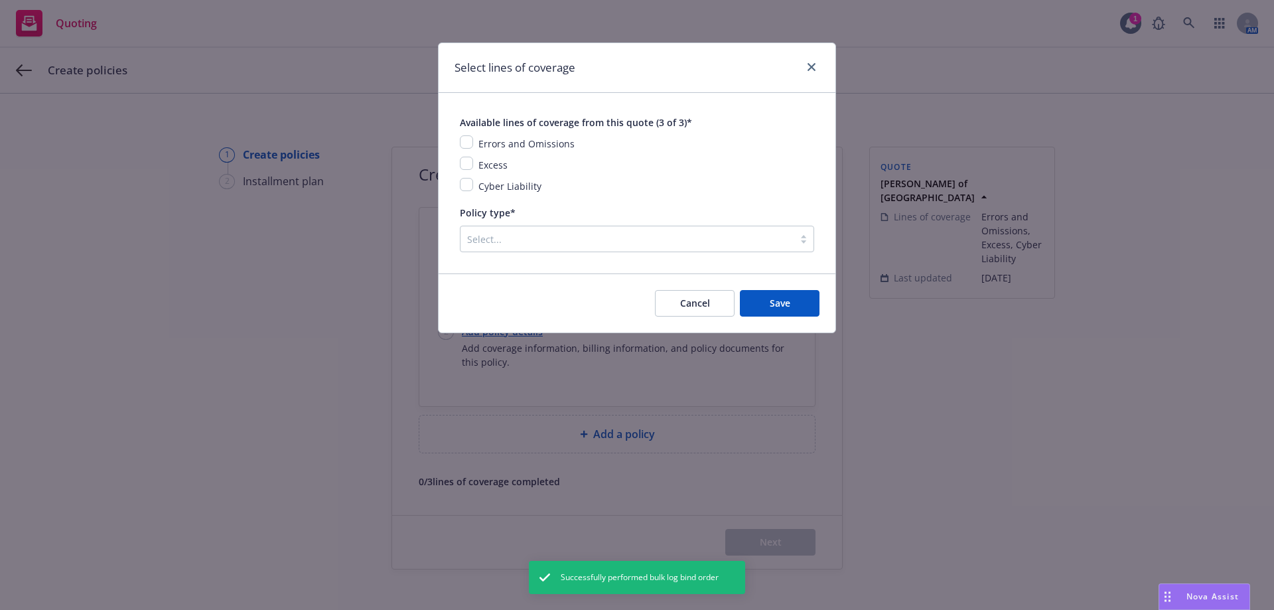
click at [526, 192] on span "Cyber Liability" at bounding box center [510, 186] width 63 height 13
click at [467, 165] on input "checkbox" at bounding box center [466, 163] width 13 height 13
checkbox input "true"
click at [464, 148] on input "checkbox" at bounding box center [466, 141] width 13 height 13
checkbox input "true"
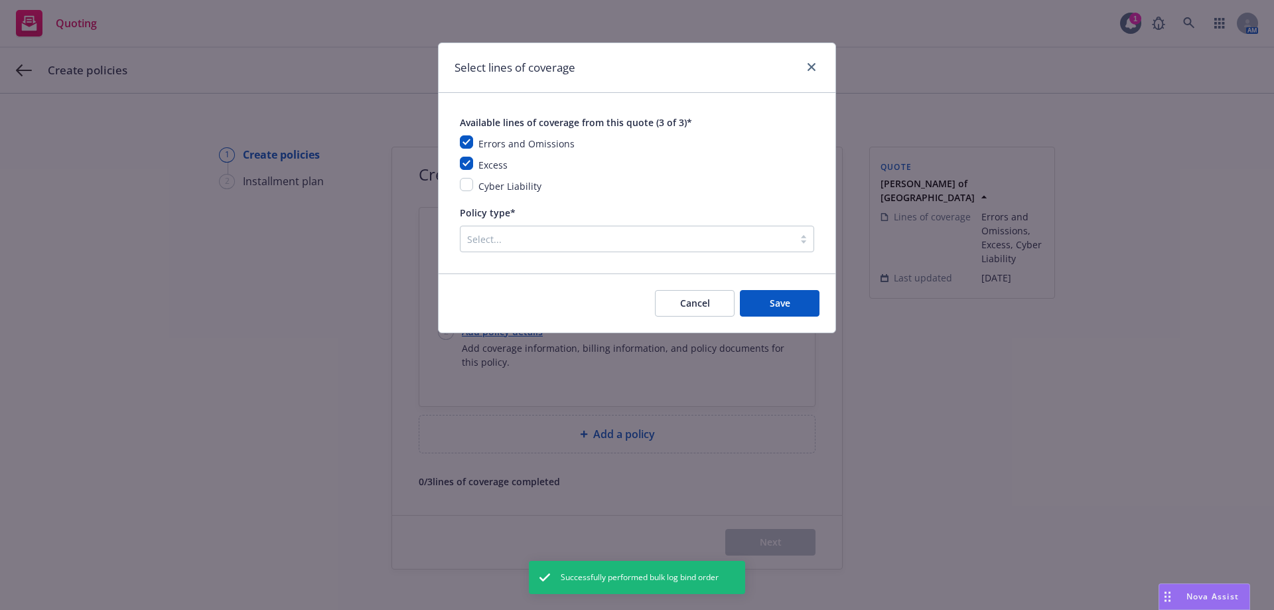
click at [460, 177] on div "Errors and Omissions Excess Cyber Liability" at bounding box center [637, 164] width 354 height 58
click at [461, 181] on input "checkbox" at bounding box center [466, 184] width 13 height 13
checkbox input "true"
click at [488, 238] on div at bounding box center [627, 239] width 320 height 16
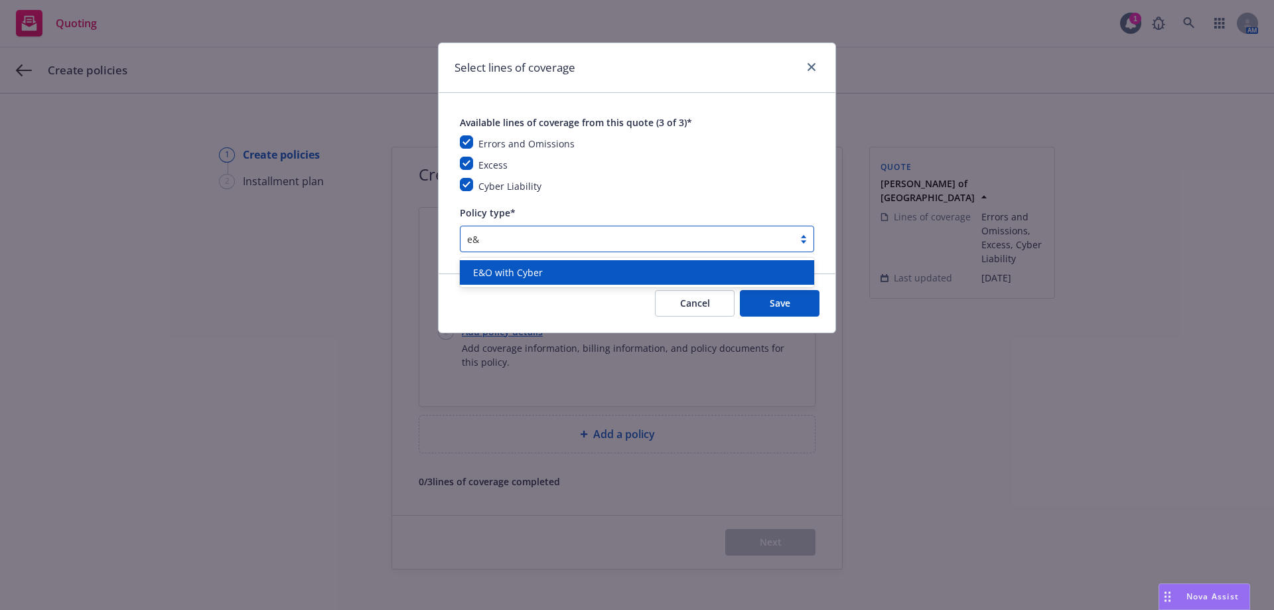
type input "e&o"
click at [571, 269] on div "E&O with Cyber" at bounding box center [637, 272] width 338 height 14
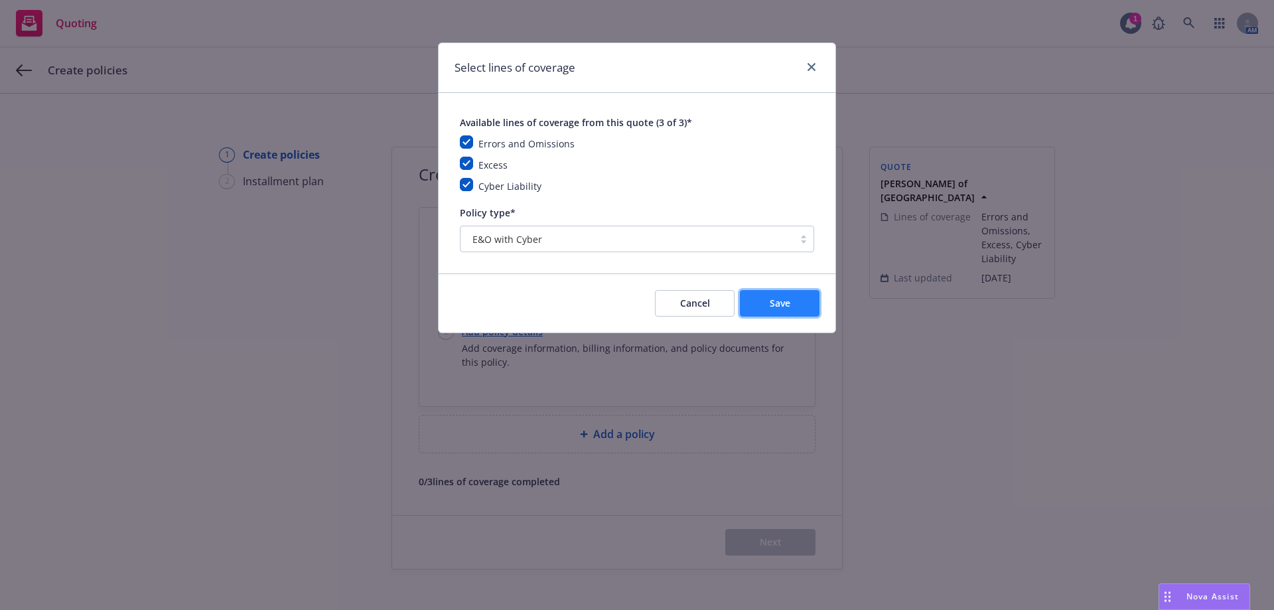
click at [804, 303] on button "Save" at bounding box center [780, 303] width 80 height 27
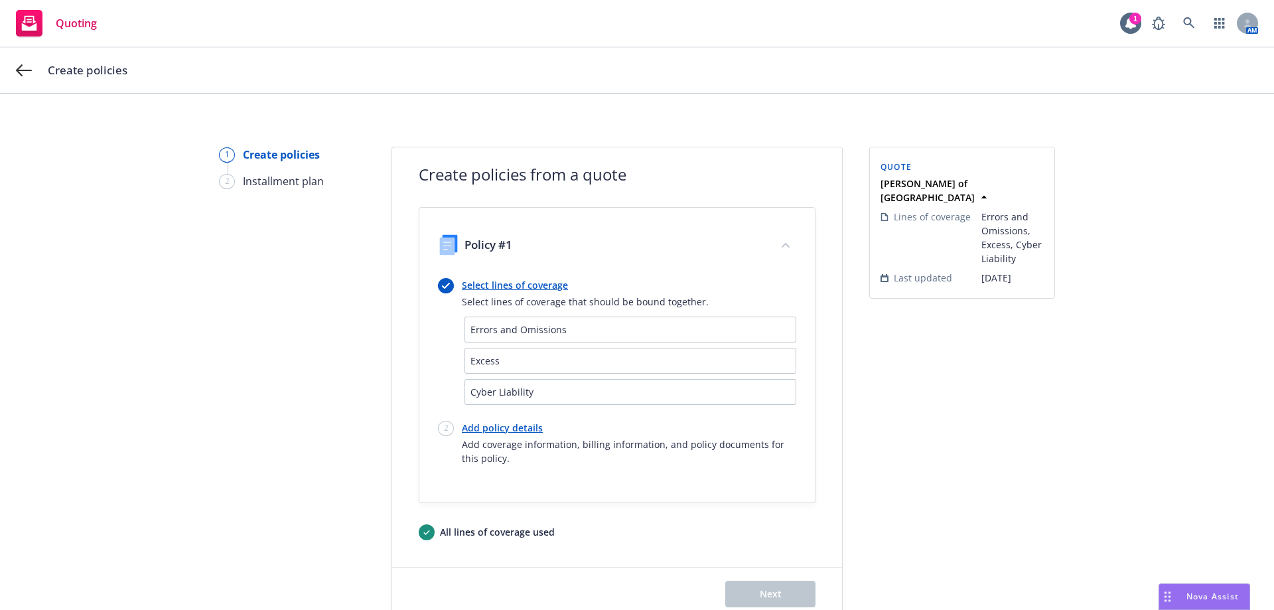
click at [508, 432] on link "Add policy details" at bounding box center [629, 428] width 334 height 14
select select "OH"
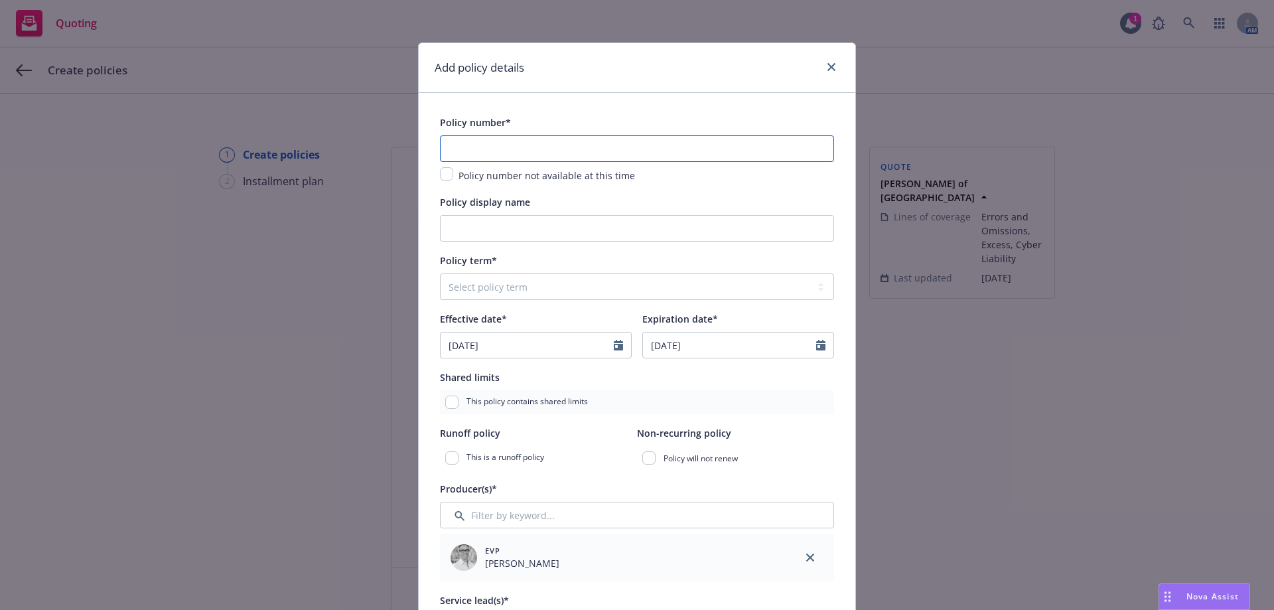
click at [512, 141] on input "text" at bounding box center [637, 148] width 394 height 27
paste input "TRICE2426"
type input "TRICE2426"
click at [482, 227] on input "Policy display name" at bounding box center [637, 228] width 394 height 27
type input "($5M xs $5M) Excess E&O/Cyber"
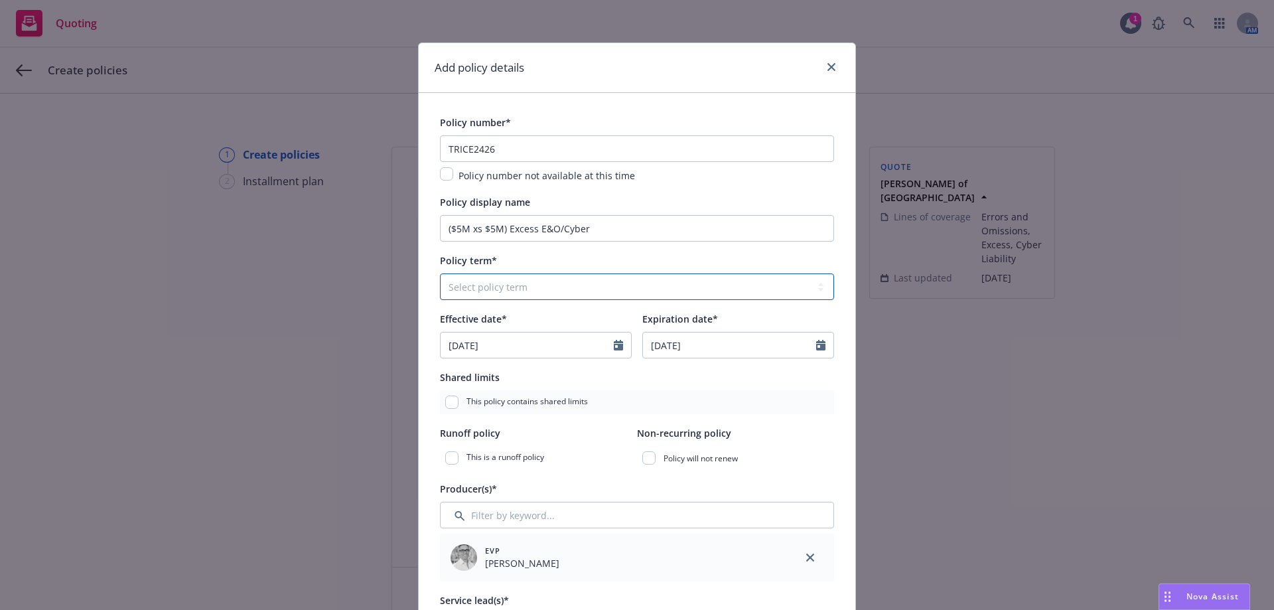
click at [485, 291] on select "Select policy term 12 Month 6 Month 4 Month 3 Month 2 Month 1 Month 36 Month (3…" at bounding box center [637, 286] width 394 height 27
select select "other"
click at [440, 273] on select "Select policy term 12 Month 6 Month 4 Month 3 Month 2 Month 1 Month 36 Month (3…" at bounding box center [637, 286] width 394 height 27
select select "8"
click at [724, 350] on input "Expiration date*" at bounding box center [729, 345] width 173 height 25
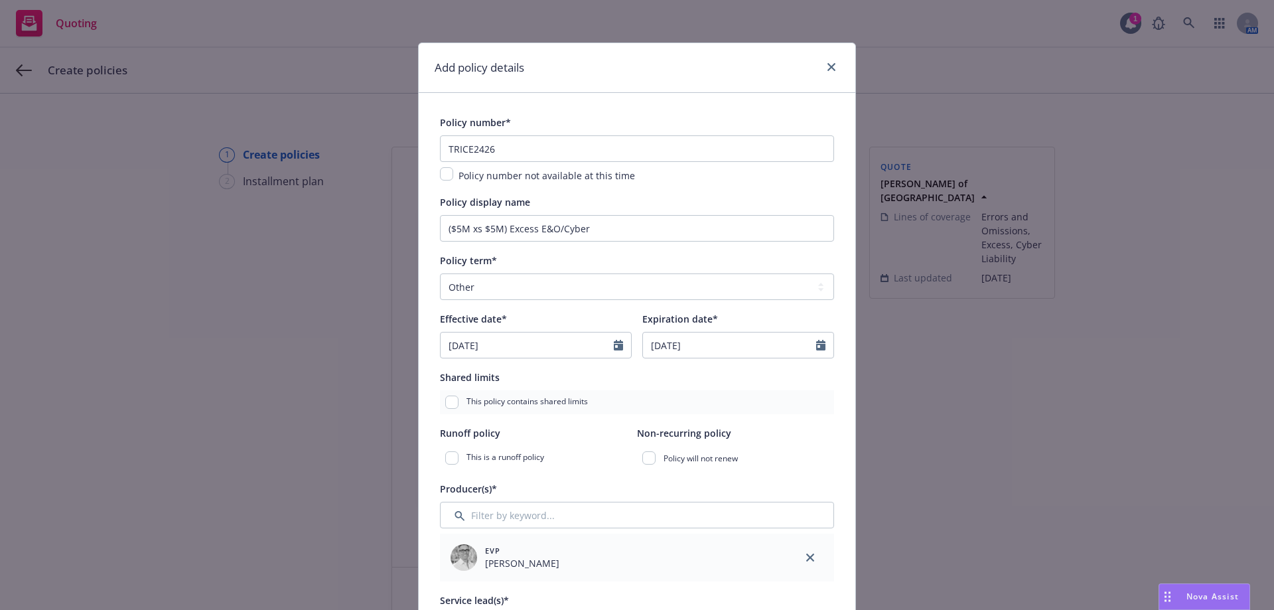
type input "[DATE]"
click at [696, 60] on div "Add policy details" at bounding box center [637, 68] width 437 height 50
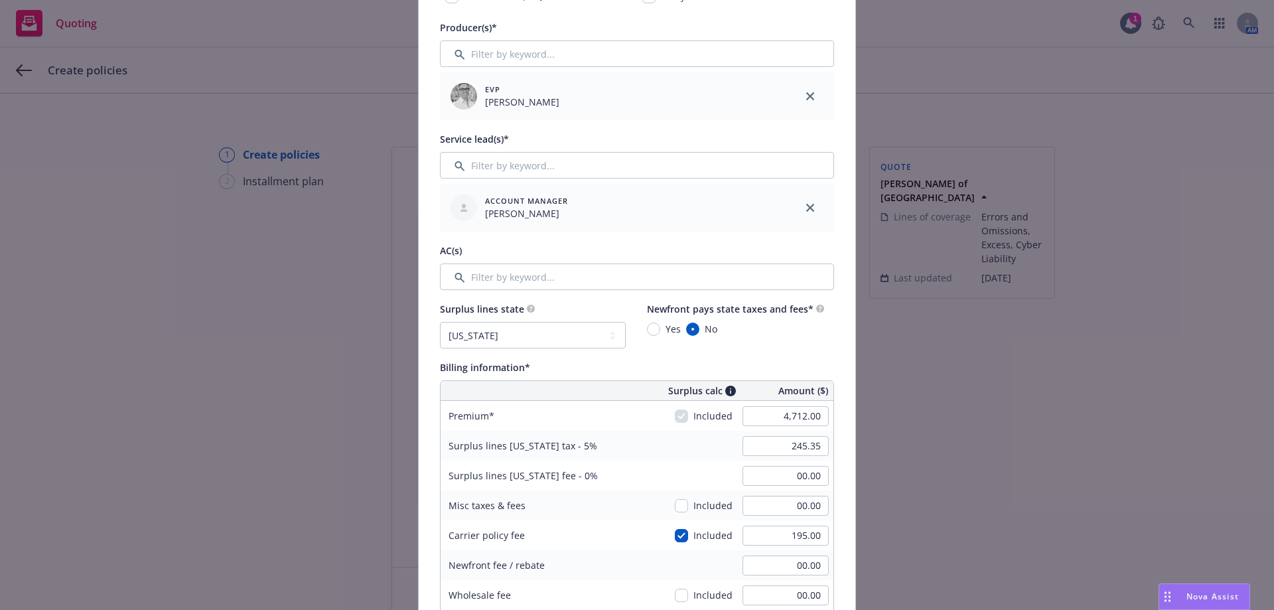
scroll to position [465, 0]
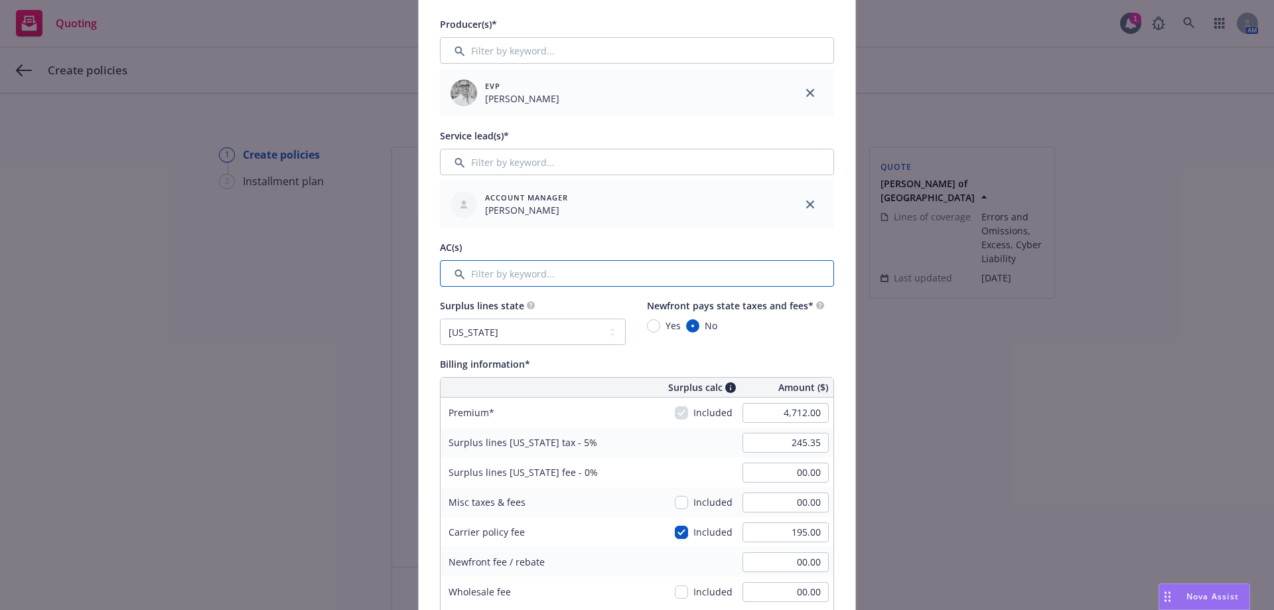
click at [574, 275] on input "Filter by keyword..." at bounding box center [637, 273] width 394 height 27
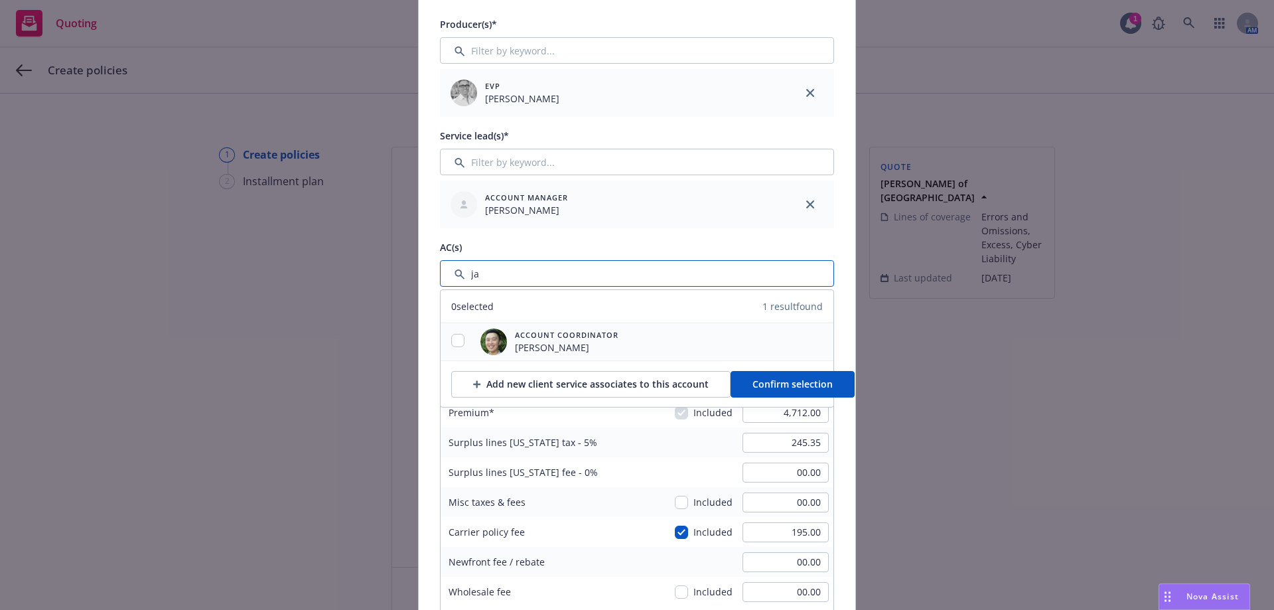
type input "ja"
click at [451, 344] on input "checkbox" at bounding box center [457, 340] width 13 height 13
checkbox input "true"
click at [778, 378] on span "Confirm selection" at bounding box center [793, 384] width 80 height 13
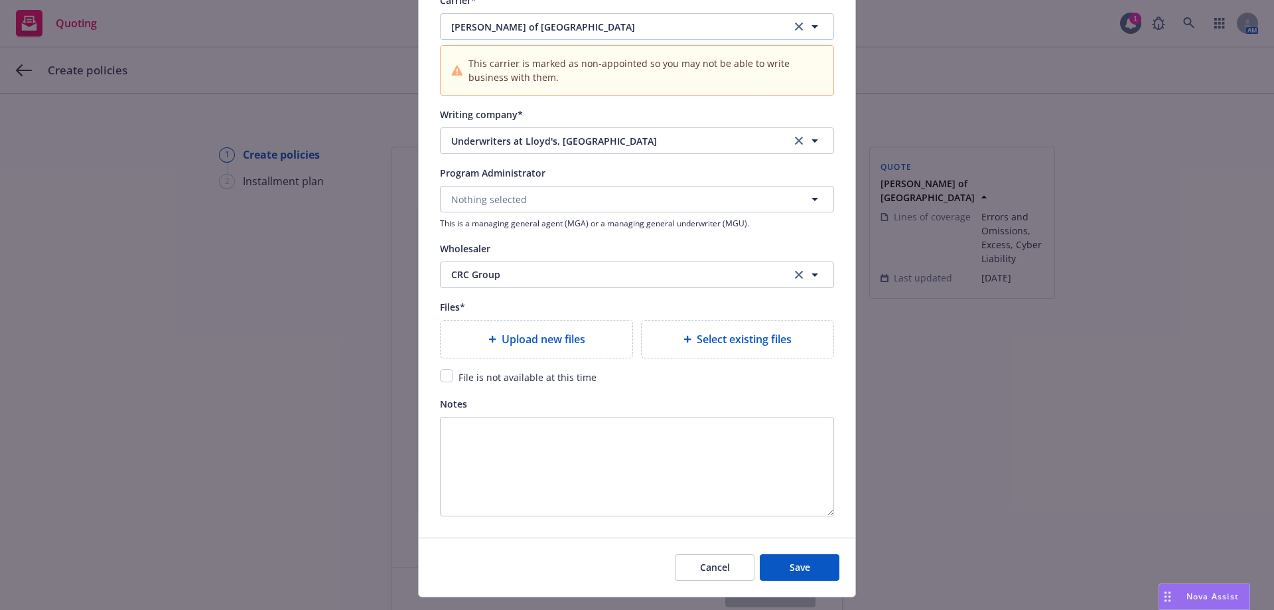
scroll to position [1417, 0]
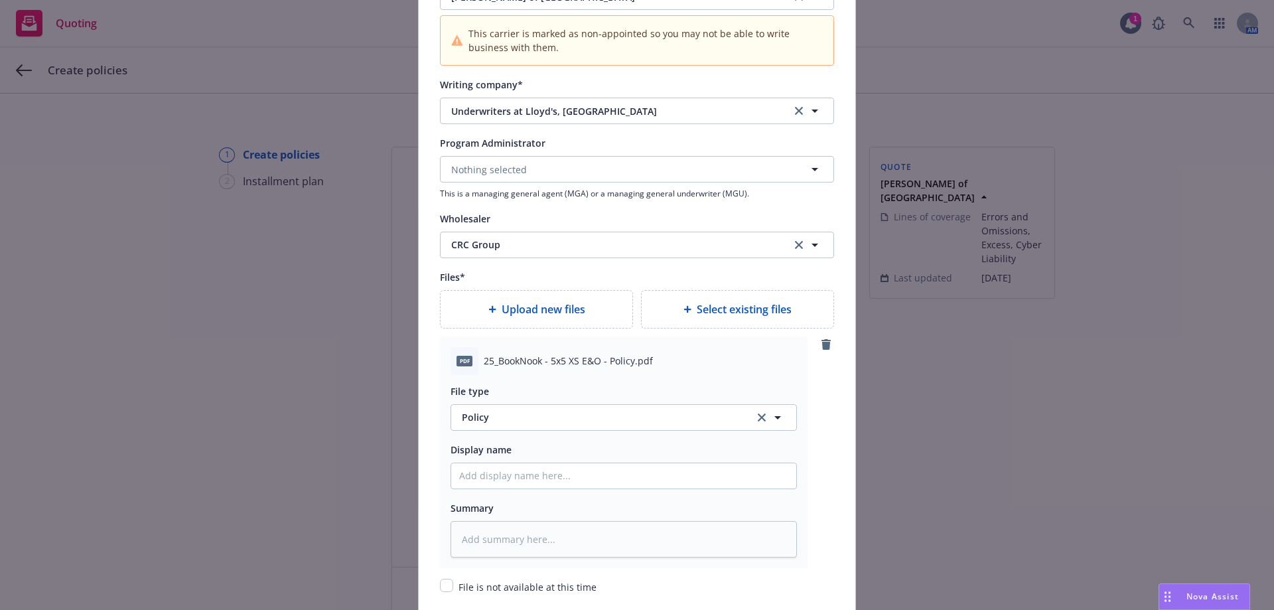
type textarea "x"
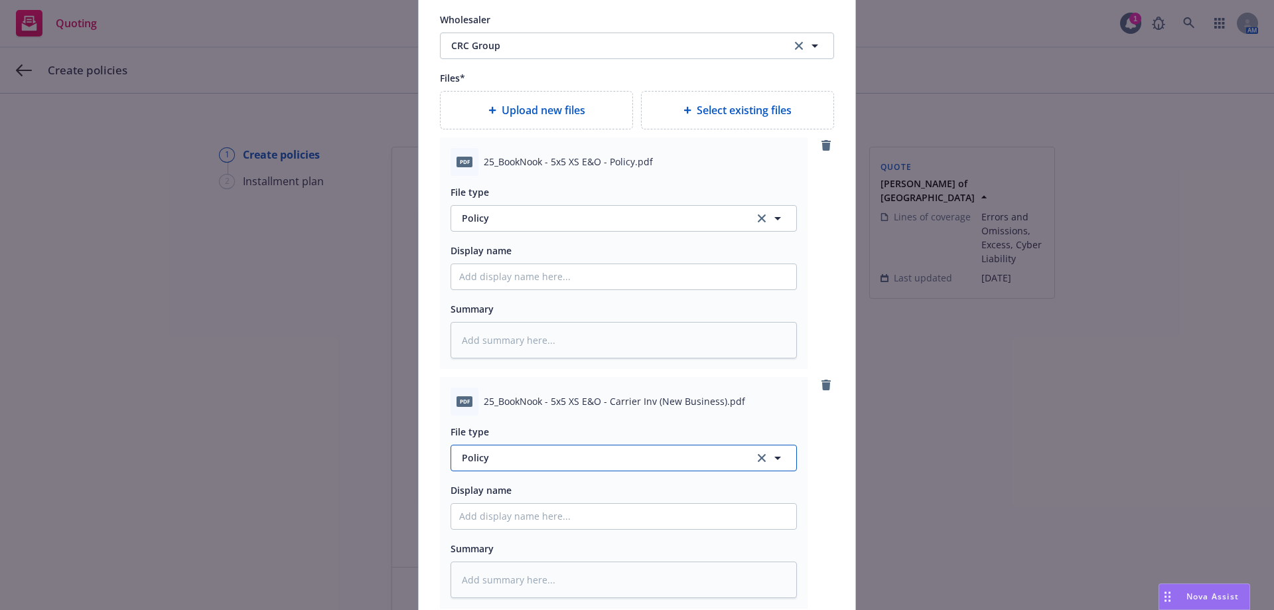
click at [585, 465] on span "Policy" at bounding box center [600, 458] width 277 height 14
type input "invoi"
click at [591, 424] on div "Invoice - Third Party" at bounding box center [623, 420] width 329 height 19
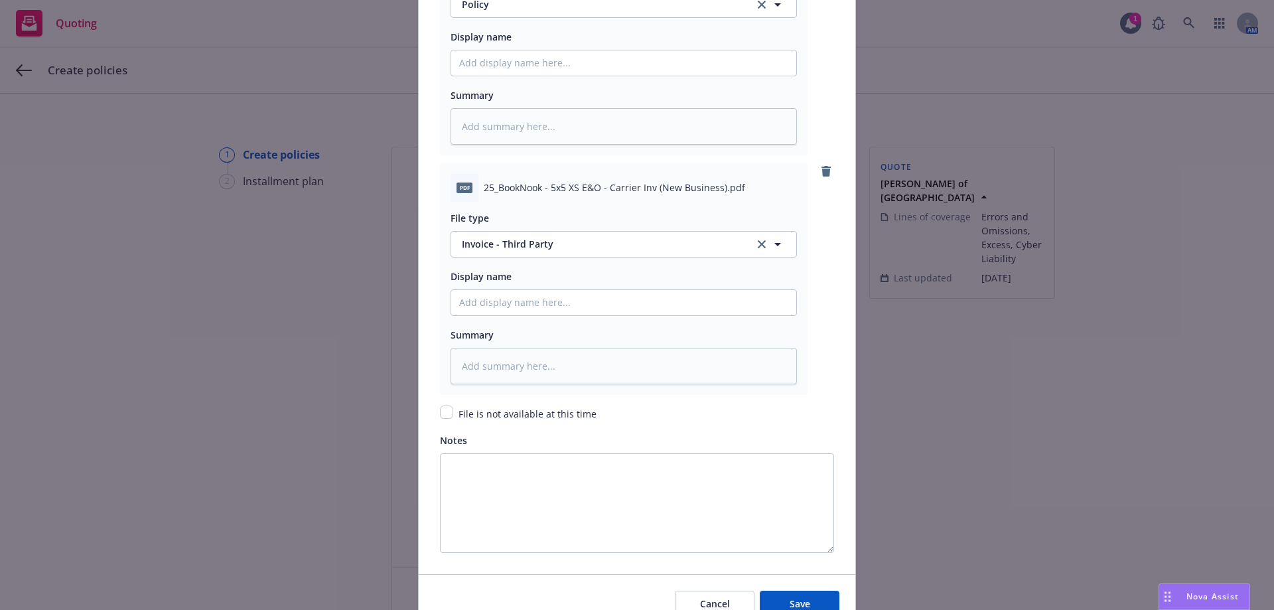
scroll to position [1896, 0]
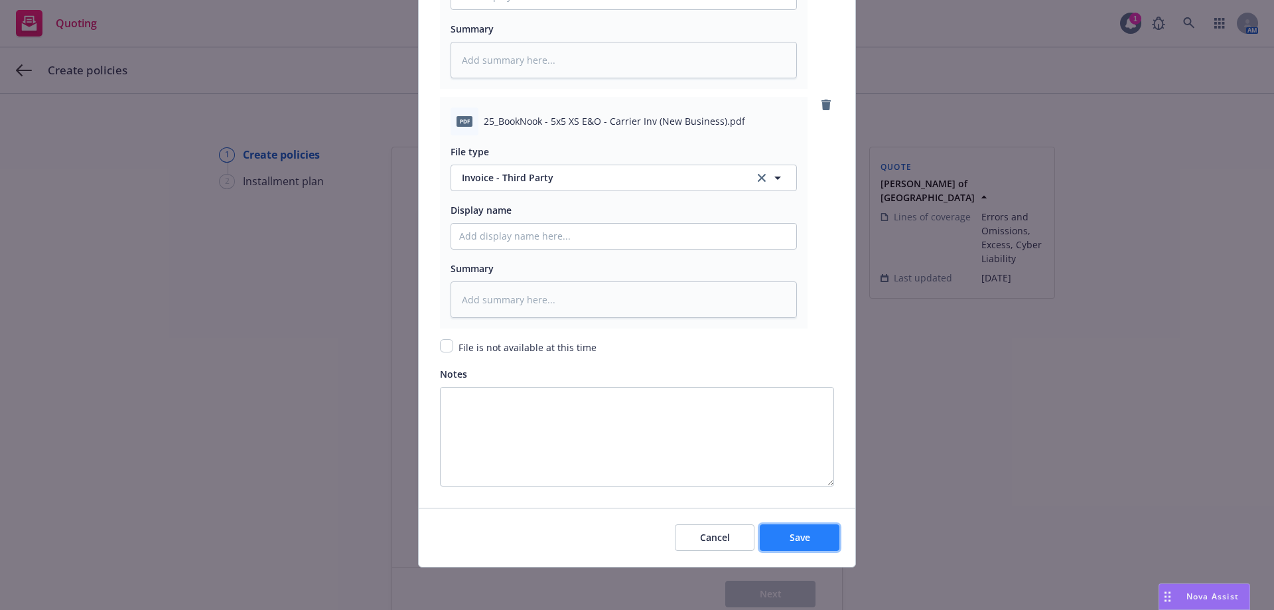
click at [808, 541] on button "Save" at bounding box center [800, 537] width 80 height 27
type textarea "x"
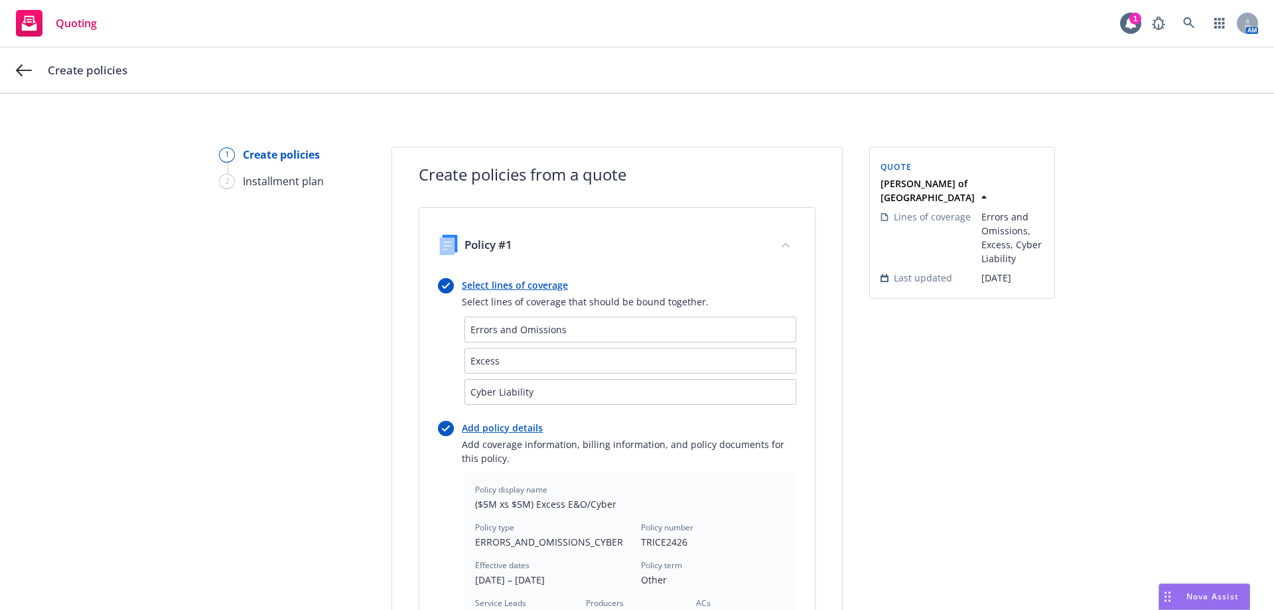
scroll to position [398, 0]
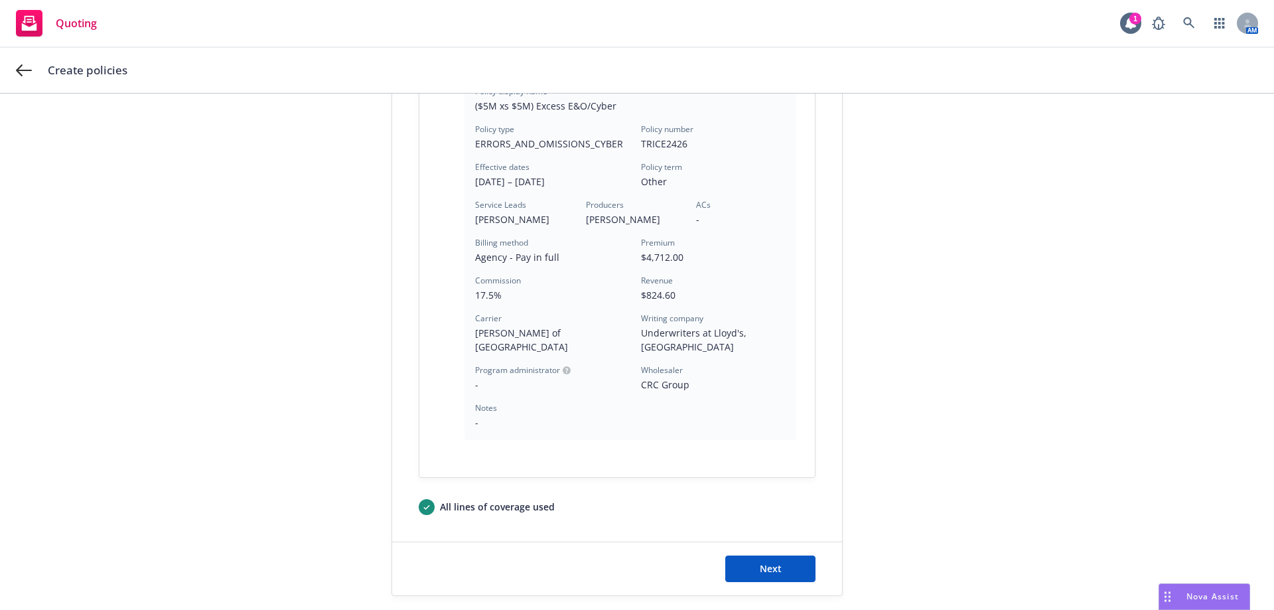
click at [803, 542] on div "Next" at bounding box center [617, 568] width 450 height 53
click at [794, 556] on button "Next" at bounding box center [770, 569] width 90 height 27
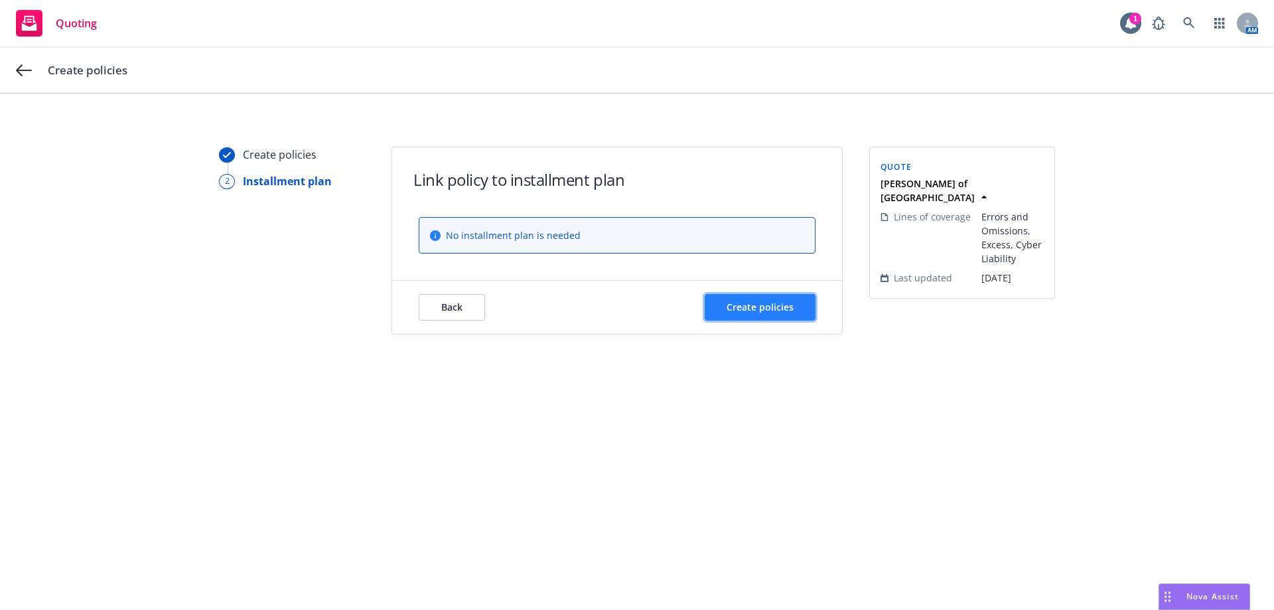
click at [758, 299] on button "Create policies" at bounding box center [760, 307] width 111 height 27
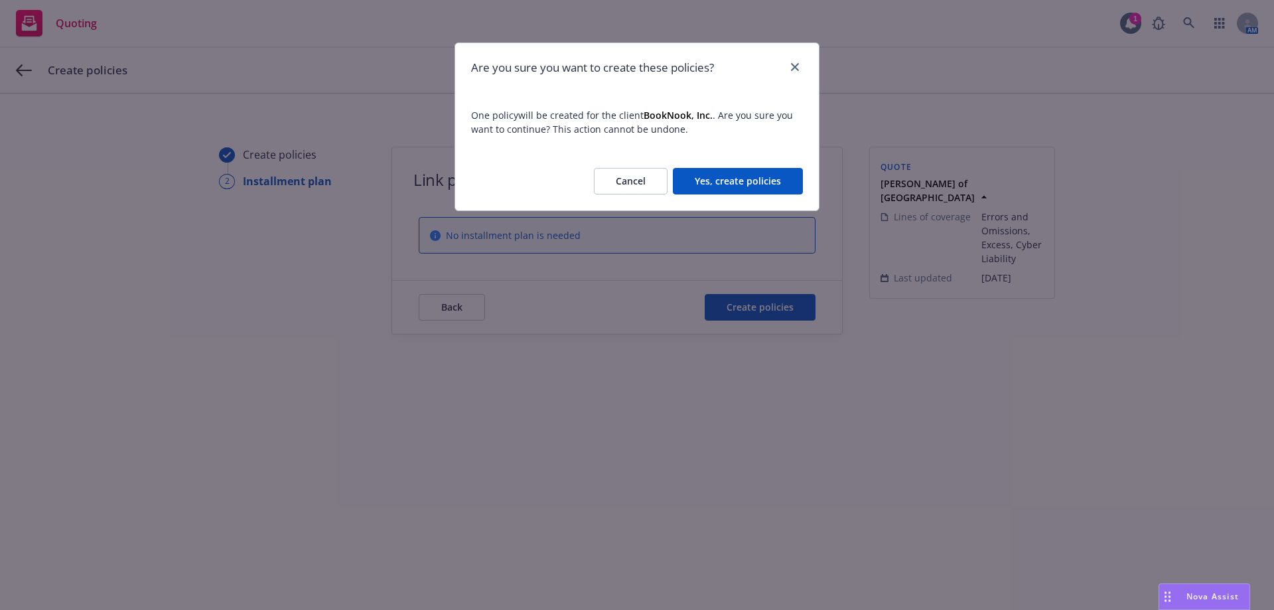
click at [717, 171] on button "Yes, create policies" at bounding box center [738, 181] width 130 height 27
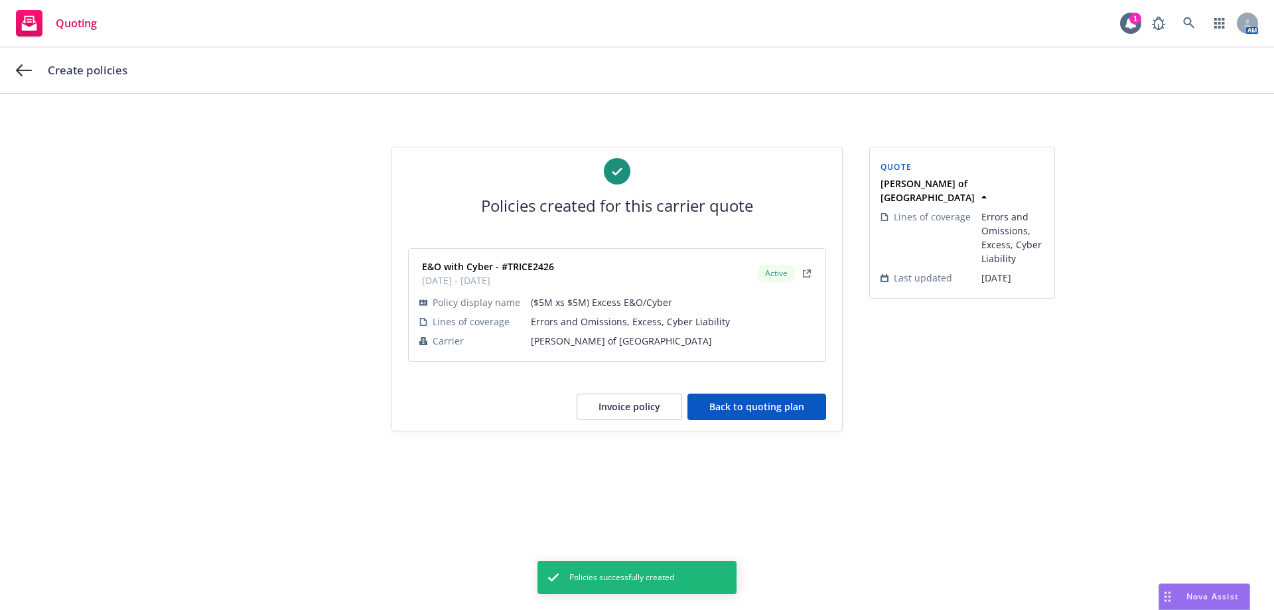
click at [815, 267] on div "Active" at bounding box center [786, 273] width 62 height 23
click at [807, 277] on link "external" at bounding box center [807, 273] width 16 height 16
